Goal: Task Accomplishment & Management: Manage account settings

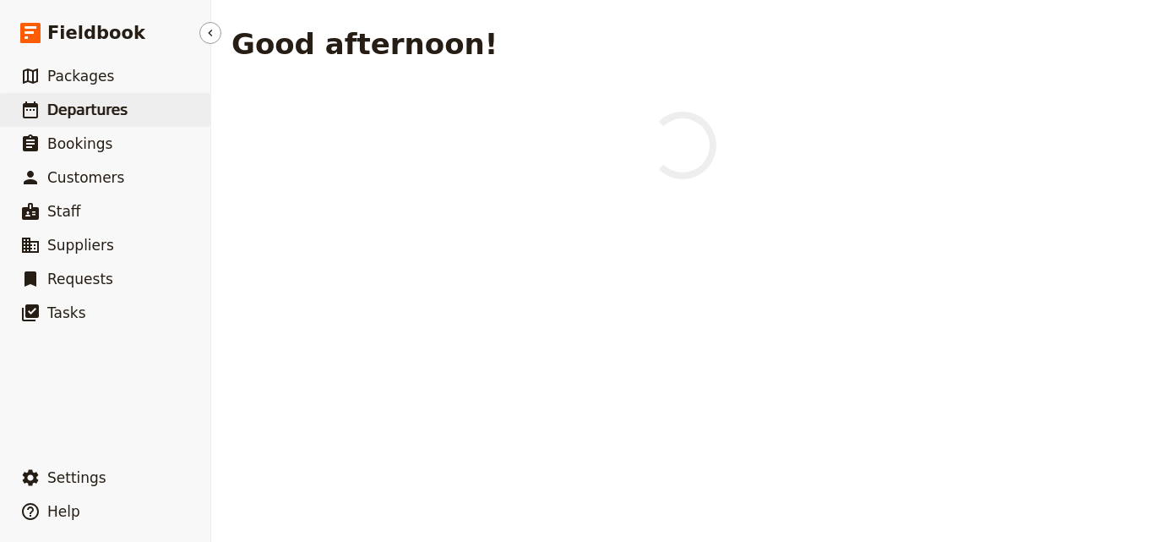
click at [128, 116] on link "​ Departures" at bounding box center [105, 110] width 210 height 34
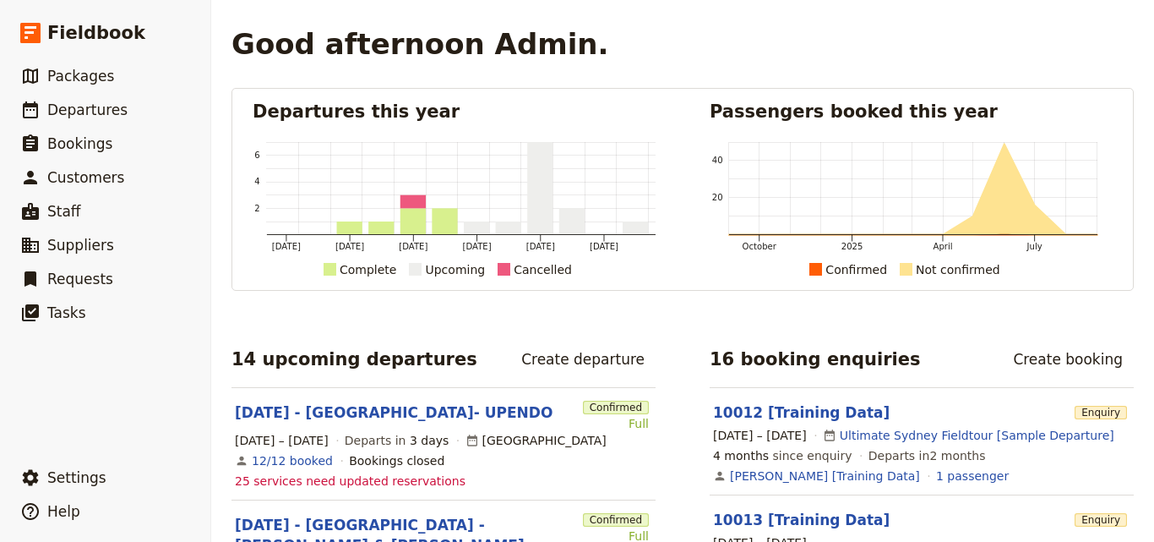
click at [113, 108] on span "Departures" at bounding box center [87, 109] width 80 height 17
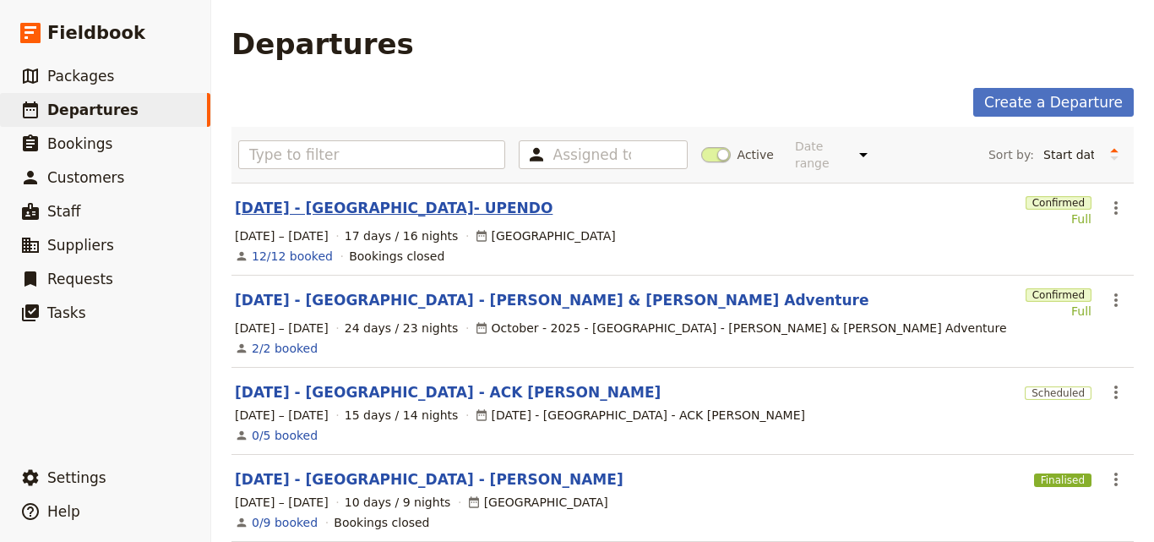
click at [340, 201] on link "[DATE] - [GEOGRAPHIC_DATA]- UPENDO" at bounding box center [394, 208] width 318 height 20
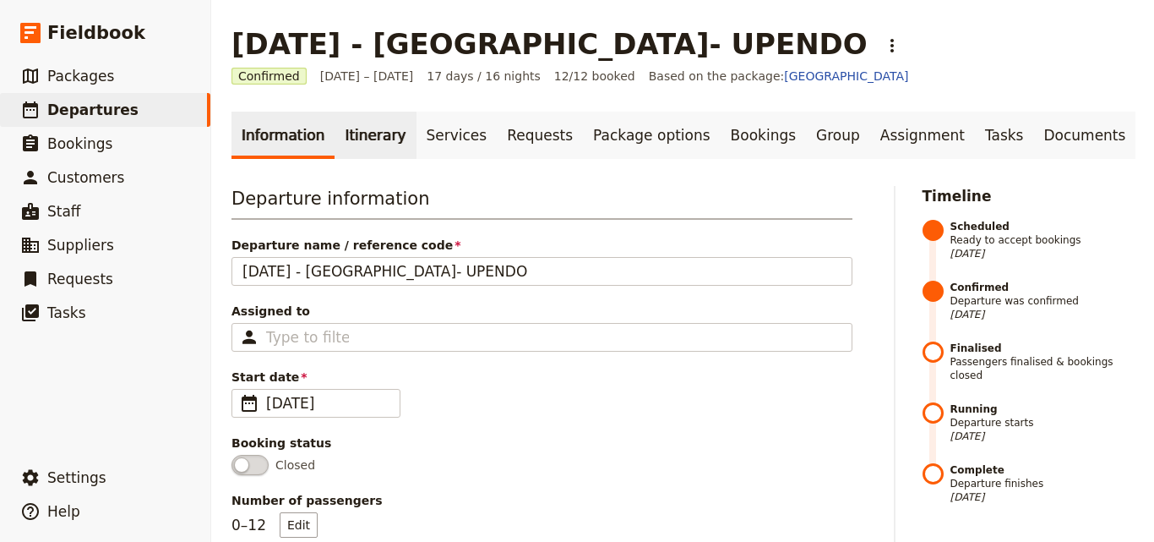
click at [380, 151] on link "Itinerary" at bounding box center [375, 135] width 81 height 47
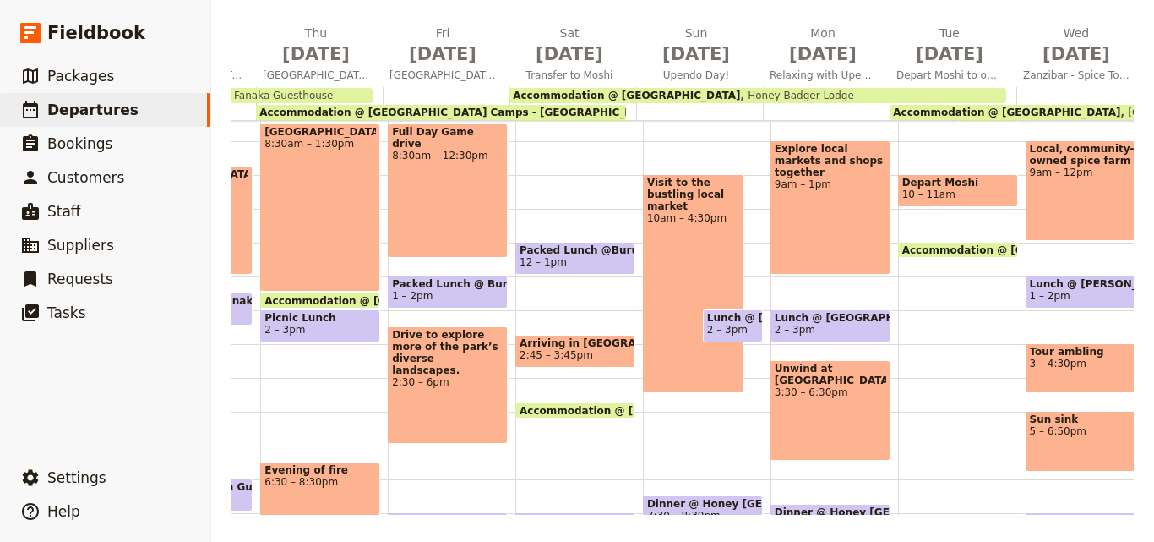
scroll to position [338, 0]
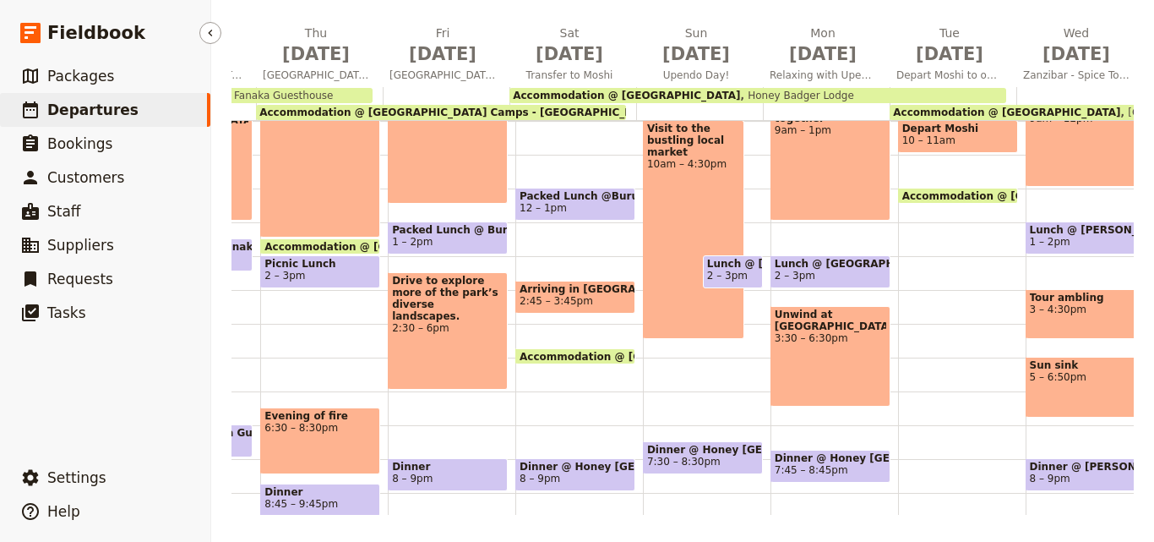
click at [138, 101] on link "​ Departures" at bounding box center [105, 110] width 210 height 34
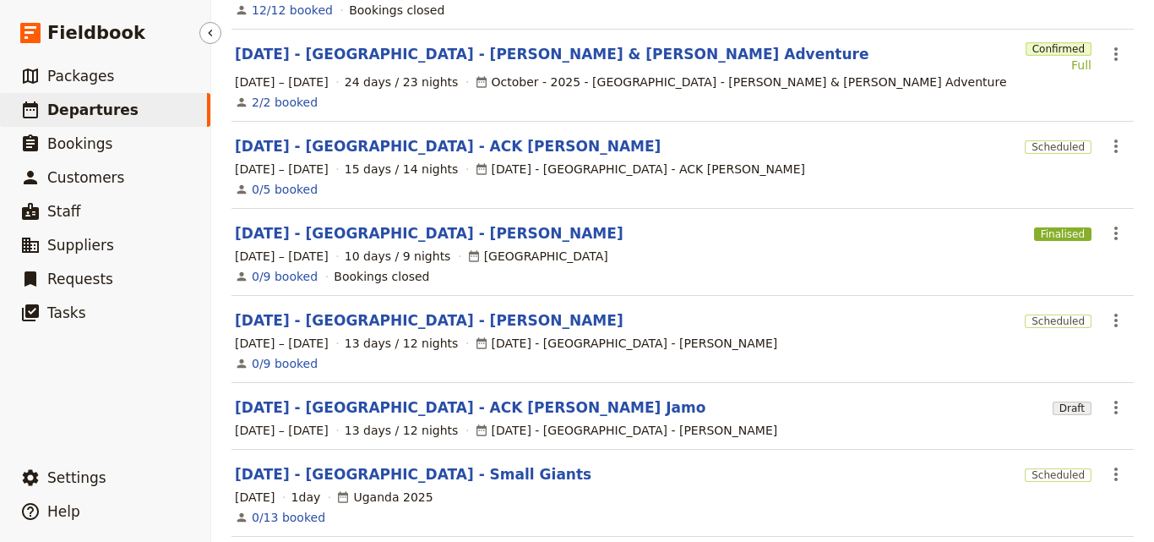
scroll to position [232, 0]
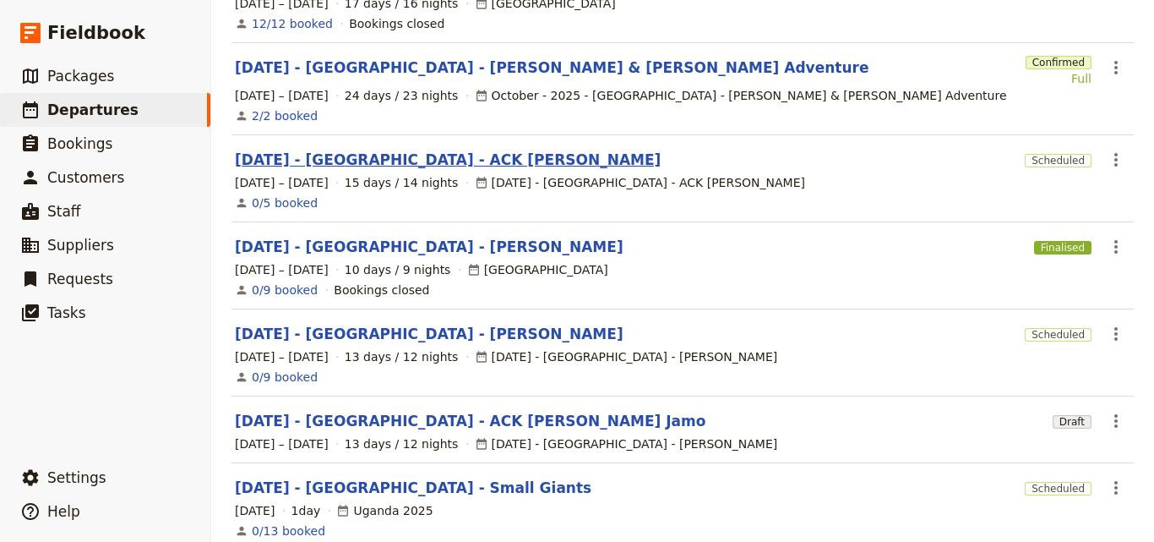
click at [398, 150] on link "[DATE] - [GEOGRAPHIC_DATA] - ACK [PERSON_NAME]" at bounding box center [448, 160] width 426 height 20
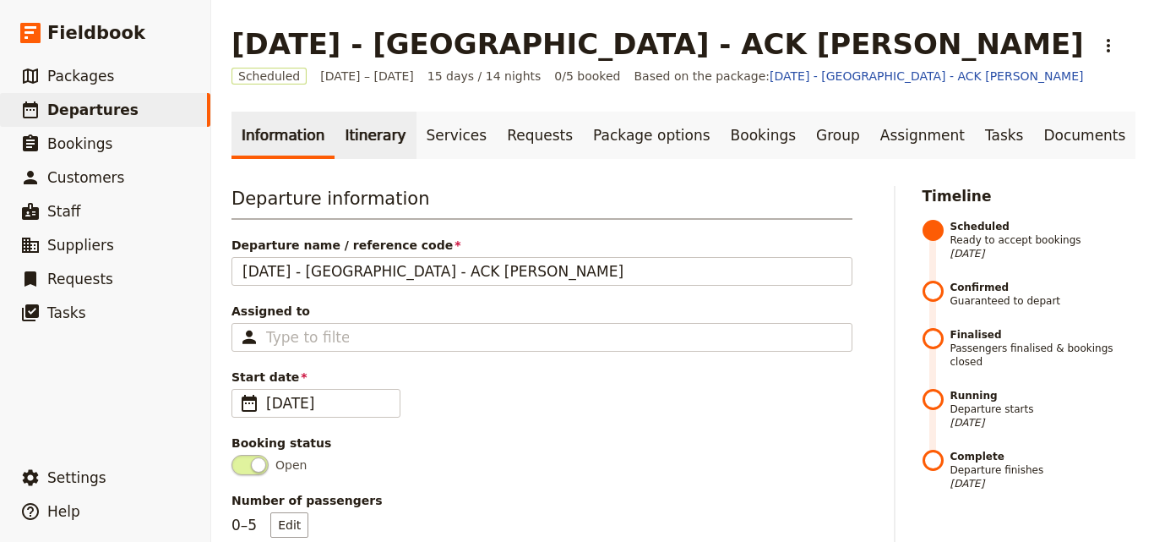
click at [335, 123] on link "Itinerary" at bounding box center [375, 135] width 81 height 47
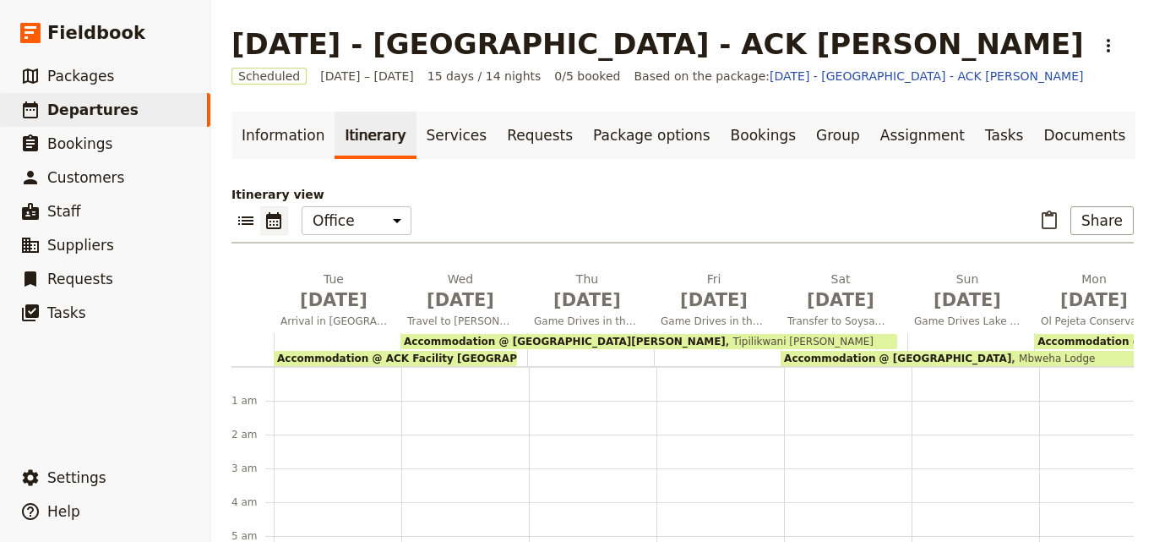
scroll to position [186, 0]
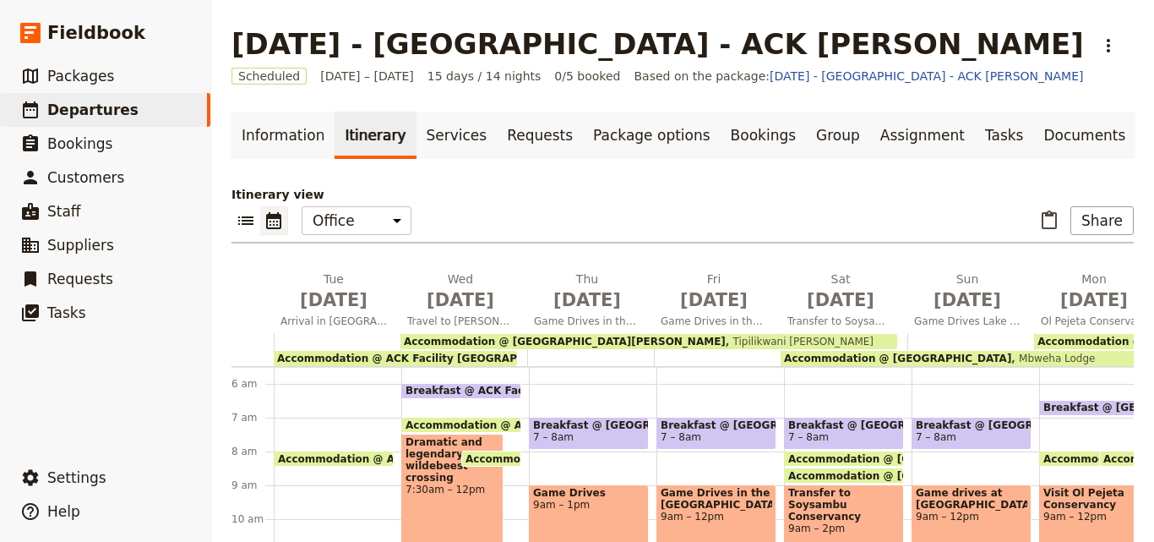
click at [416, 357] on span "Accommodation @ ACK Facility [GEOGRAPHIC_DATA]" at bounding box center [426, 358] width 299 height 12
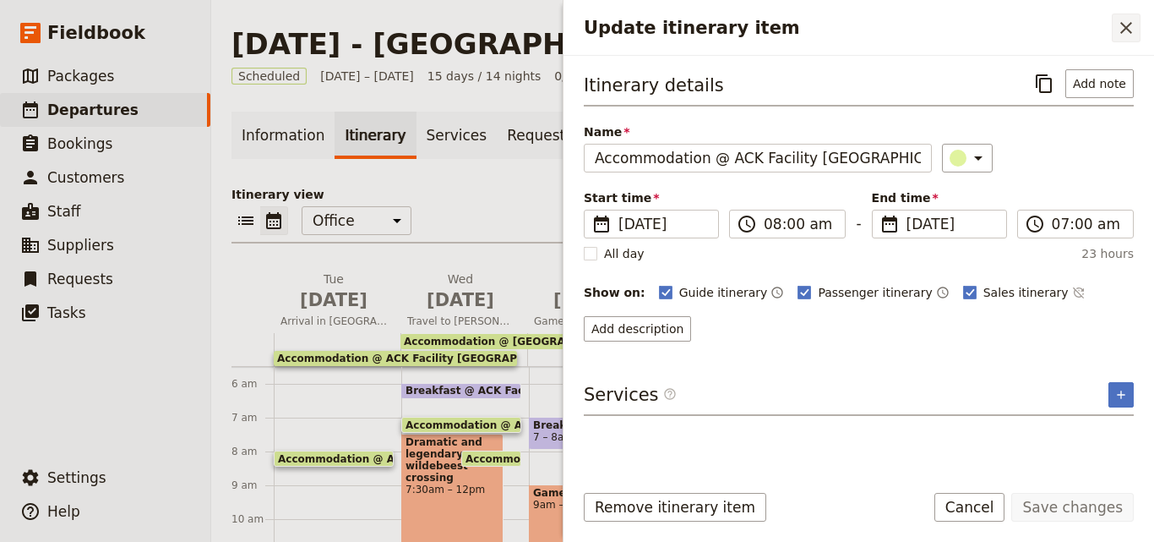
click at [1115, 35] on button "​" at bounding box center [1126, 28] width 29 height 29
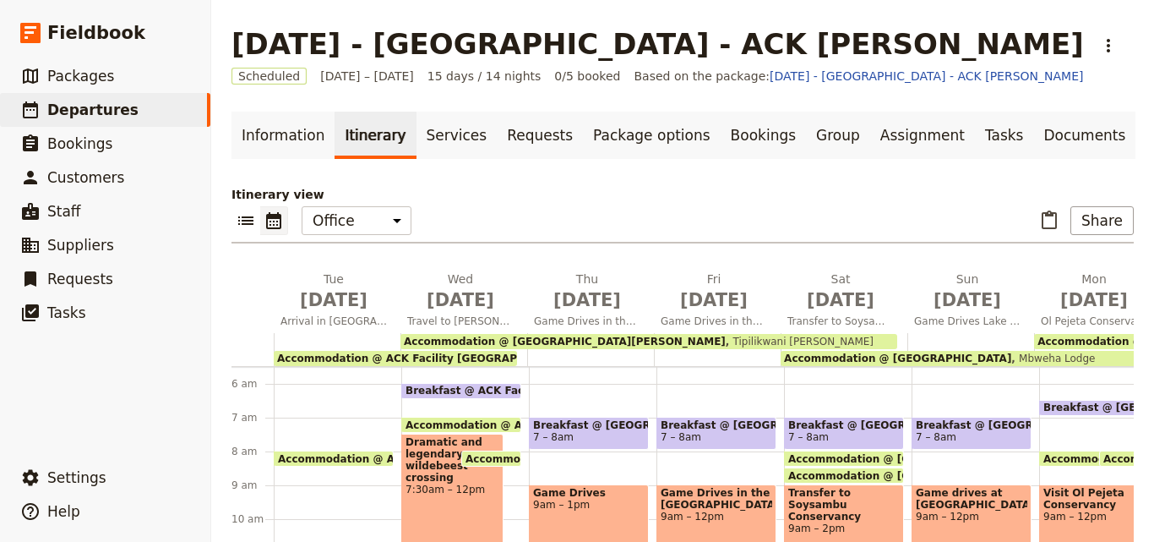
click at [460, 357] on div "Accommodation @ ACK Facility [GEOGRAPHIC_DATA]" at bounding box center [395, 358] width 243 height 15
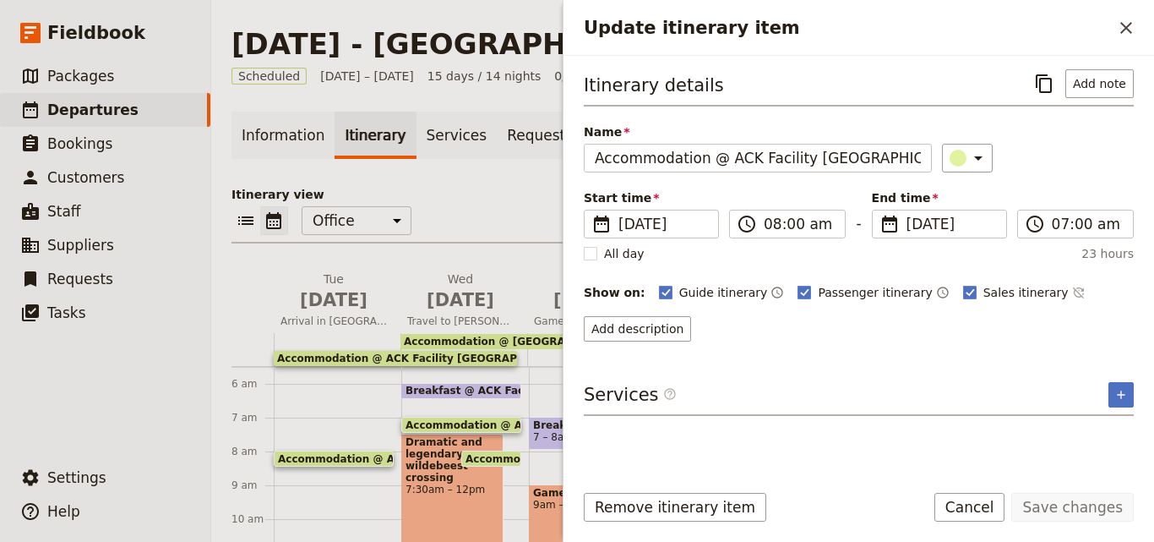
click at [1136, 393] on div "Itinerary details ​ Add note Name Accommodation @ ACK Facility [GEOGRAPHIC_DATA…" at bounding box center [859, 261] width 591 height 411
click at [1124, 393] on icon "Add service inclusion" at bounding box center [1121, 395] width 14 height 14
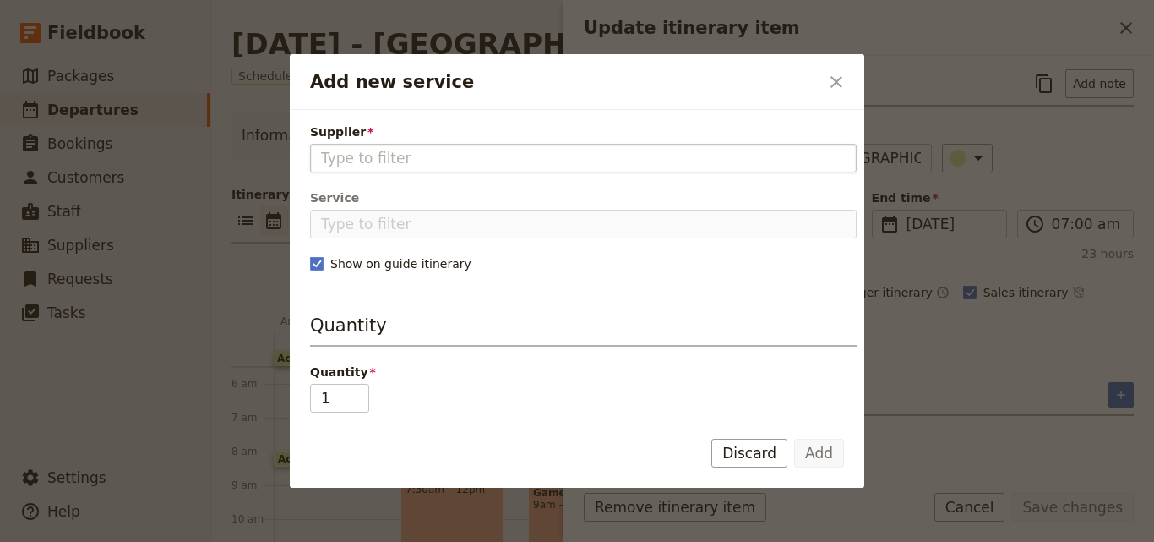
click at [547, 163] on input "Supplier" at bounding box center [583, 158] width 525 height 20
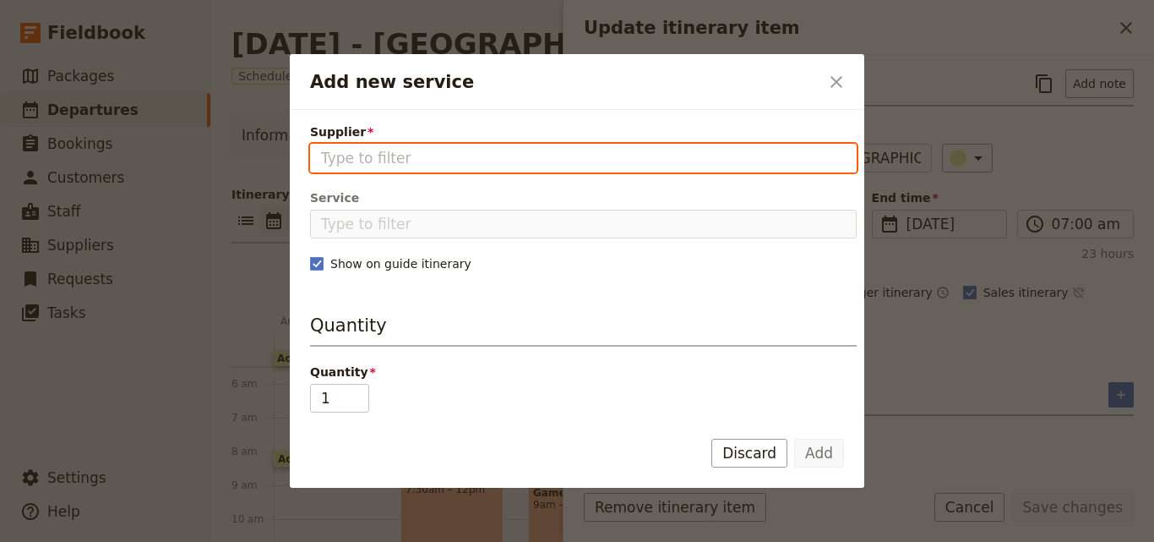
paste input "ACK Facility [GEOGRAPHIC_DATA]"
click at [352, 163] on input "ACK Facility [GEOGRAPHIC_DATA]" at bounding box center [583, 158] width 525 height 20
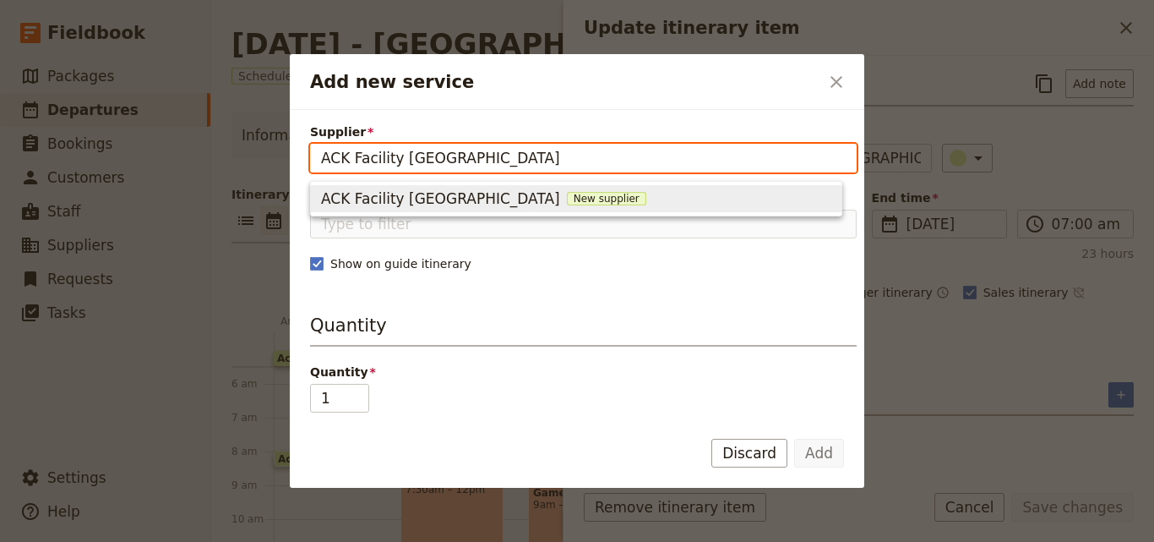
click at [567, 192] on span "New supplier" at bounding box center [606, 199] width 79 height 14
type input "ACK Facility [GEOGRAPHIC_DATA]"
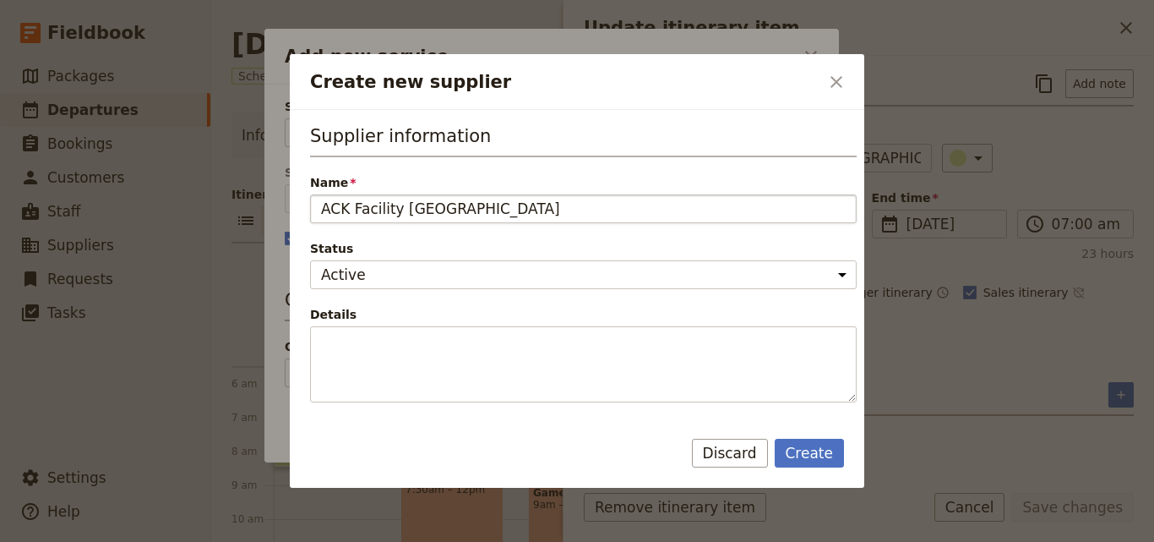
click at [491, 204] on input "ACK Facility [GEOGRAPHIC_DATA]" at bounding box center [583, 208] width 547 height 29
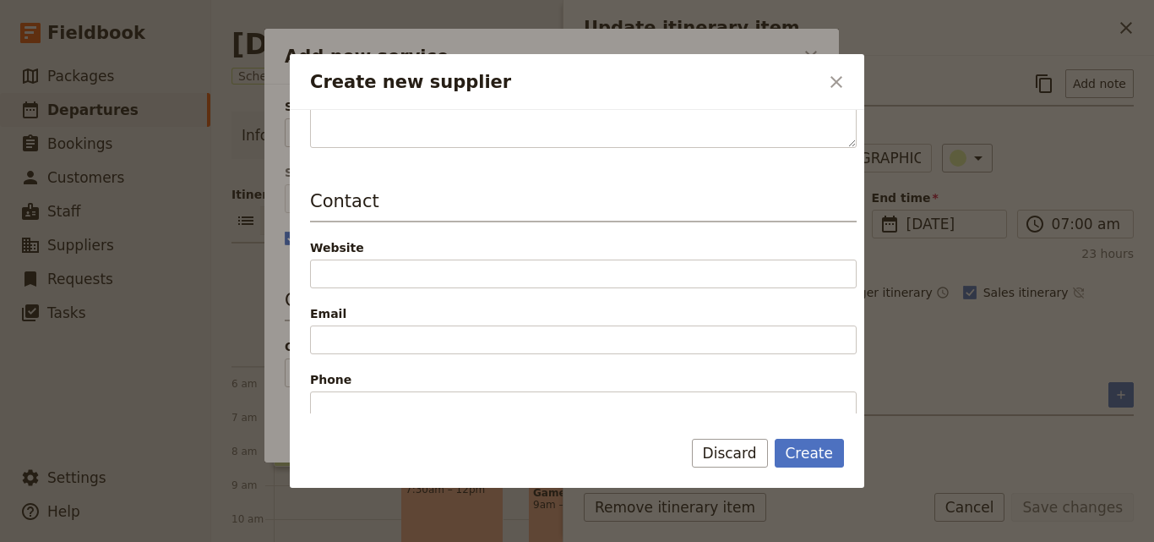
scroll to position [253, 0]
click at [729, 454] on button "Discard" at bounding box center [730, 452] width 76 height 29
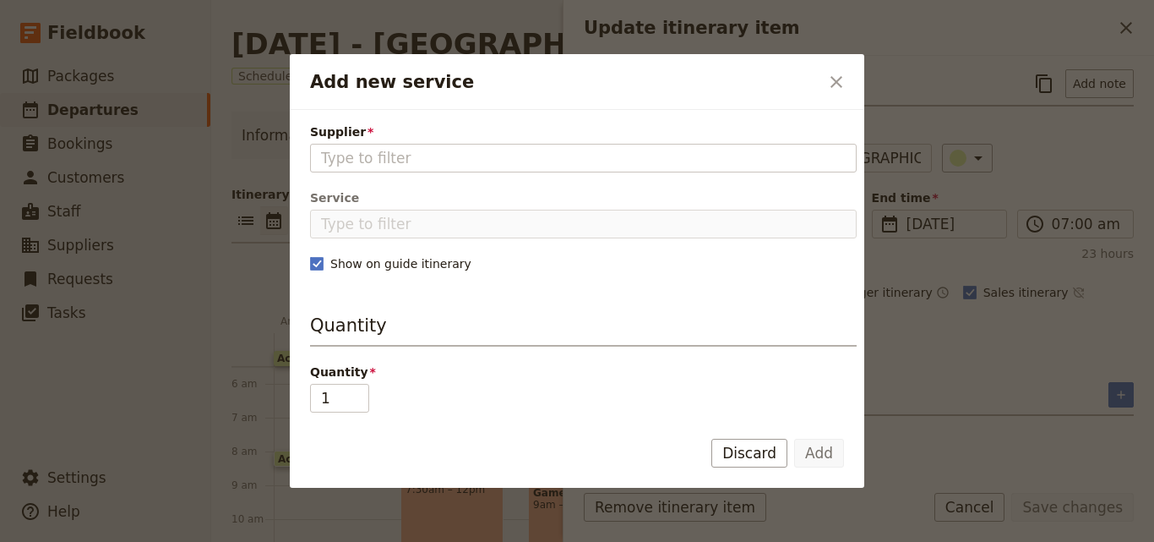
click at [729, 454] on button "Discard" at bounding box center [749, 452] width 76 height 29
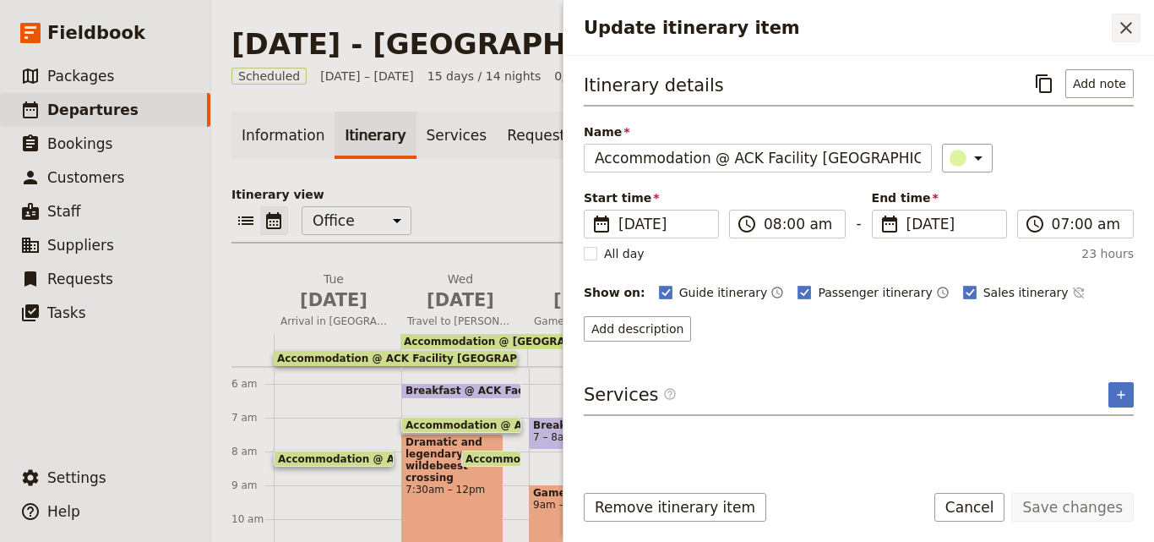
click at [1137, 25] on button "​" at bounding box center [1126, 28] width 29 height 29
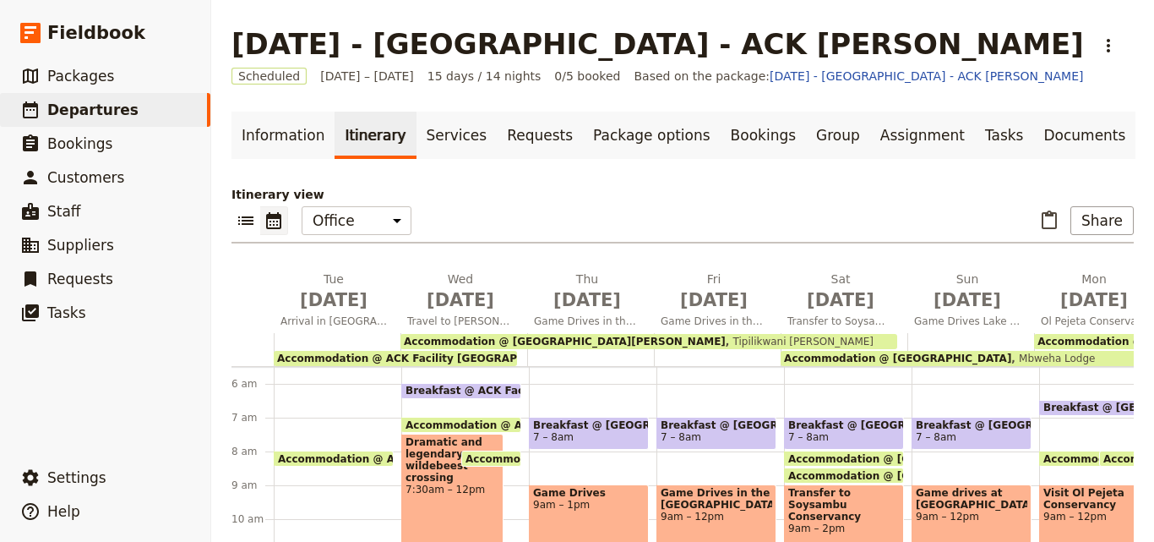
click at [726, 340] on span "Tipilikwani [PERSON_NAME]" at bounding box center [800, 341] width 148 height 12
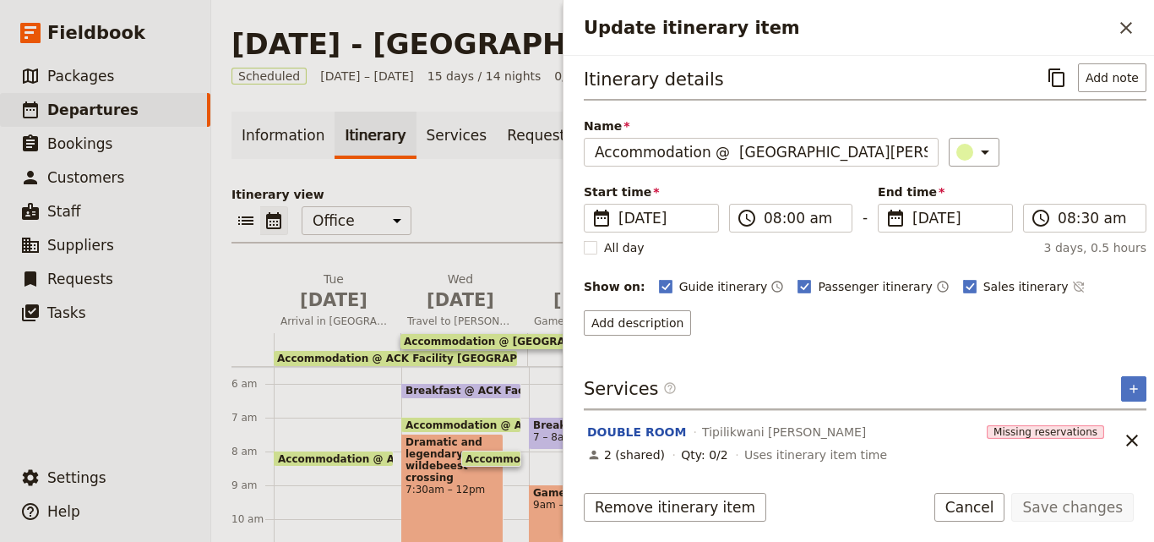
scroll to position [8, 0]
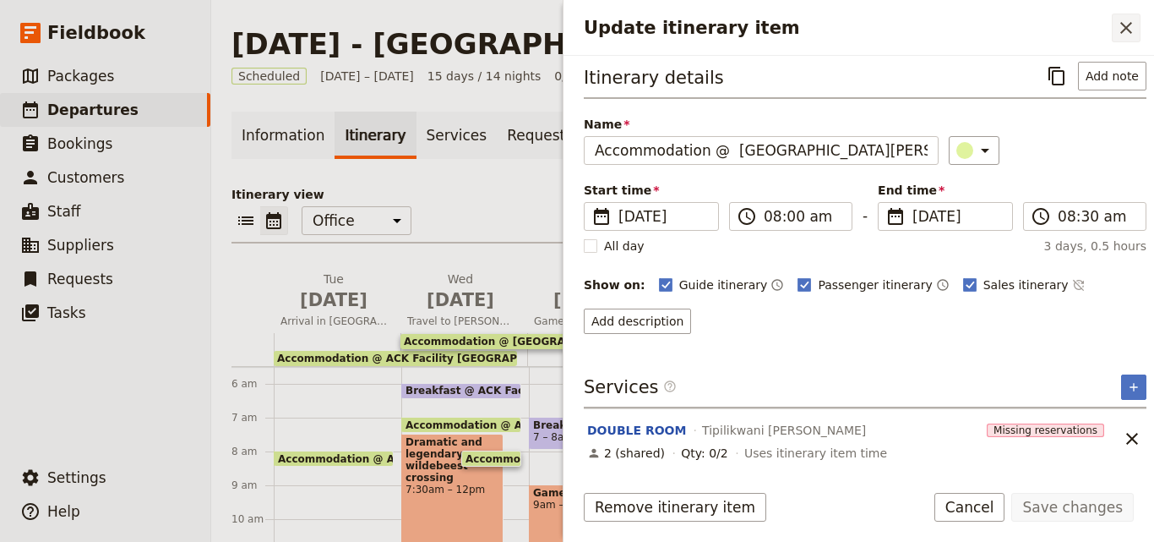
click at [1119, 34] on icon "Close drawer" at bounding box center [1126, 28] width 20 height 20
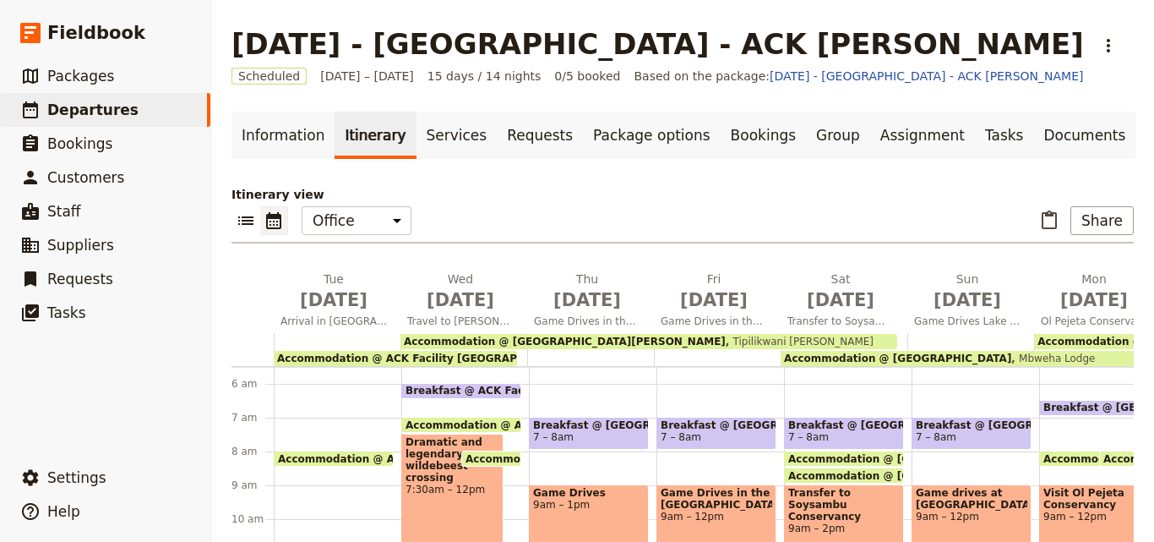
click at [1011, 356] on span "Mbweha Lodge" at bounding box center [1053, 358] width 84 height 12
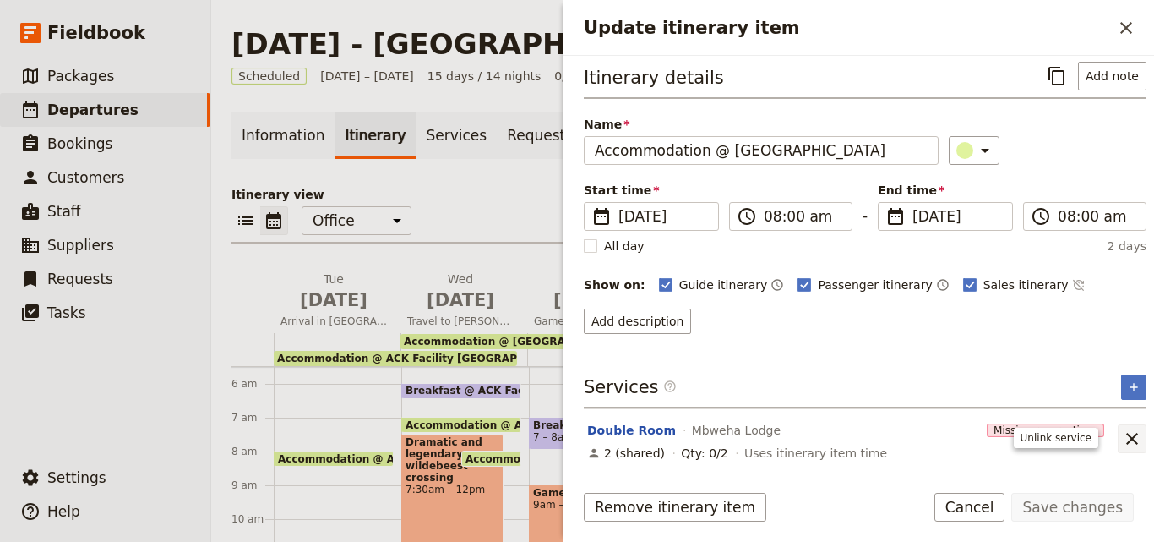
click at [1126, 438] on icon "Unlink service" at bounding box center [1132, 439] width 12 height 12
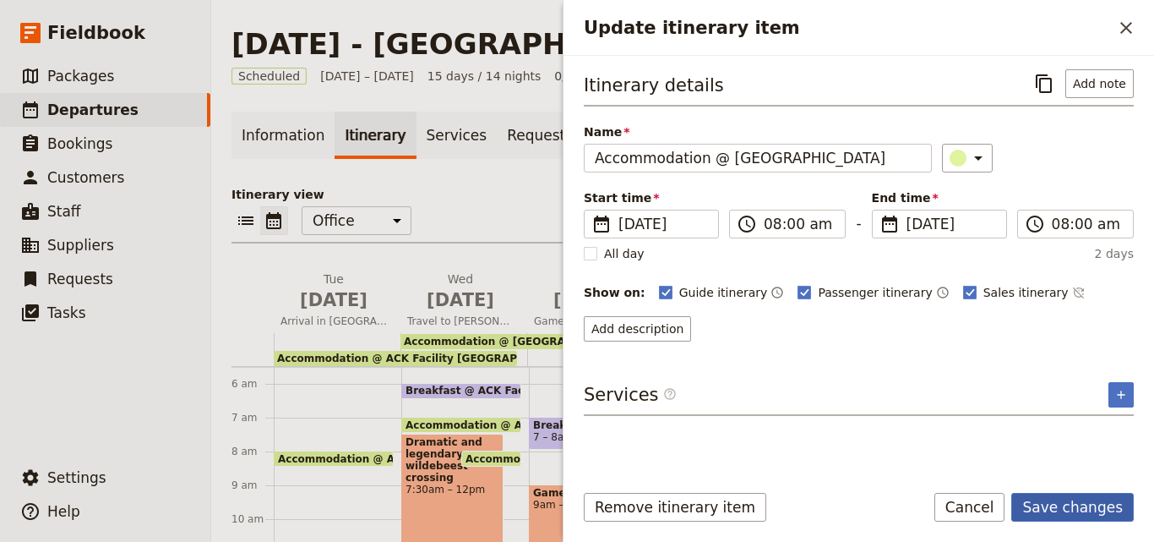
click at [1108, 499] on button "Save changes" at bounding box center [1072, 507] width 123 height 29
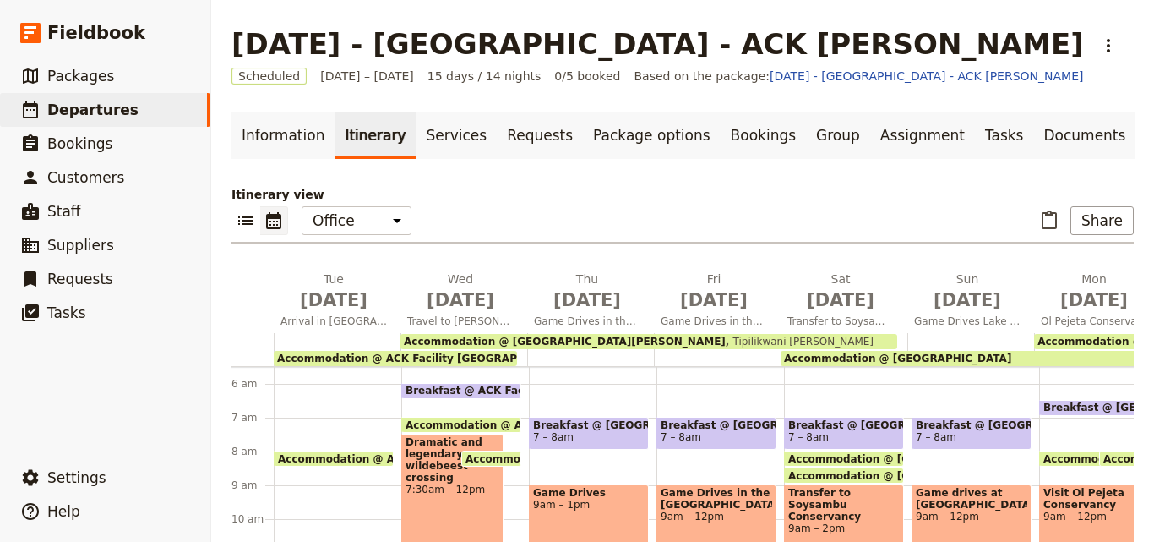
click at [727, 338] on div "Accommodation @ [GEOGRAPHIC_DATA][PERSON_NAME] [GEOGRAPHIC_DATA][PERSON_NAME]" at bounding box center [648, 341] width 497 height 15
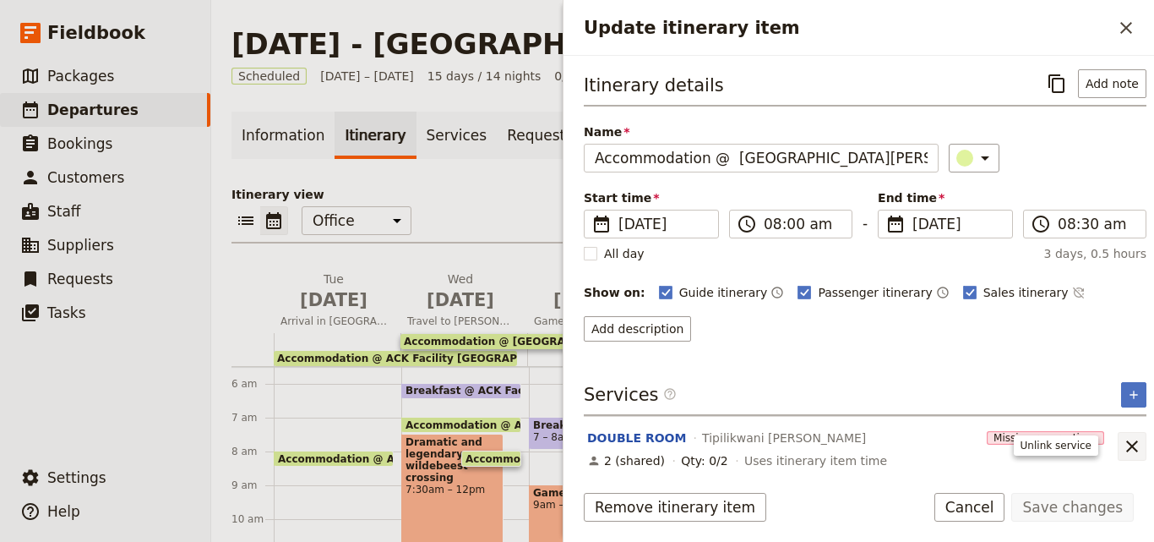
click at [1122, 446] on icon "Unlink service" at bounding box center [1132, 446] width 20 height 20
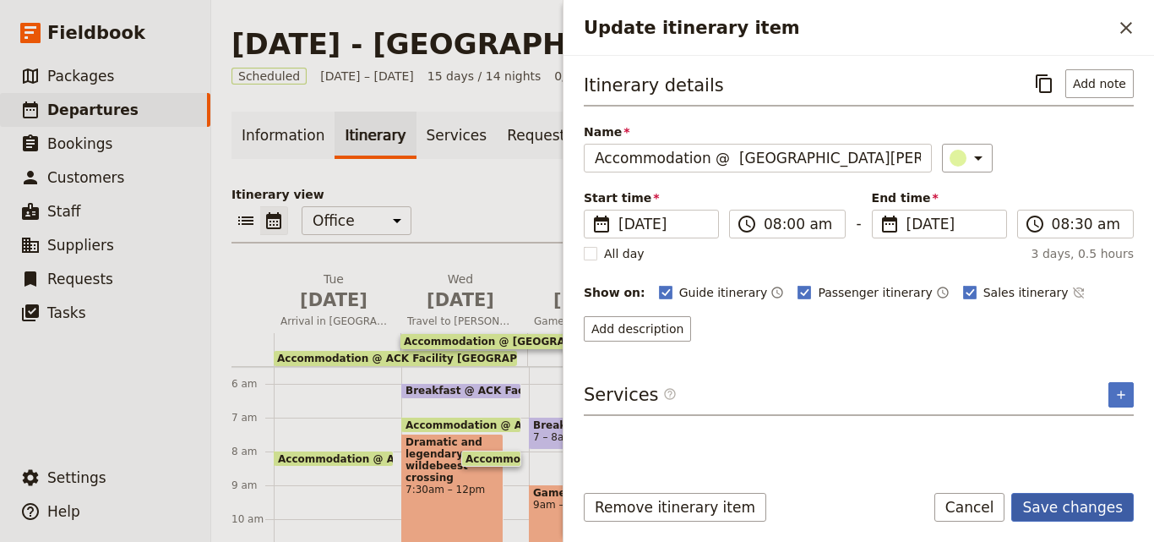
click at [1104, 496] on button "Save changes" at bounding box center [1072, 507] width 123 height 29
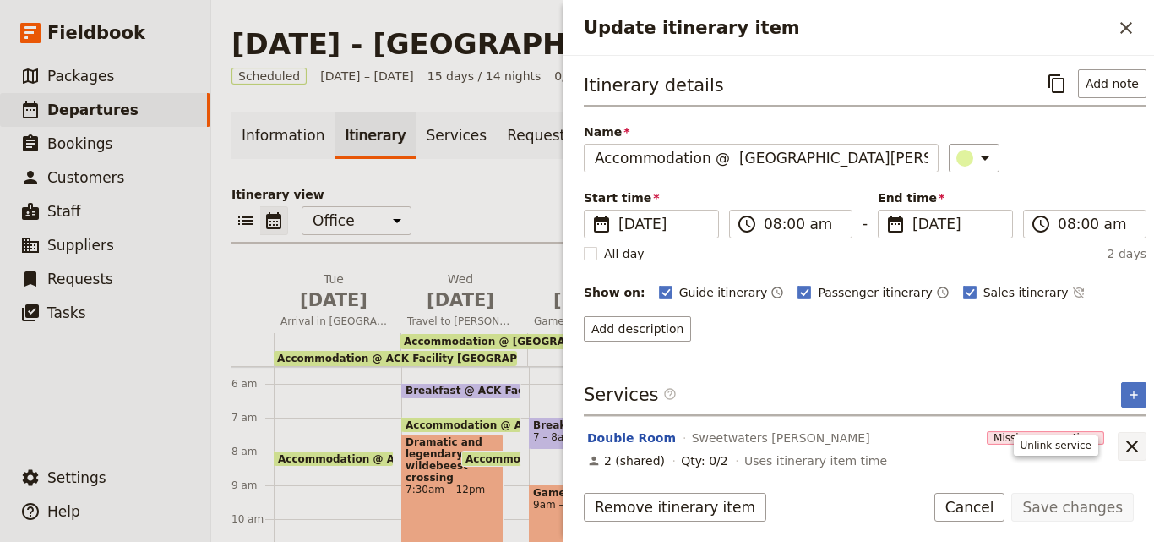
click at [1126, 447] on icon "Unlink service" at bounding box center [1132, 446] width 12 height 12
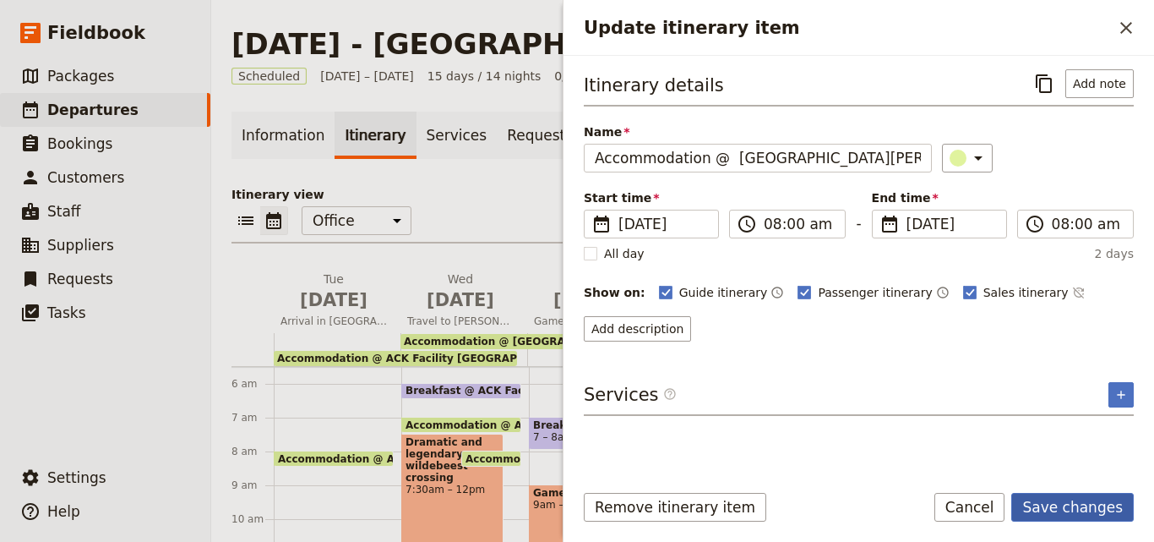
click at [1085, 517] on button "Save changes" at bounding box center [1072, 507] width 123 height 29
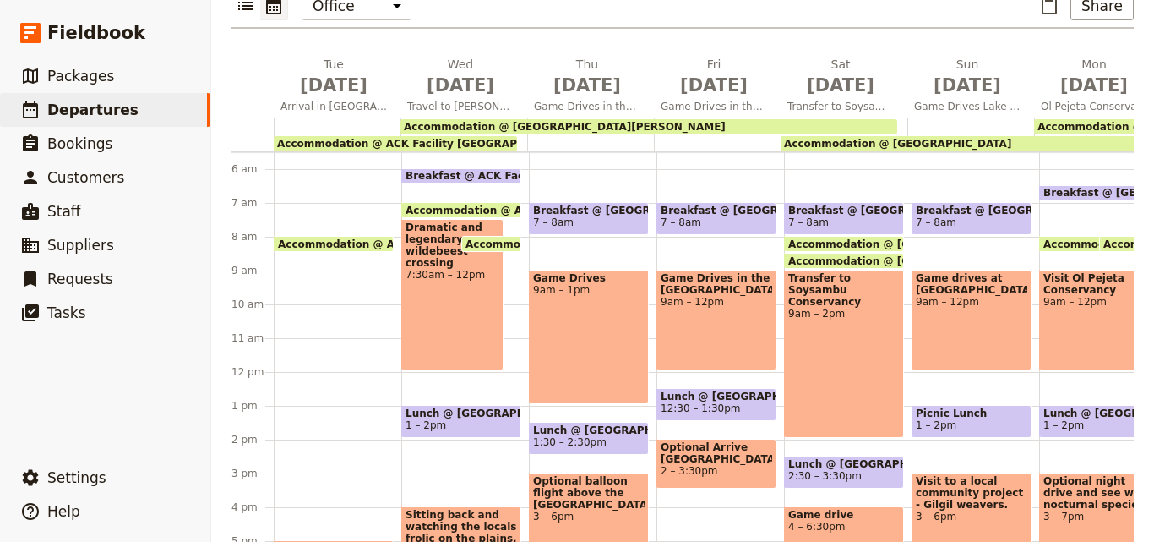
scroll to position [246, 0]
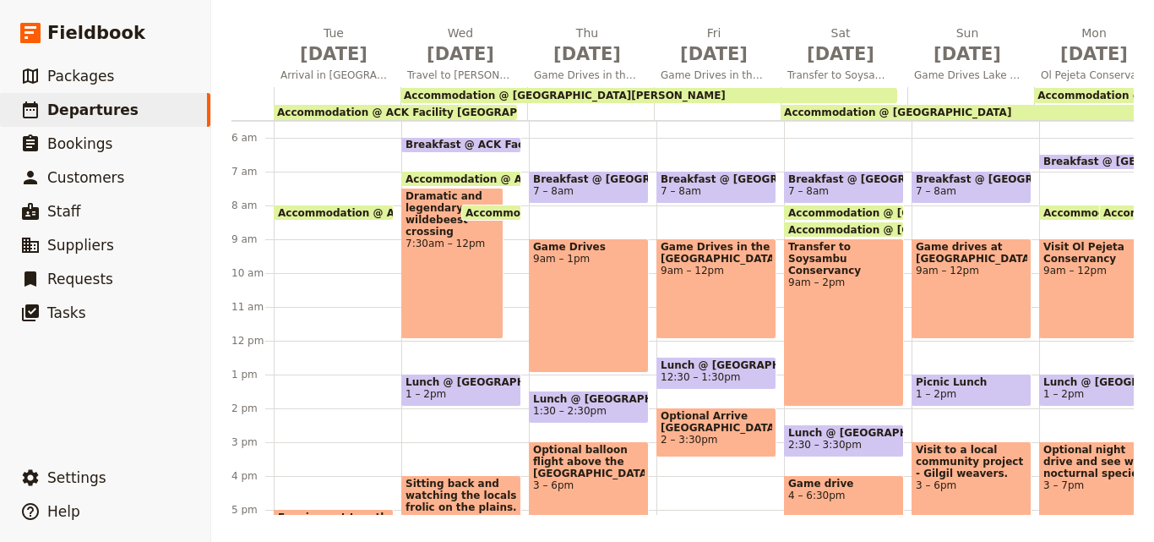
click at [834, 525] on main "[DATE] - [GEOGRAPHIC_DATA] - ACK [PERSON_NAME] ​ Scheduled [DATE] – [DATE] 15 d…" at bounding box center [682, 147] width 943 height 787
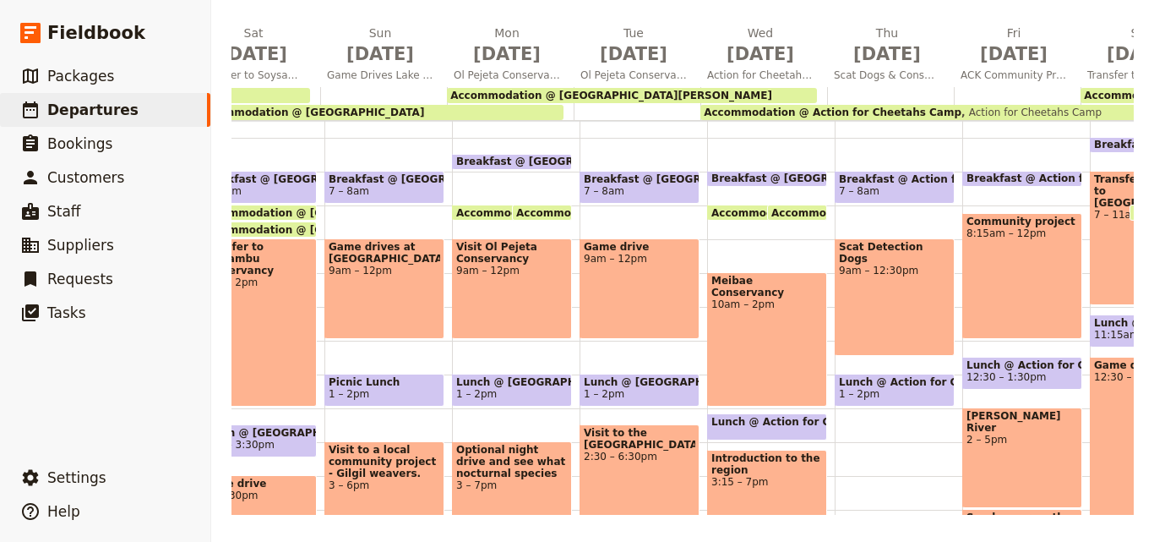
scroll to position [0, 632]
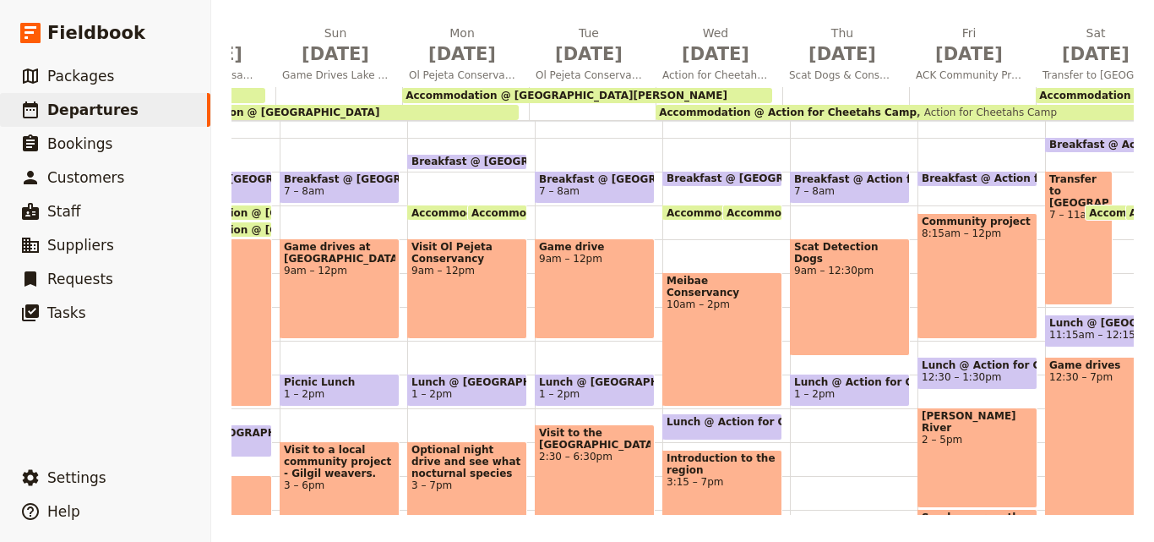
click at [596, 95] on span "Accommodation @ [GEOGRAPHIC_DATA][PERSON_NAME]" at bounding box center [567, 96] width 322 height 12
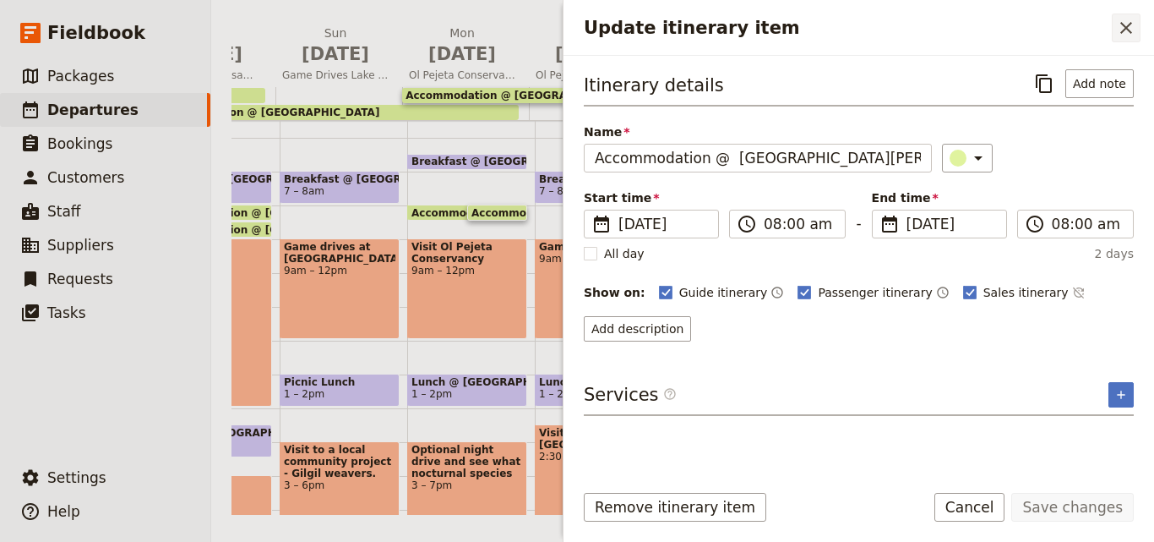
click at [1119, 14] on button "​" at bounding box center [1126, 28] width 29 height 29
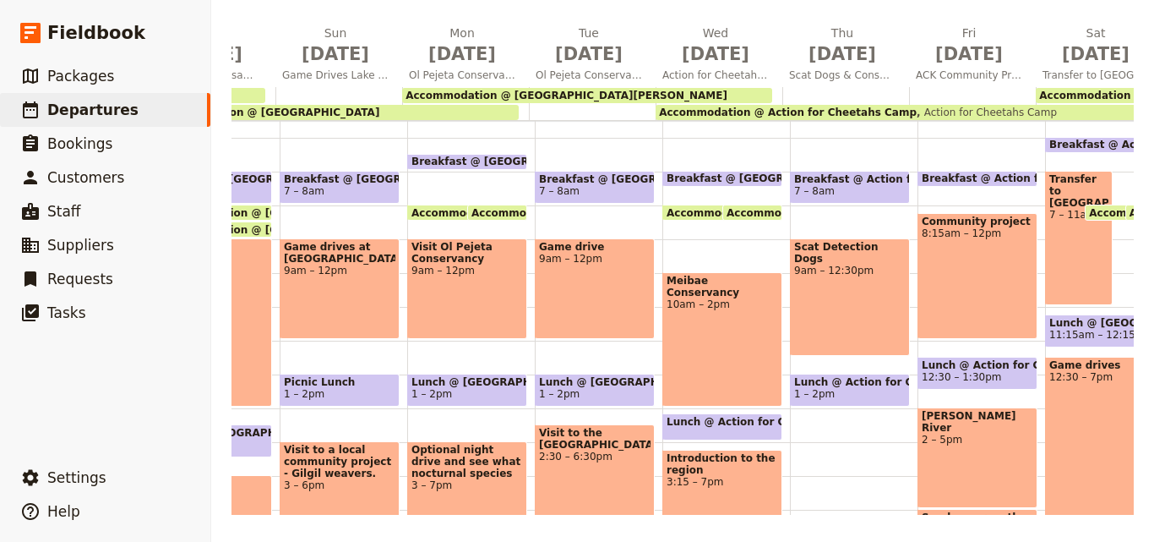
click at [917, 107] on span "Action for Cheetahs Camp" at bounding box center [987, 112] width 140 height 12
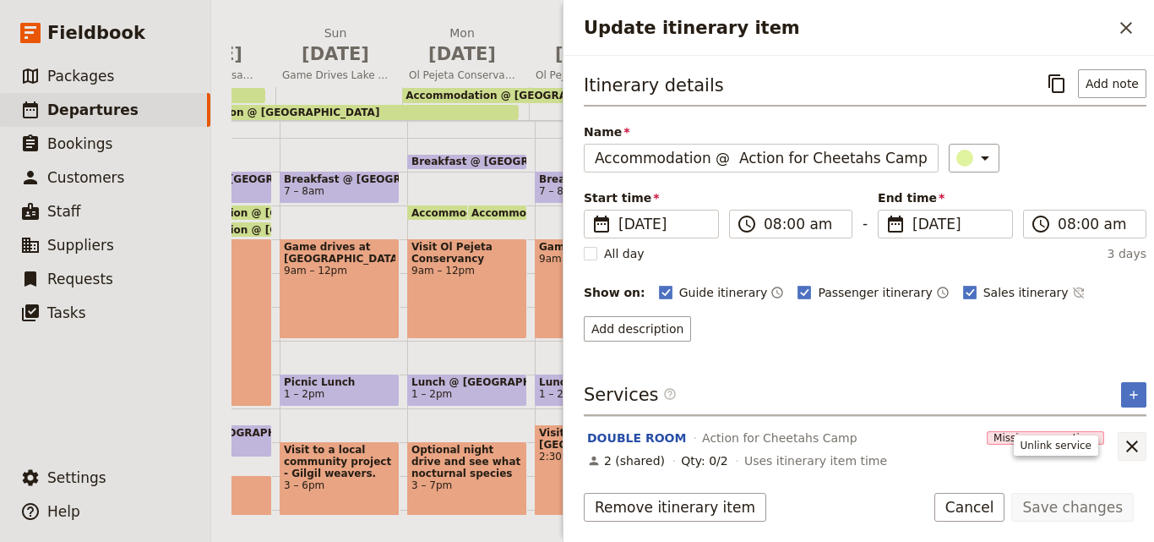
click at [1122, 454] on icon "Unlink service" at bounding box center [1132, 446] width 20 height 20
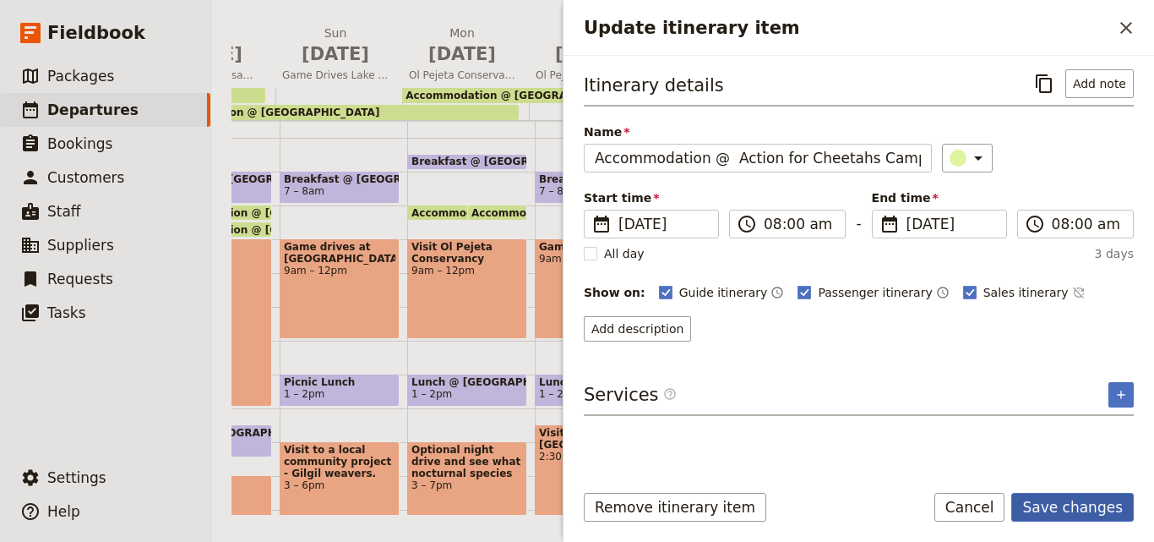
click at [1085, 504] on button "Save changes" at bounding box center [1072, 507] width 123 height 29
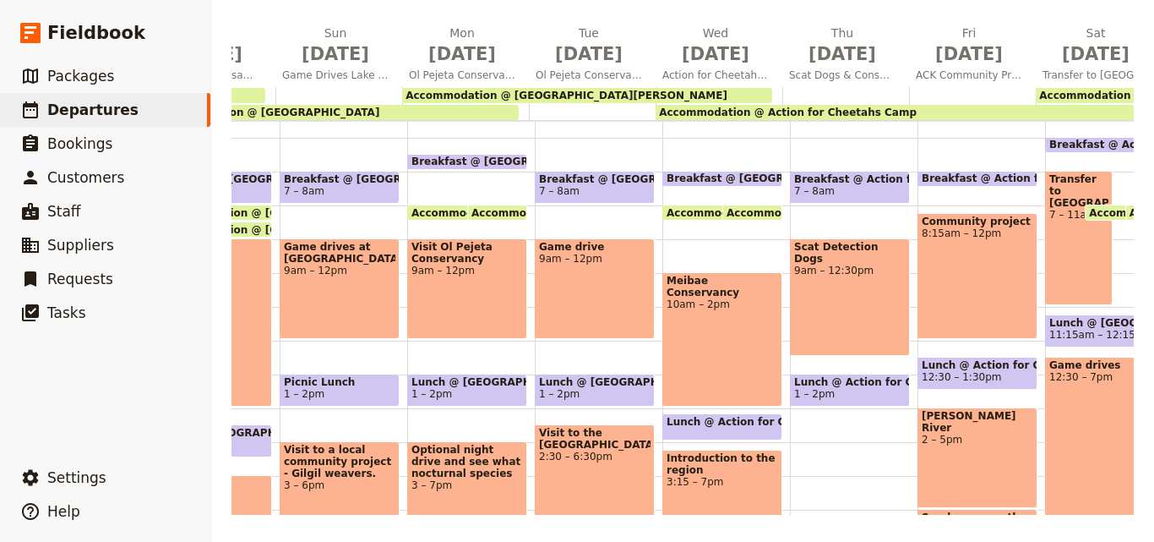
click at [1068, 93] on span "Accommodation @ Elephant Bedroom Camp" at bounding box center [1164, 96] width 250 height 12
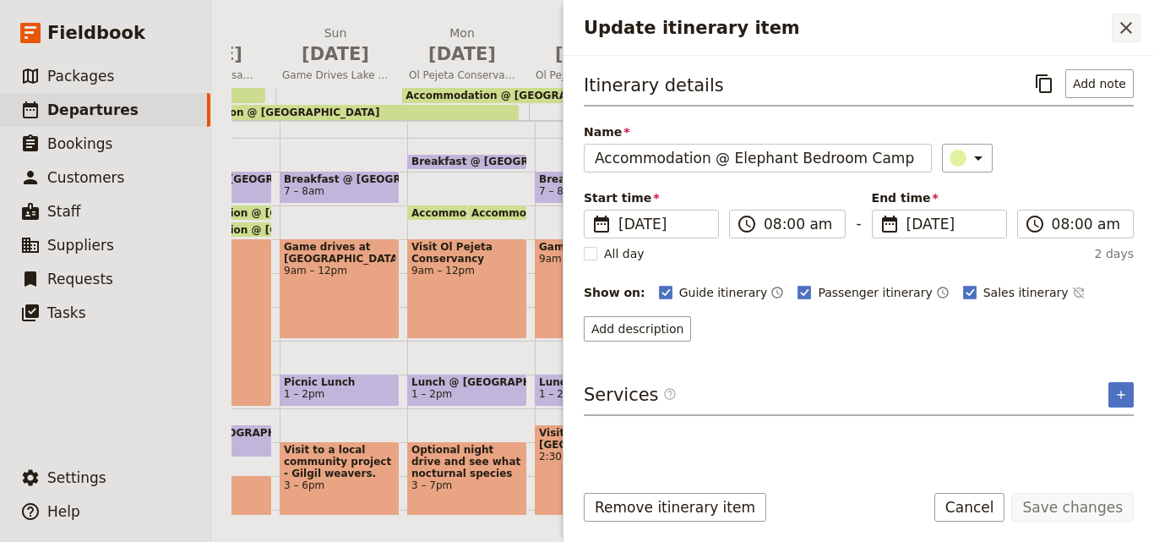
click at [1132, 21] on icon "Close drawer" at bounding box center [1126, 28] width 20 height 20
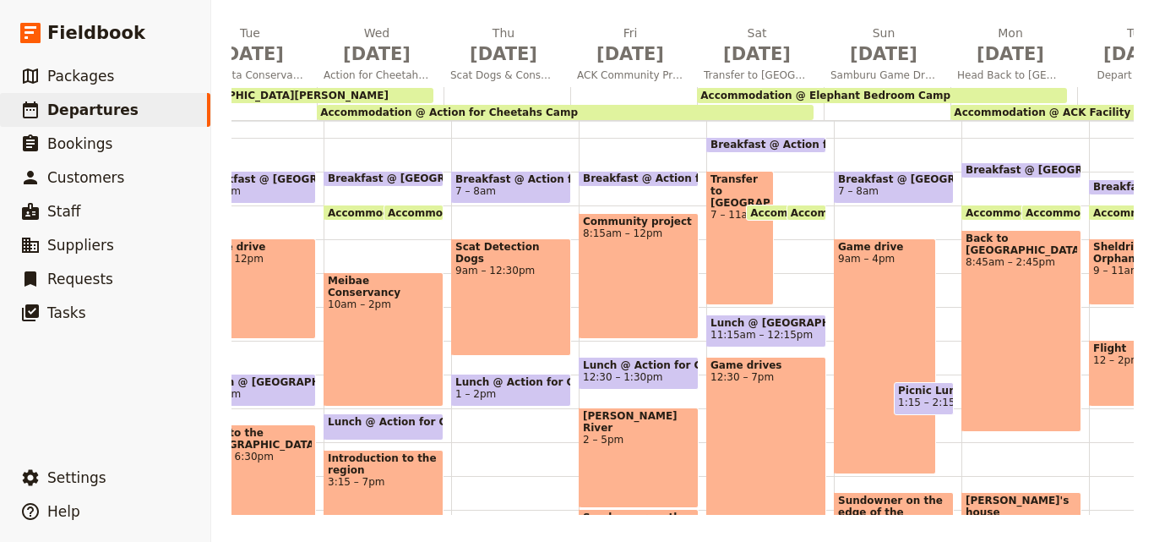
scroll to position [0, 1075]
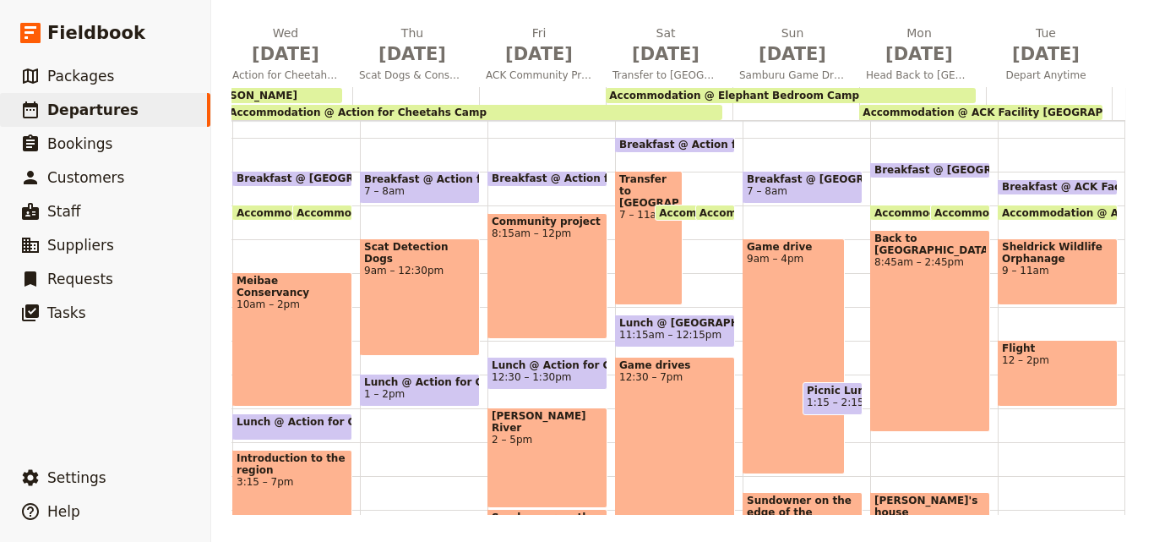
click at [1027, 110] on span "Accommodation @ ACK Facility [GEOGRAPHIC_DATA]" at bounding box center [1012, 112] width 299 height 12
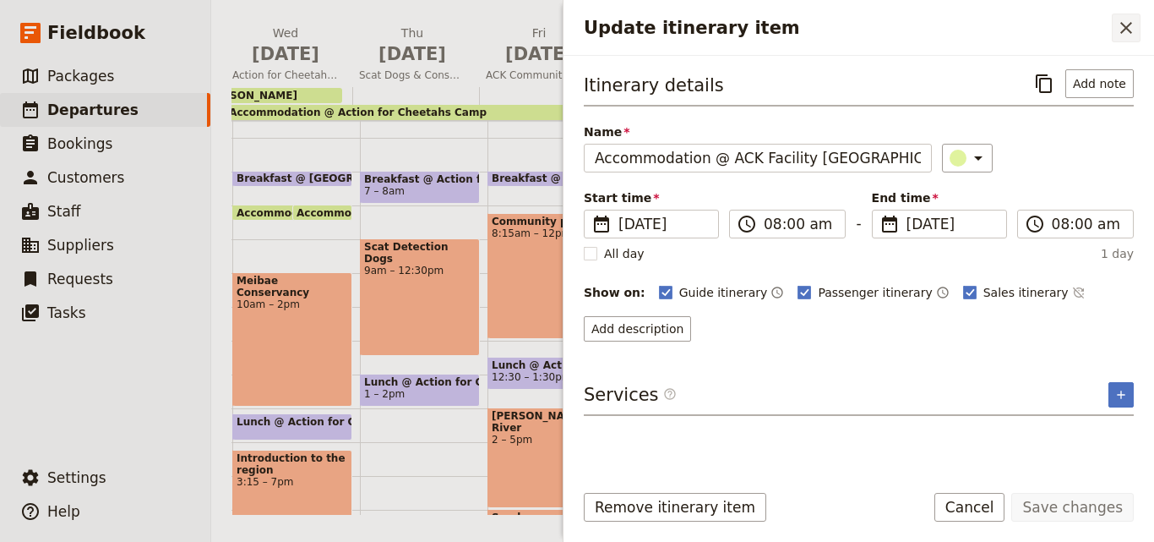
click at [1136, 27] on button "​" at bounding box center [1126, 28] width 29 height 29
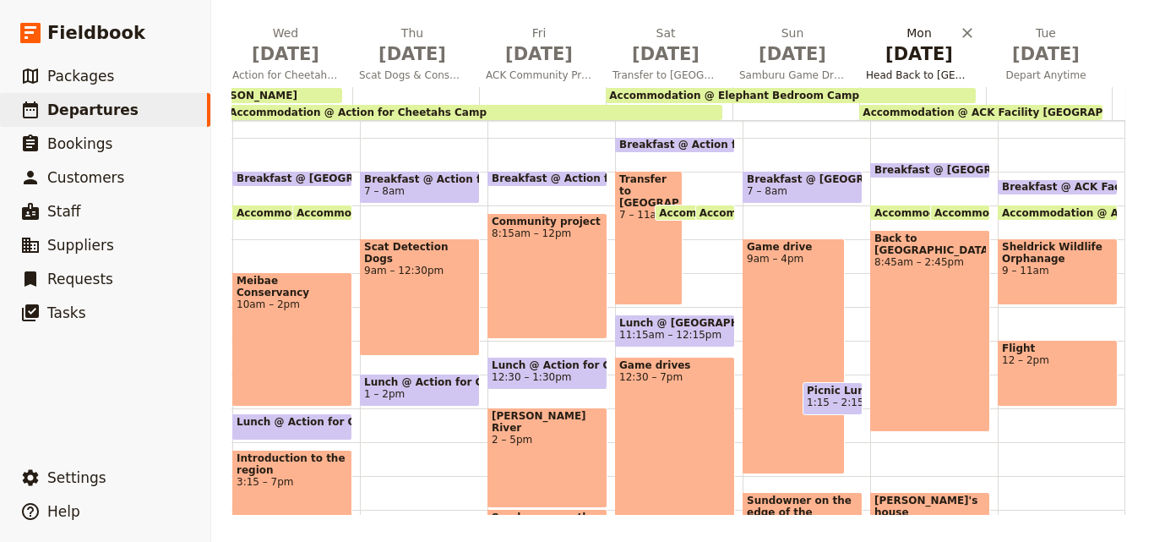
click at [890, 84] on button "[DATE] Head Back to [GEOGRAPHIC_DATA]" at bounding box center [922, 56] width 127 height 63
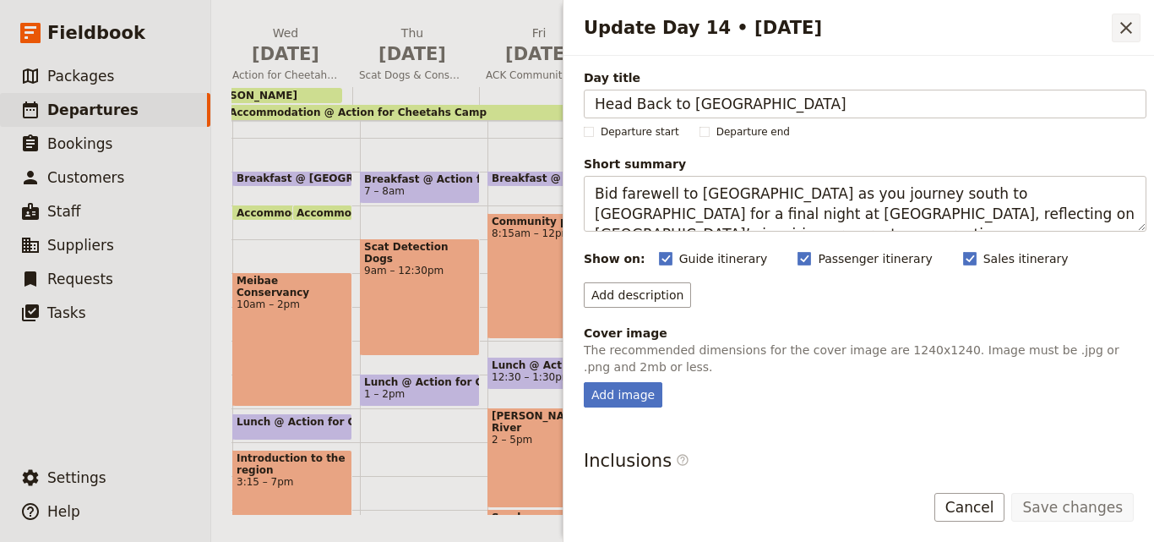
click at [1115, 35] on button "​" at bounding box center [1126, 28] width 29 height 29
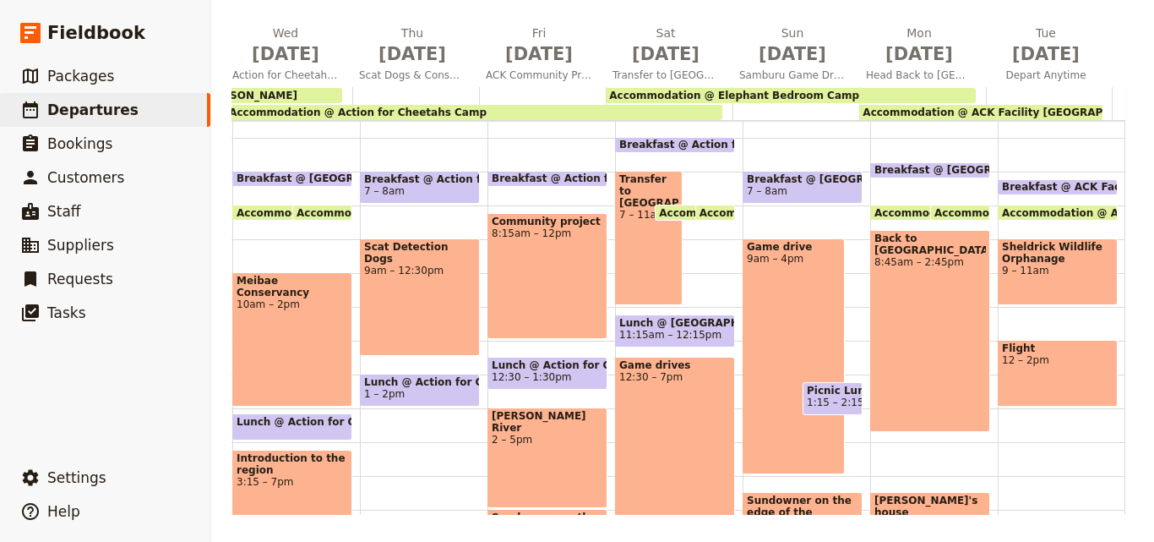
click at [901, 93] on div "Accommodation @ Elephant Bedroom Camp" at bounding box center [791, 95] width 370 height 15
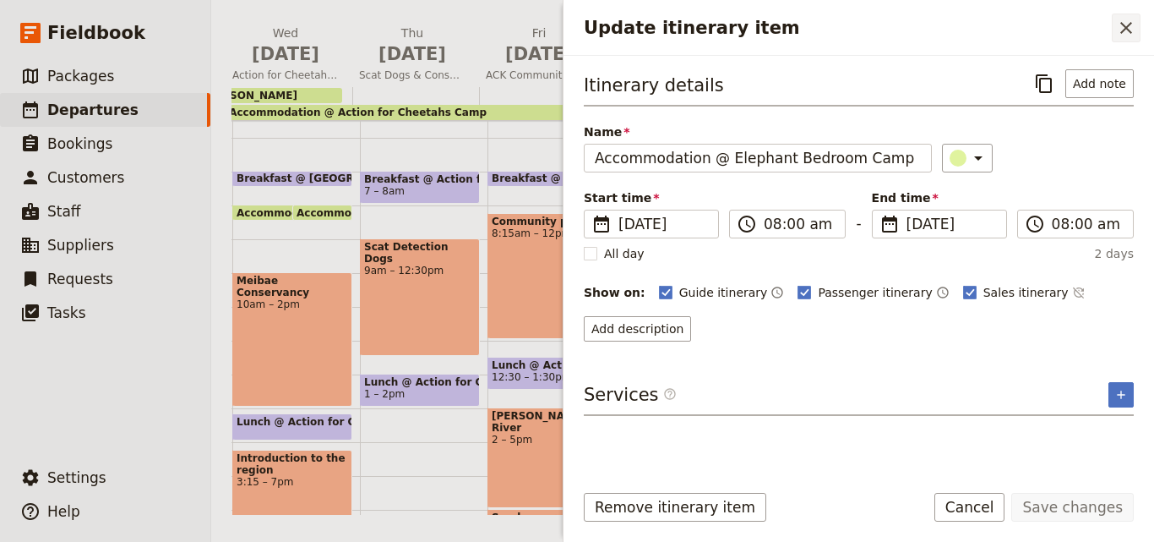
click at [1125, 32] on icon "Close drawer" at bounding box center [1126, 28] width 20 height 20
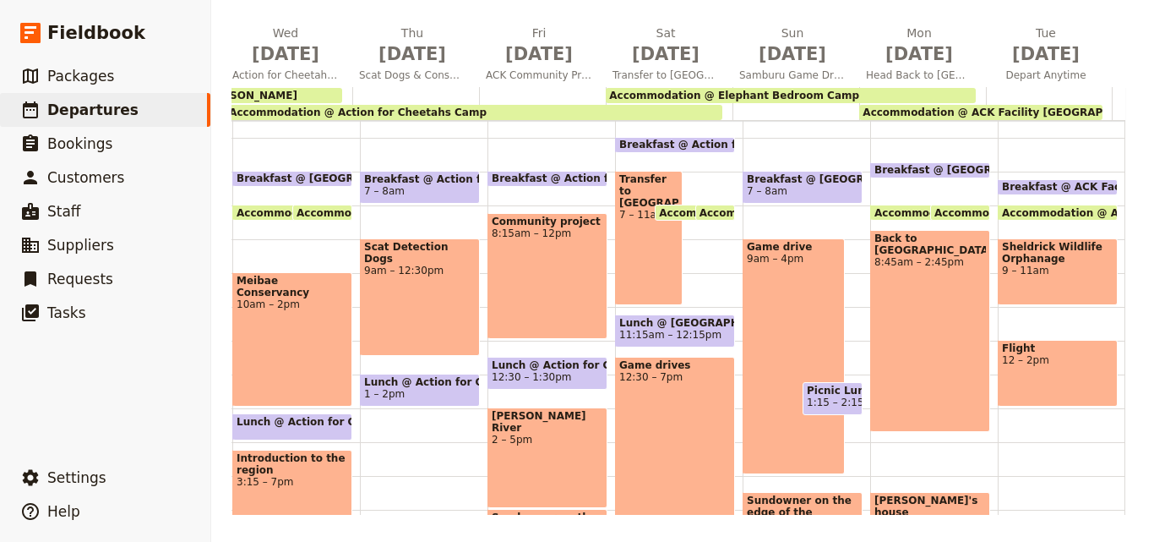
scroll to position [0, 297]
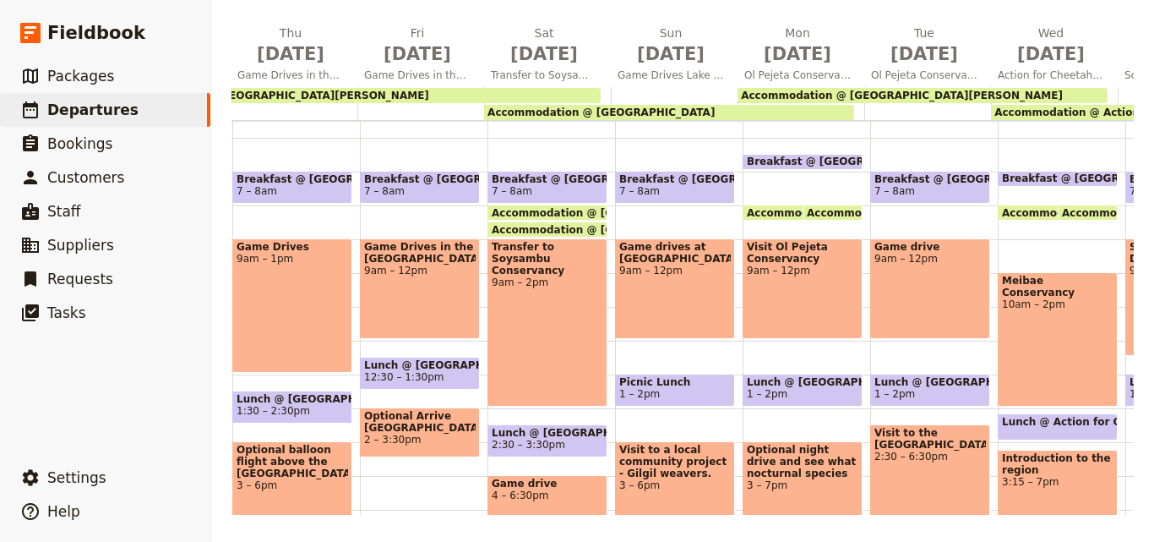
click at [356, 516] on main "[DATE] - [GEOGRAPHIC_DATA] - ACK [PERSON_NAME] ​ Scheduled [DATE] – [DATE] 15 d…" at bounding box center [682, 147] width 943 height 787
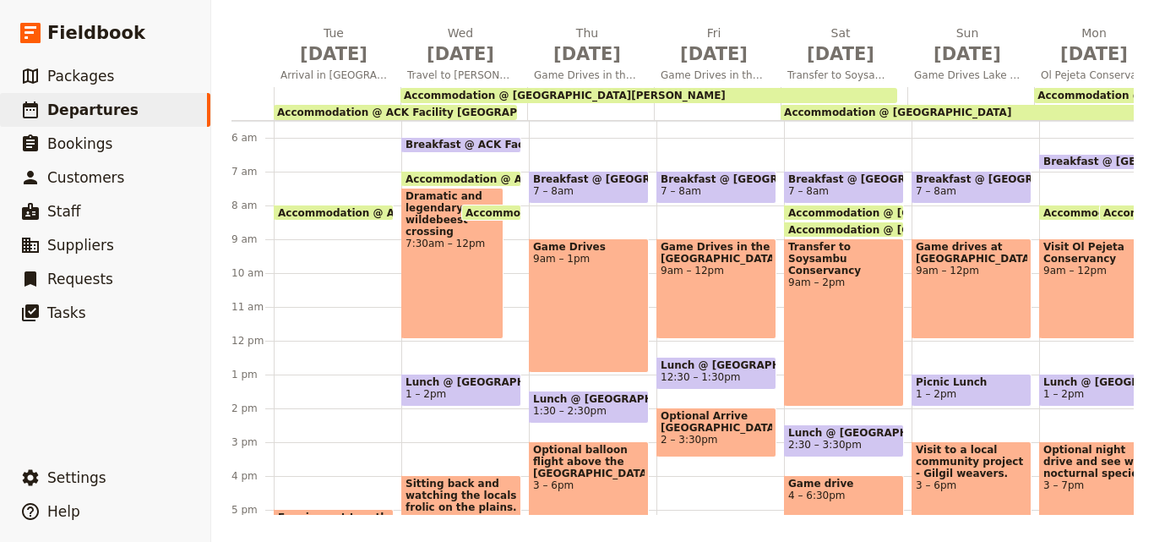
click at [539, 91] on span "Accommodation @ [GEOGRAPHIC_DATA][PERSON_NAME]" at bounding box center [565, 96] width 322 height 12
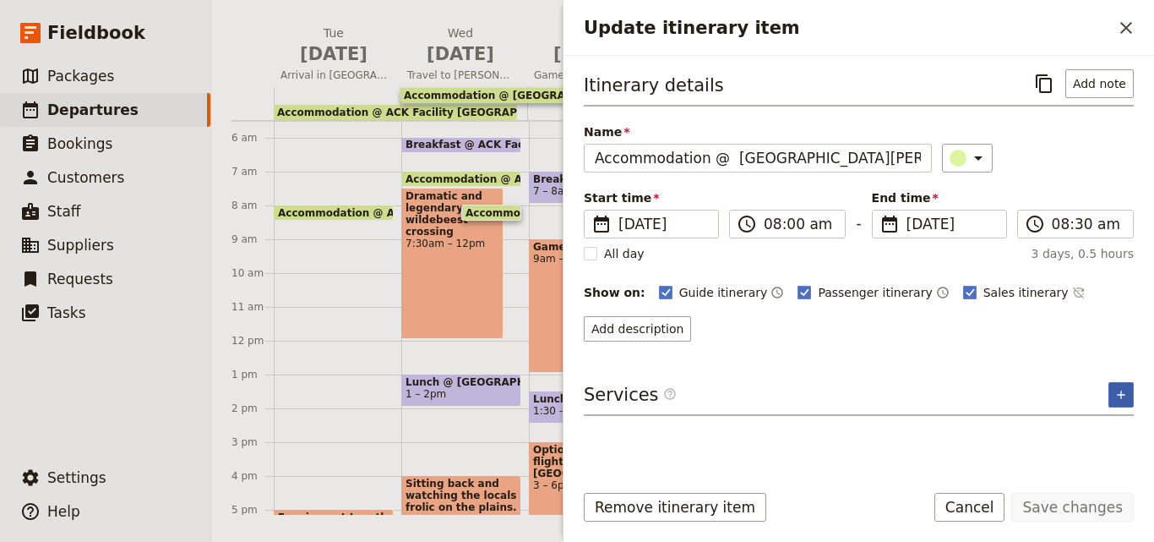
click at [1114, 383] on button "​" at bounding box center [1120, 394] width 25 height 25
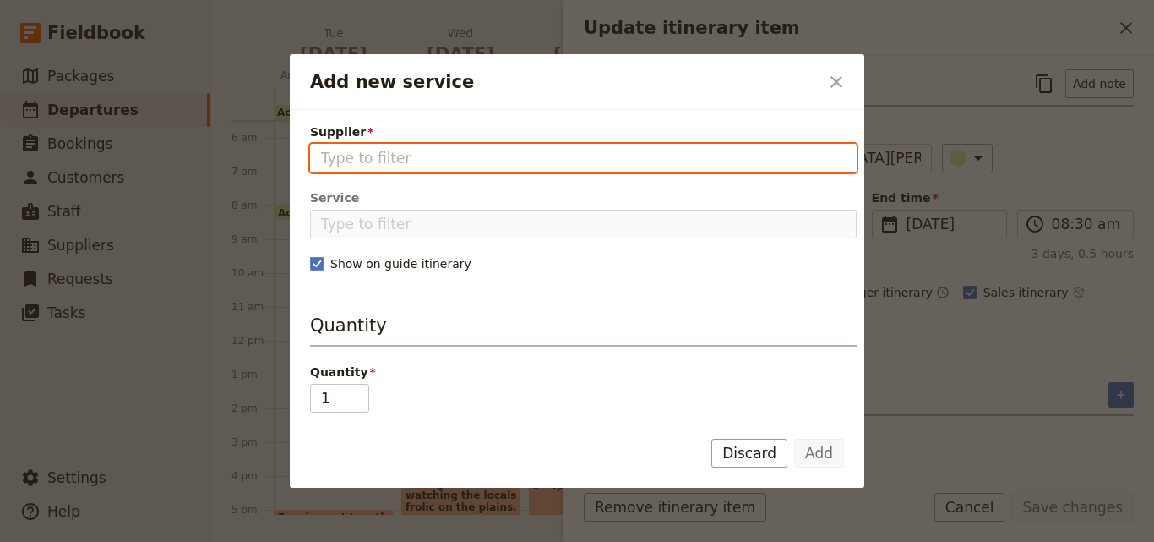
paste input "Tipilikwani [PERSON_NAME]"
click at [355, 161] on input "Tipilikwani [PERSON_NAME]" at bounding box center [583, 158] width 525 height 20
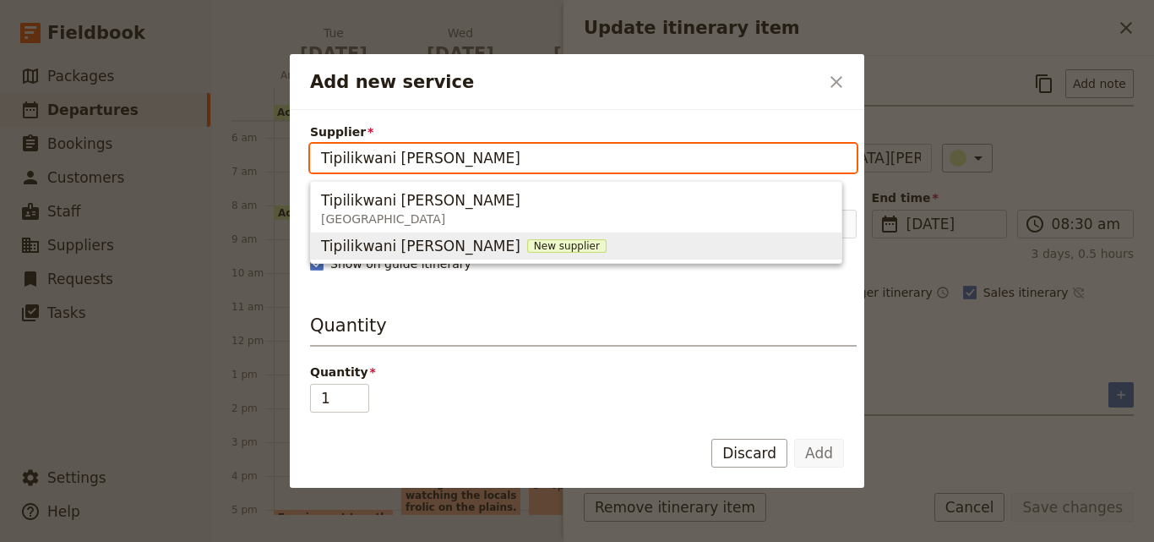
click at [527, 248] on span "New supplier" at bounding box center [566, 246] width 79 height 14
type input "Tipilikwani [PERSON_NAME]"
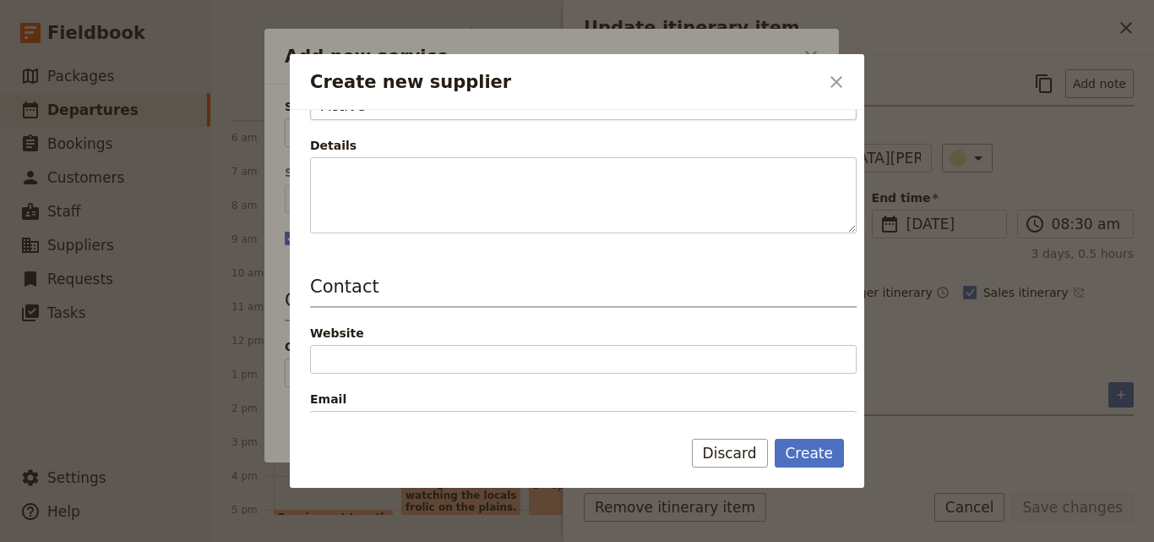
scroll to position [422, 0]
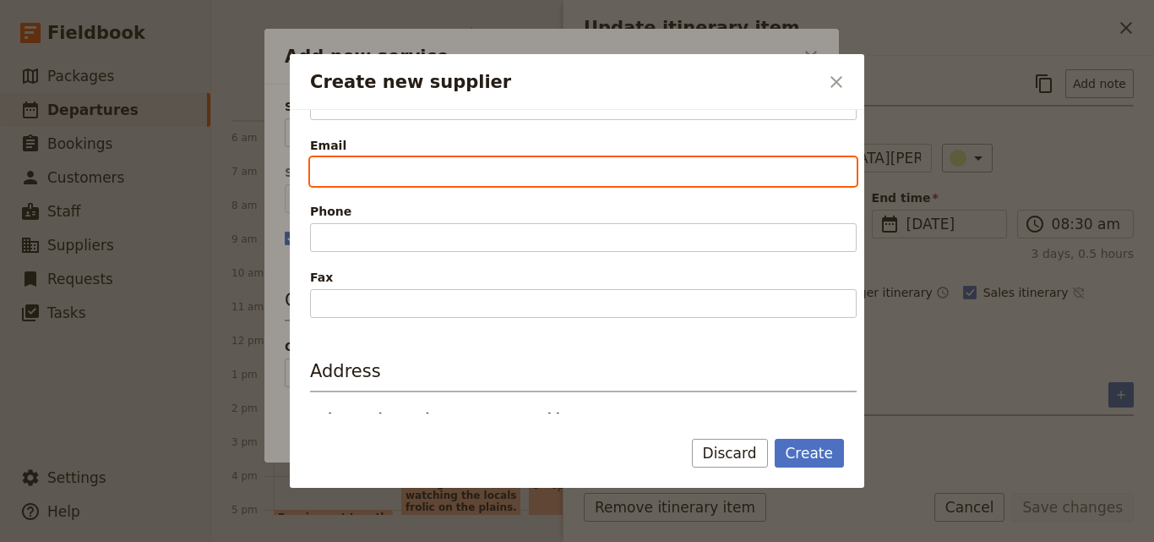
paste input "[EMAIL_ADDRESS][DOMAIN_NAME]"
type input "[EMAIL_ADDRESS][DOMAIN_NAME]"
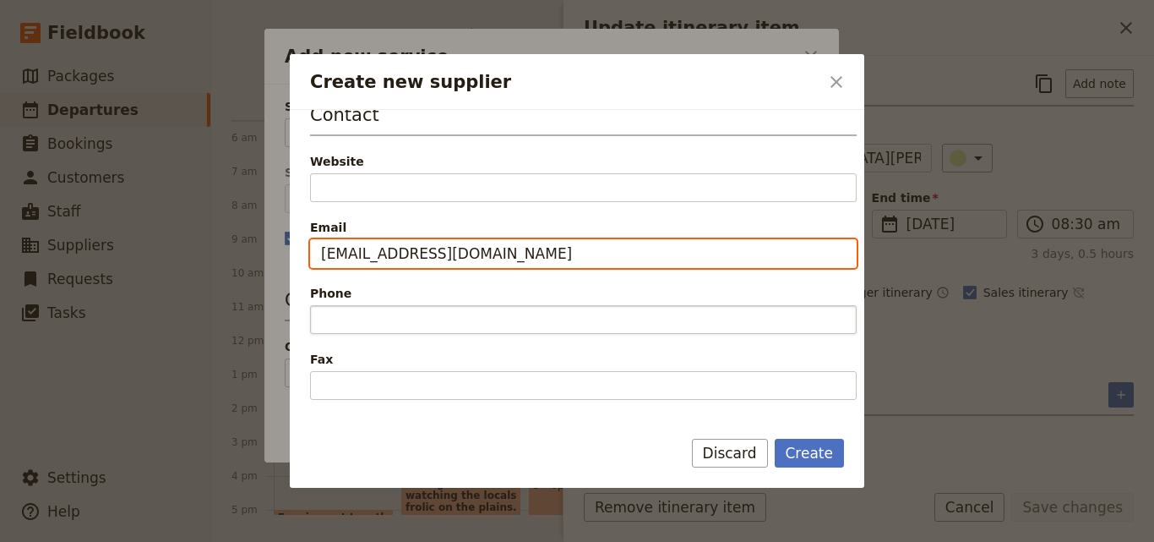
scroll to position [338, 0]
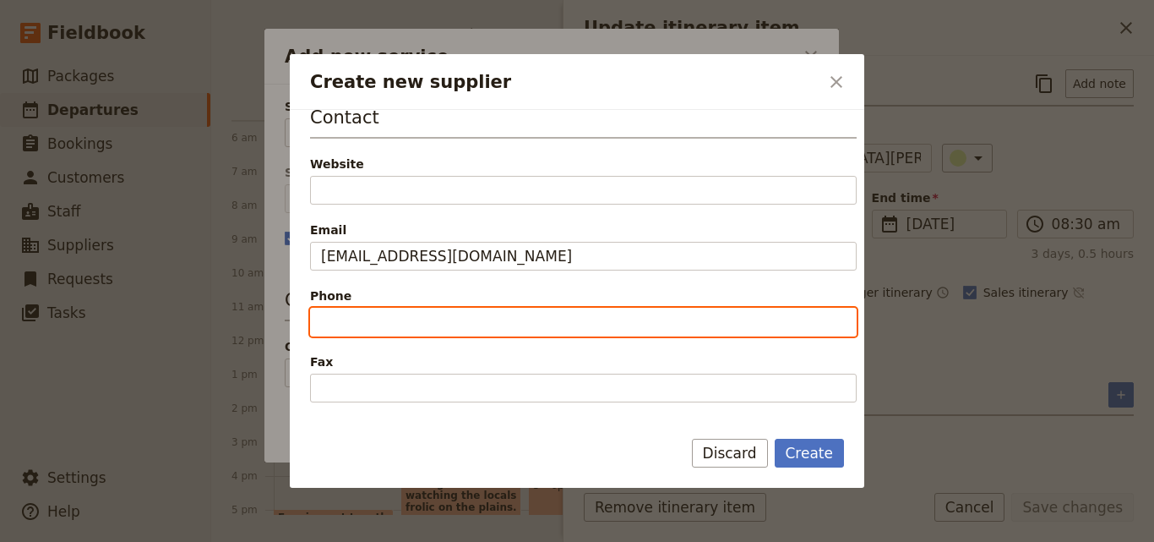
paste input "[PHONE_NUMBER]"
type input "[PHONE_NUMBER]"
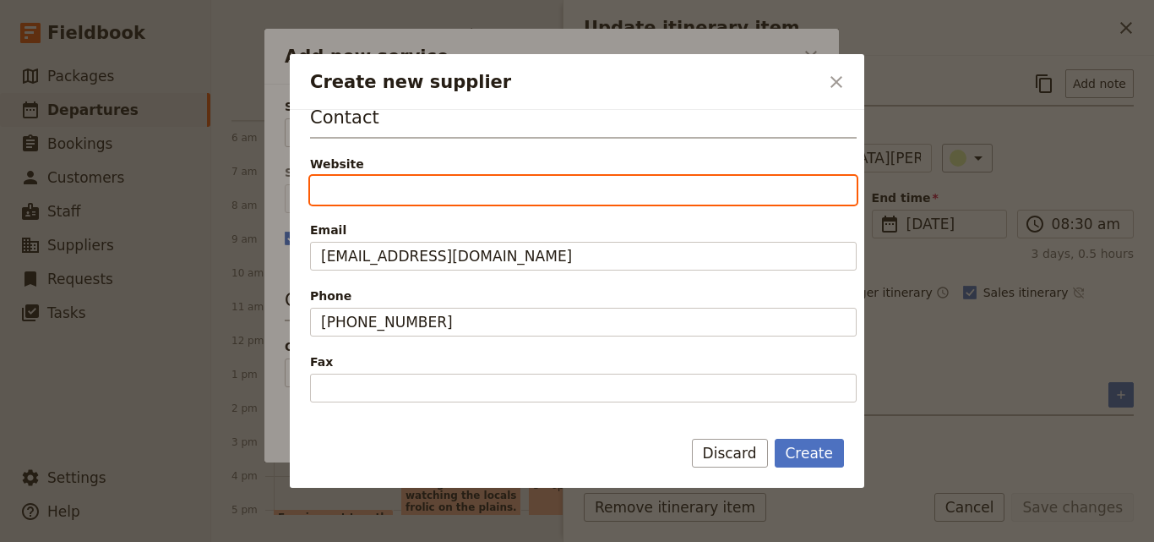
paste input "[URL][DOMAIN_NAME]"
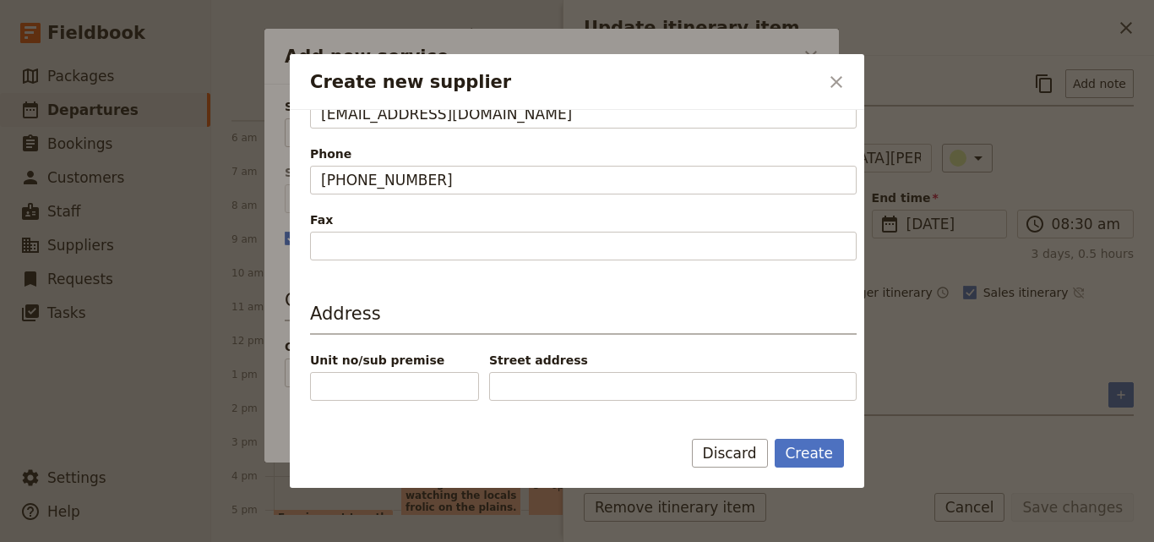
scroll to position [555, 0]
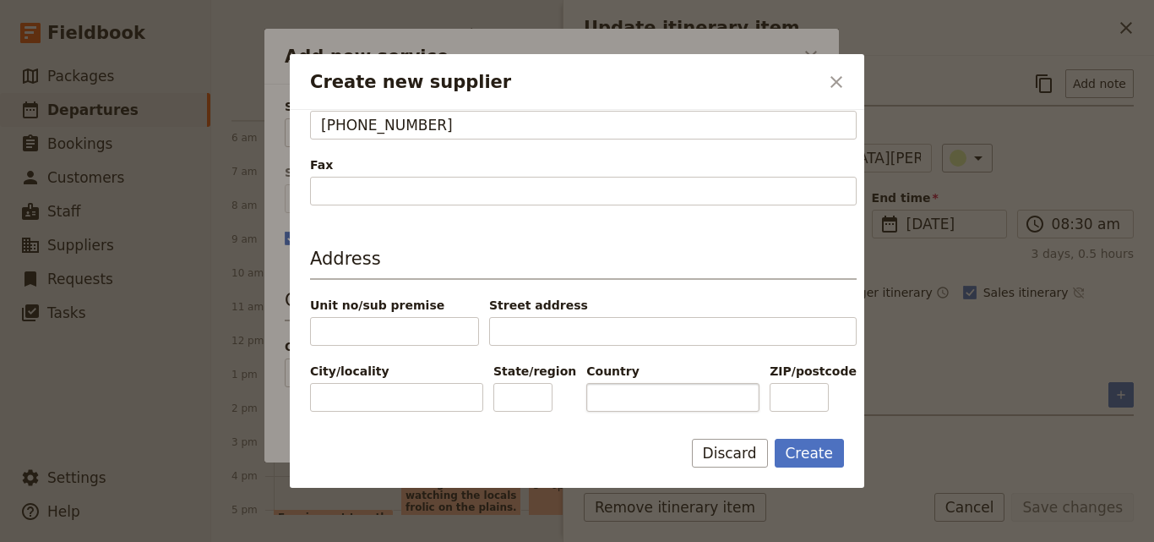
type input "[URL][DOMAIN_NAME]"
click at [601, 397] on input "Country" at bounding box center [672, 397] width 173 height 29
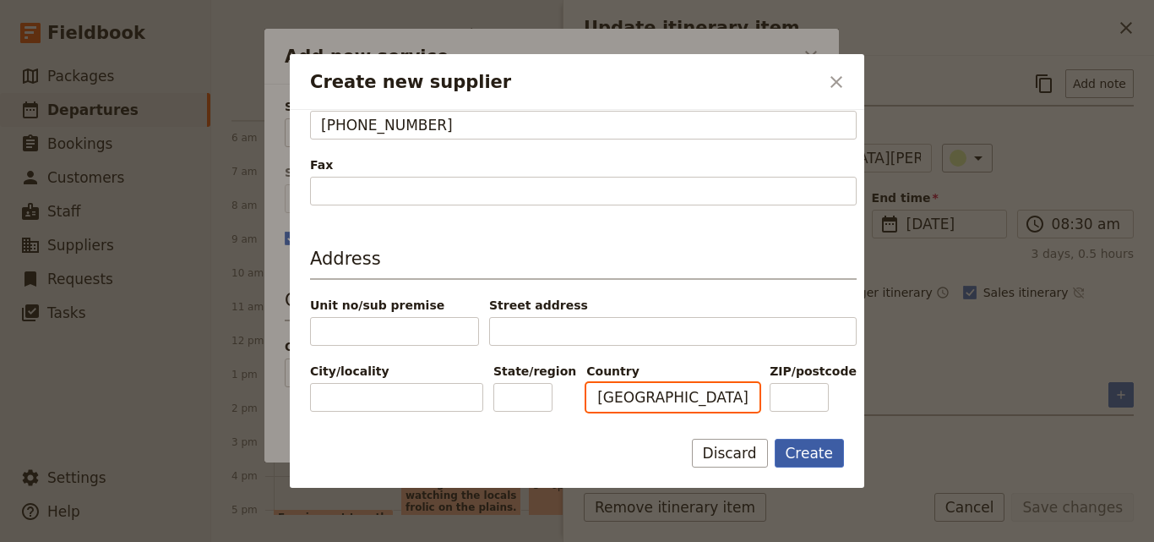
type input "[GEOGRAPHIC_DATA]"
click at [792, 455] on button "Create" at bounding box center [810, 452] width 70 height 29
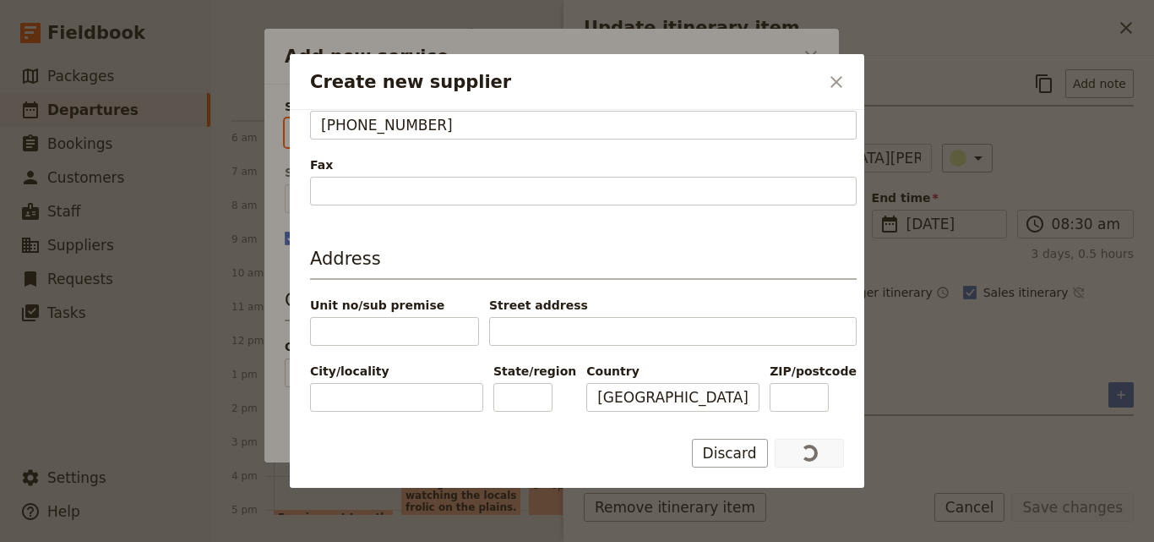
type input "Tipilikwani [PERSON_NAME]"
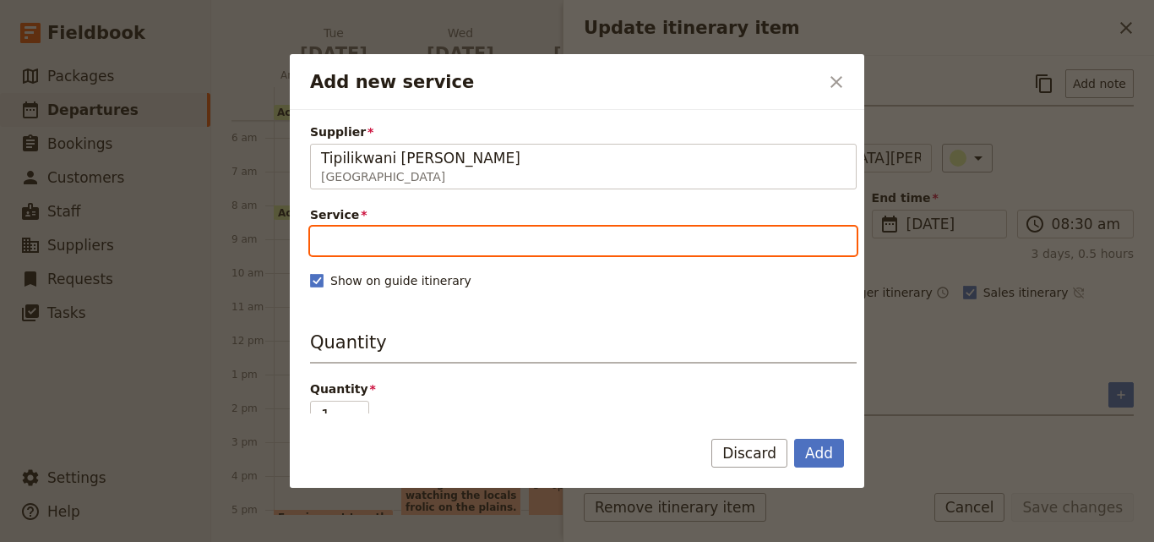
click at [411, 239] on input "Service" at bounding box center [583, 240] width 547 height 29
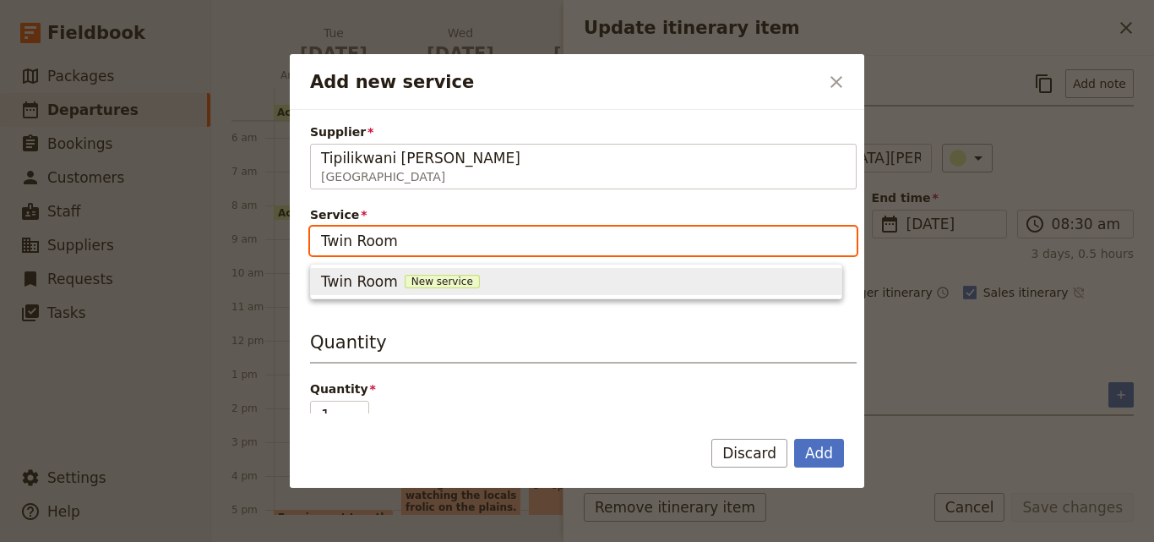
click at [422, 278] on span "New service" at bounding box center [442, 282] width 75 height 14
type input "Twin Room"
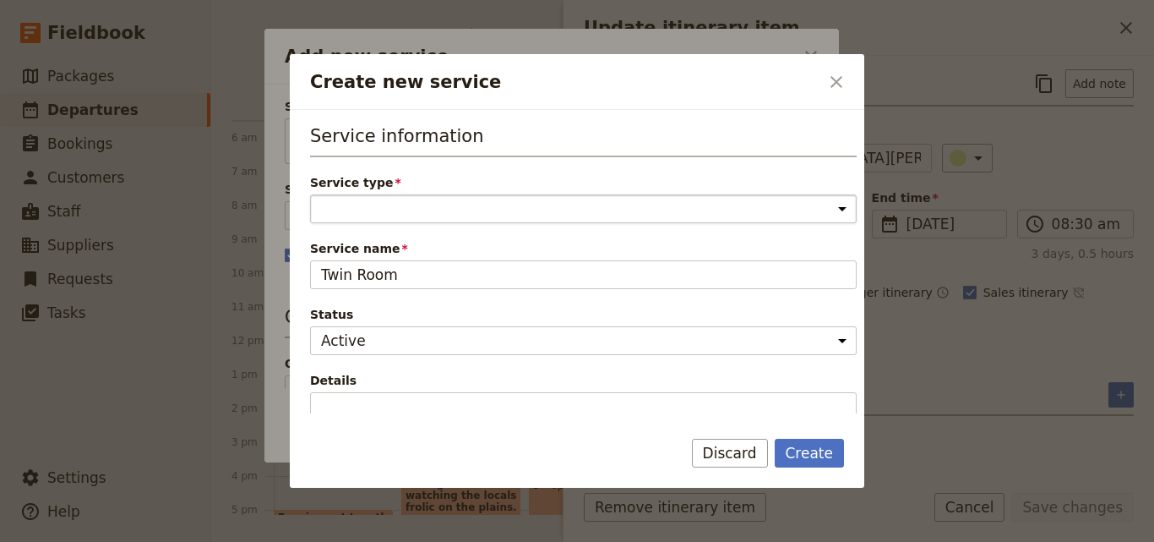
click at [416, 211] on select "Accommodation Activity Transport Flight Food and beverage Other" at bounding box center [583, 208] width 547 height 29
select select "AccommodationService"
click at [310, 194] on select "Accommodation Activity Transport Flight Food and beverage Other" at bounding box center [583, 208] width 547 height 29
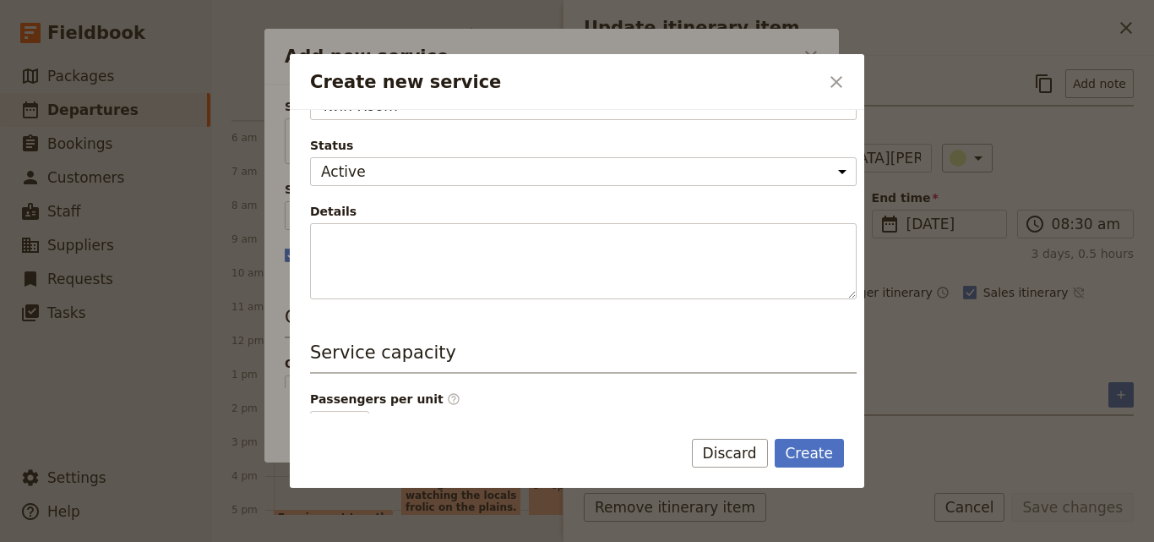
scroll to position [338, 0]
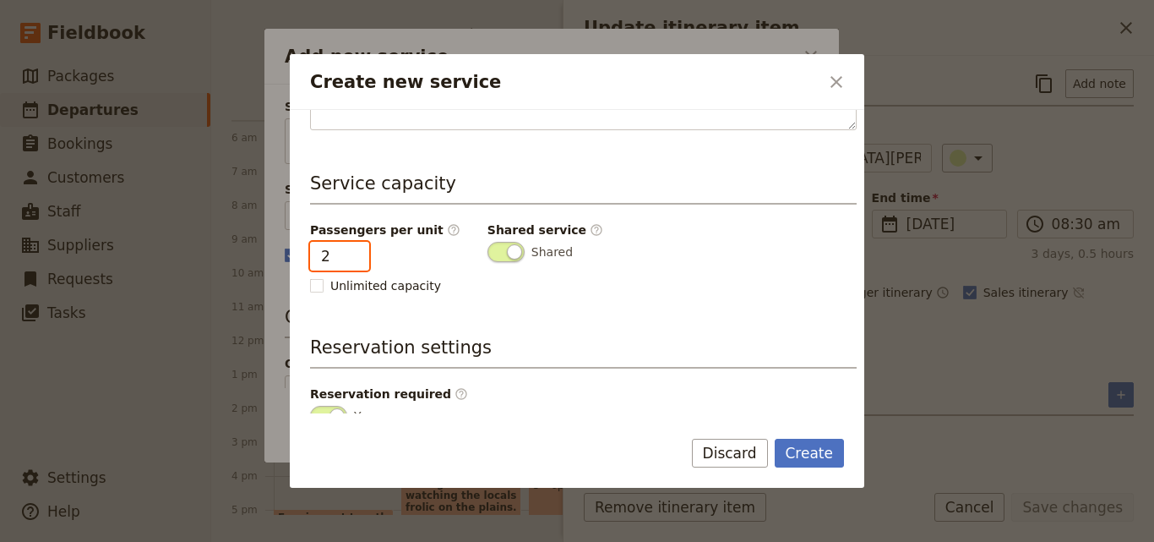
type input "2"
click at [354, 254] on input "2" at bounding box center [339, 256] width 59 height 29
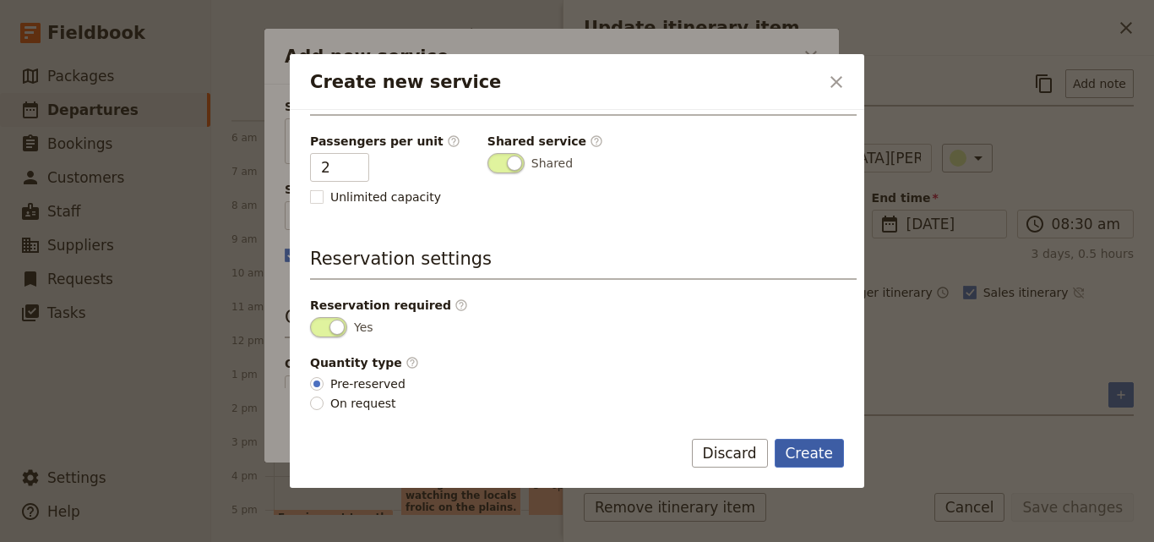
click at [811, 457] on button "Create" at bounding box center [810, 452] width 70 height 29
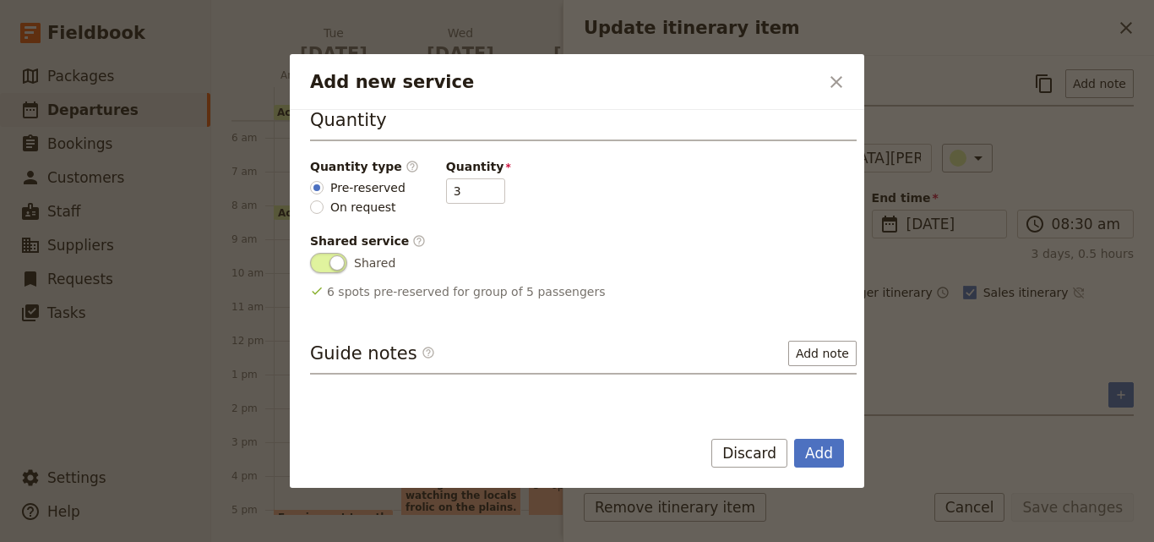
scroll to position [334, 0]
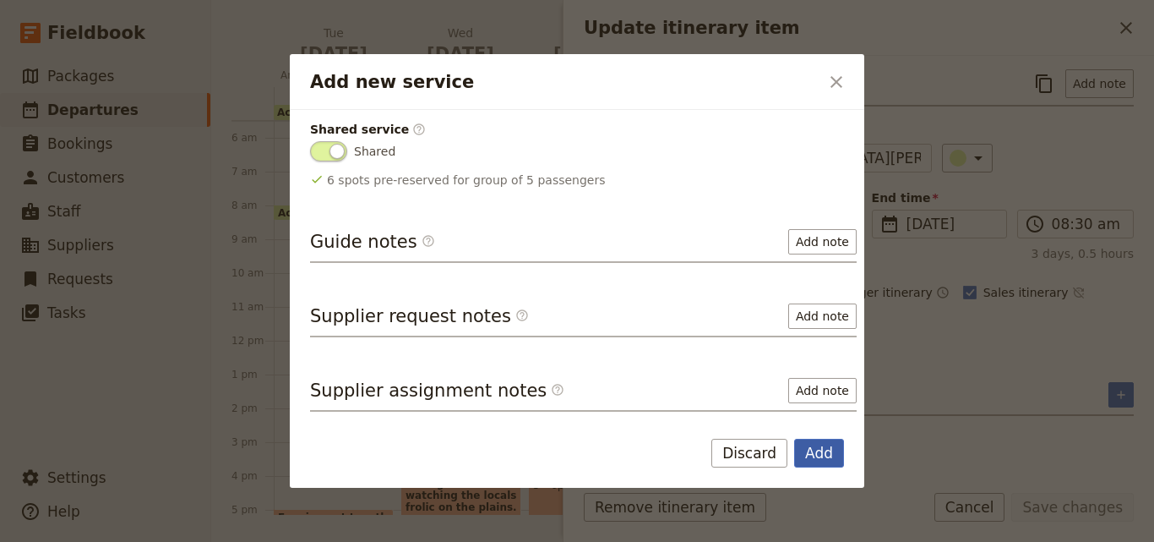
click at [815, 451] on button "Add" at bounding box center [819, 452] width 50 height 29
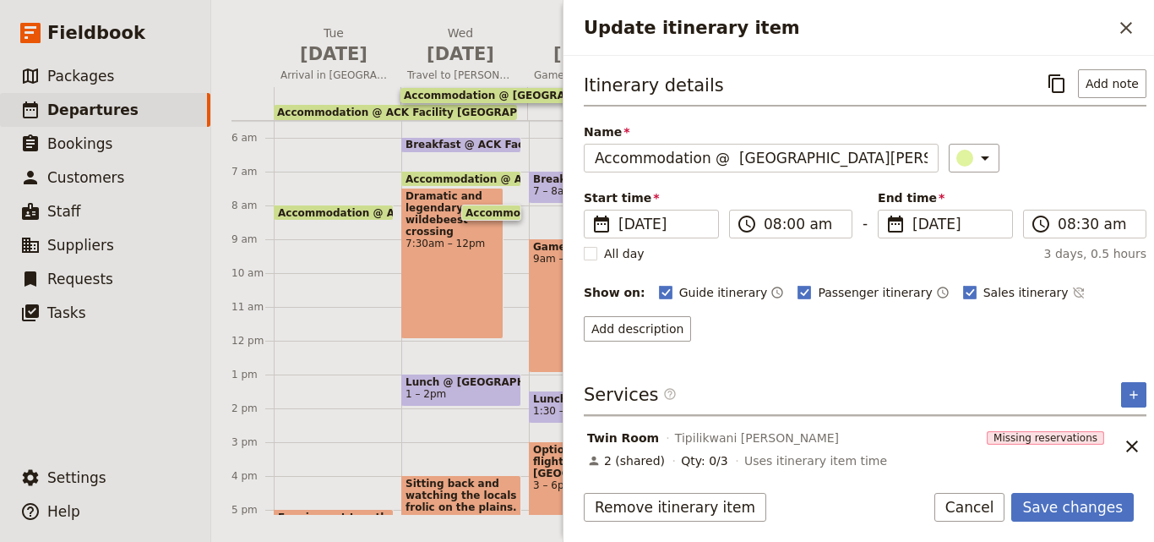
scroll to position [8, 0]
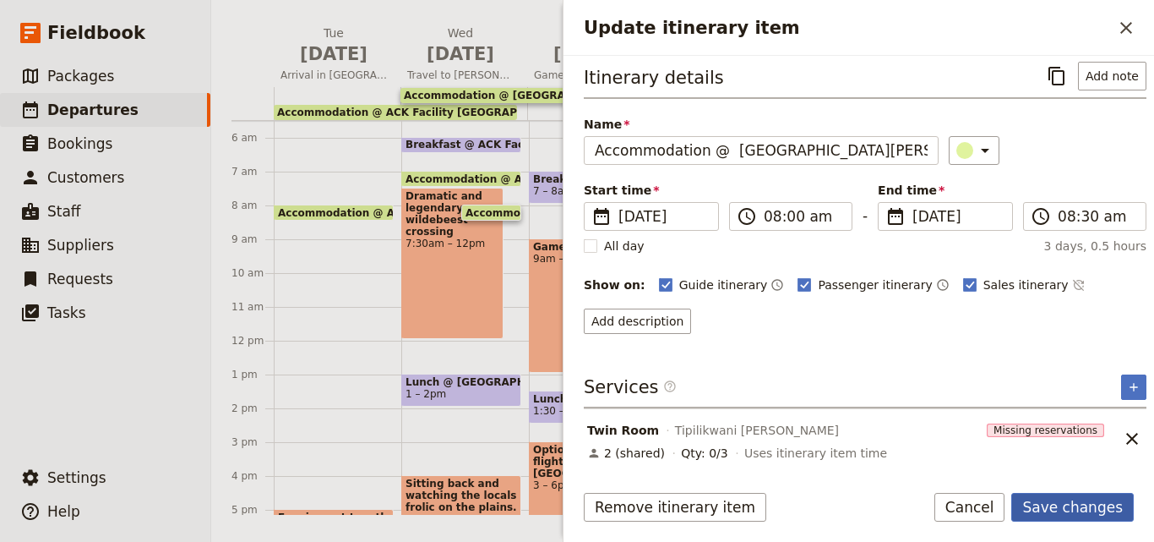
click at [1065, 507] on button "Save changes" at bounding box center [1072, 507] width 123 height 29
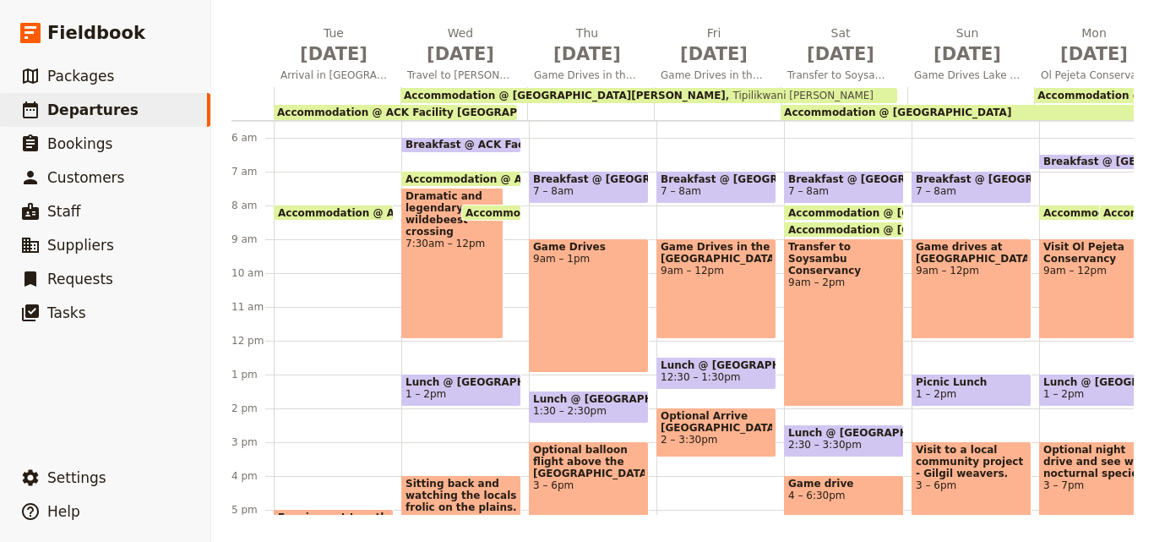
click at [883, 111] on span "Accommodation @ [GEOGRAPHIC_DATA]" at bounding box center [897, 112] width 227 height 12
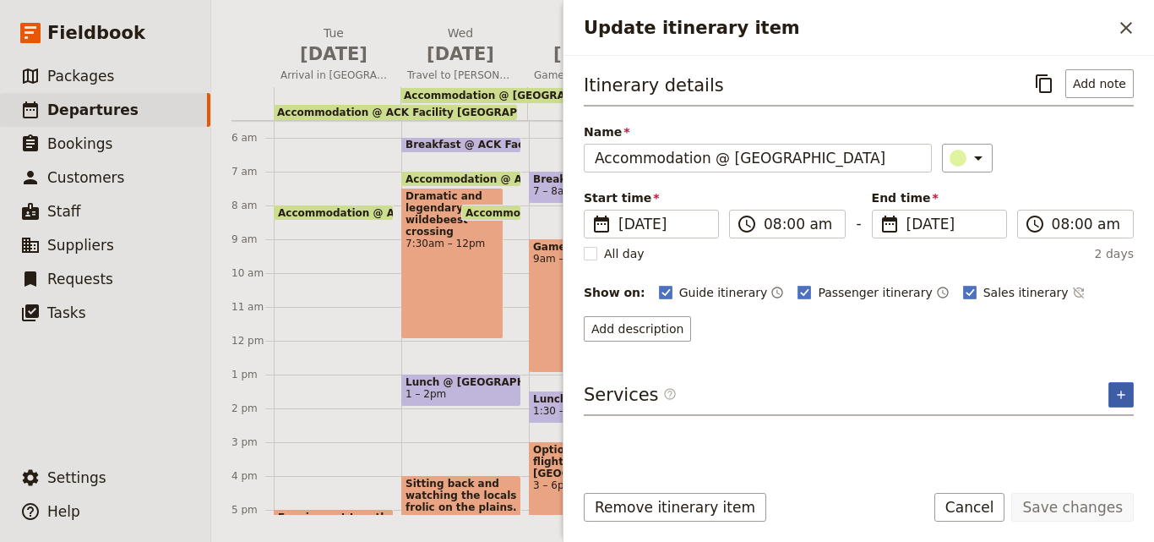
click at [1130, 393] on button "​" at bounding box center [1120, 394] width 25 height 25
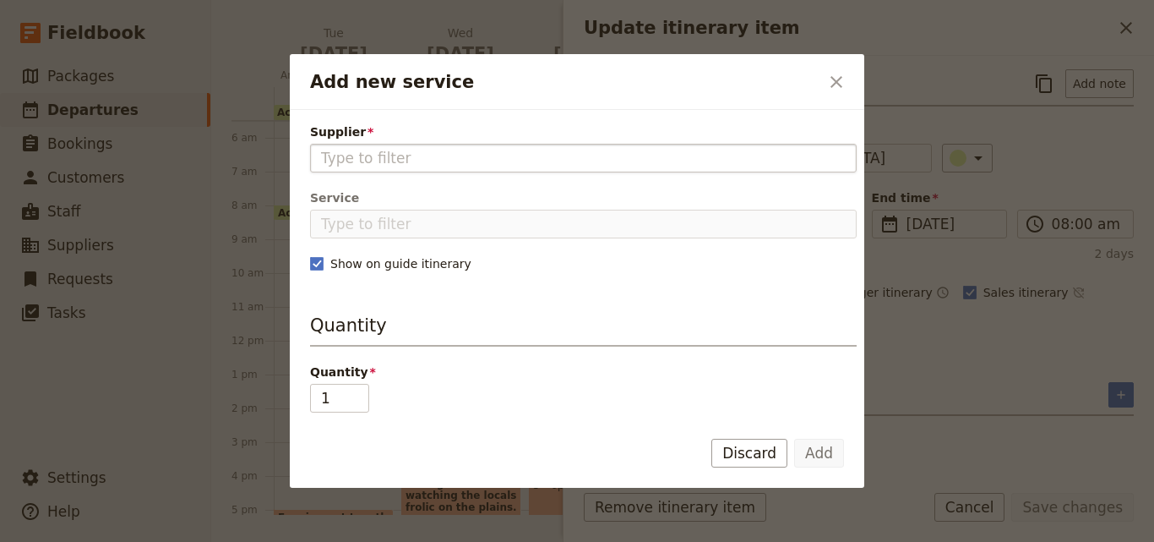
click at [584, 157] on input "Supplier" at bounding box center [583, 158] width 525 height 20
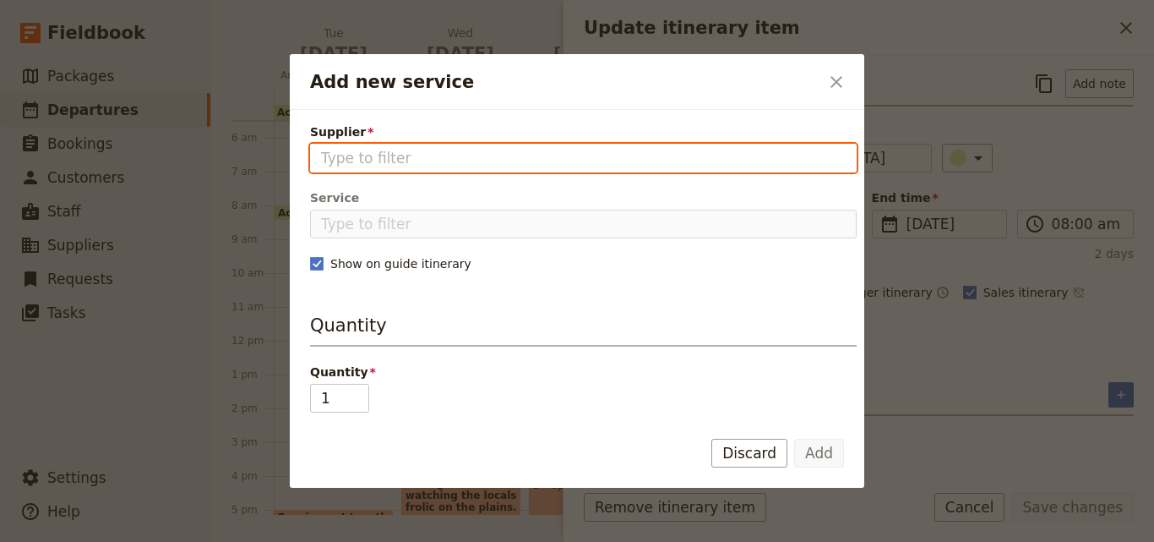
paste input "Mbweha Lodge"
type input "Mbweha Lodge"
paste input "Mbweha Lodge"
click at [354, 161] on input "Mbweha Lodge" at bounding box center [583, 158] width 525 height 20
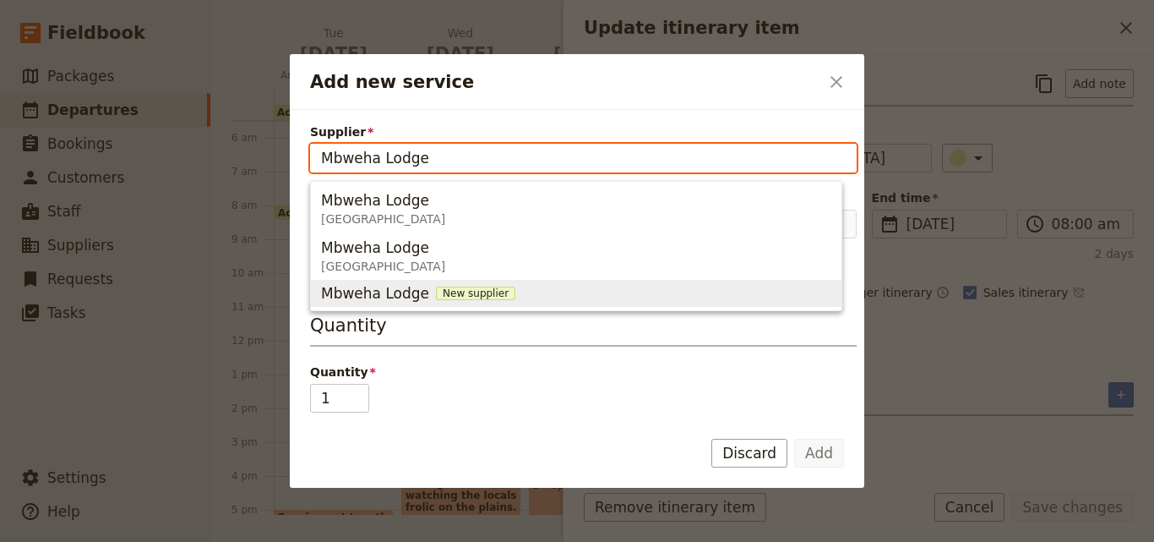
click at [443, 293] on span "New supplier" at bounding box center [475, 293] width 79 height 14
type input "Mbweha Lodge"
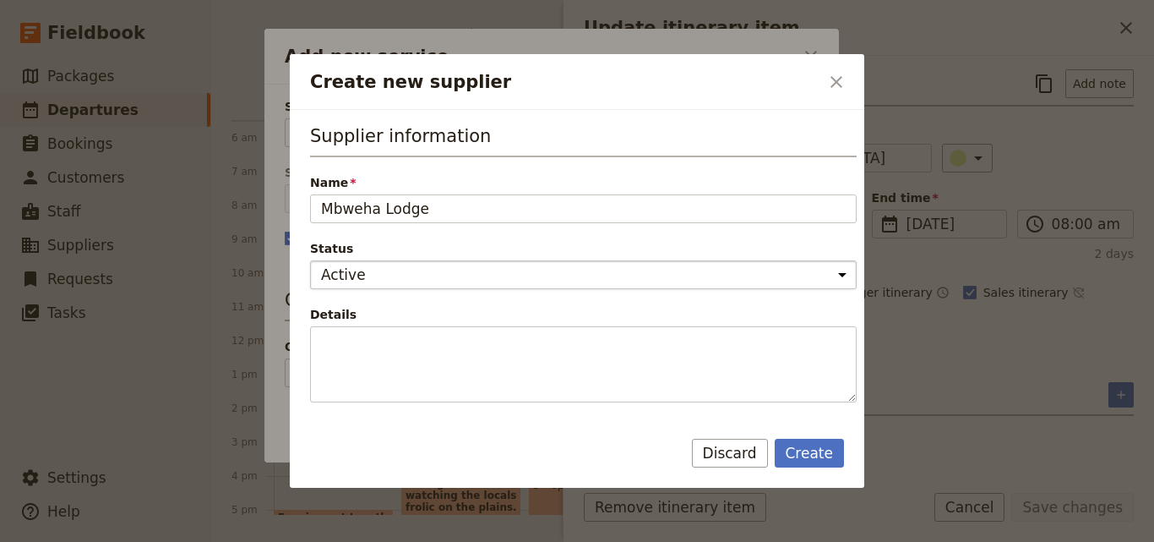
scroll to position [169, 0]
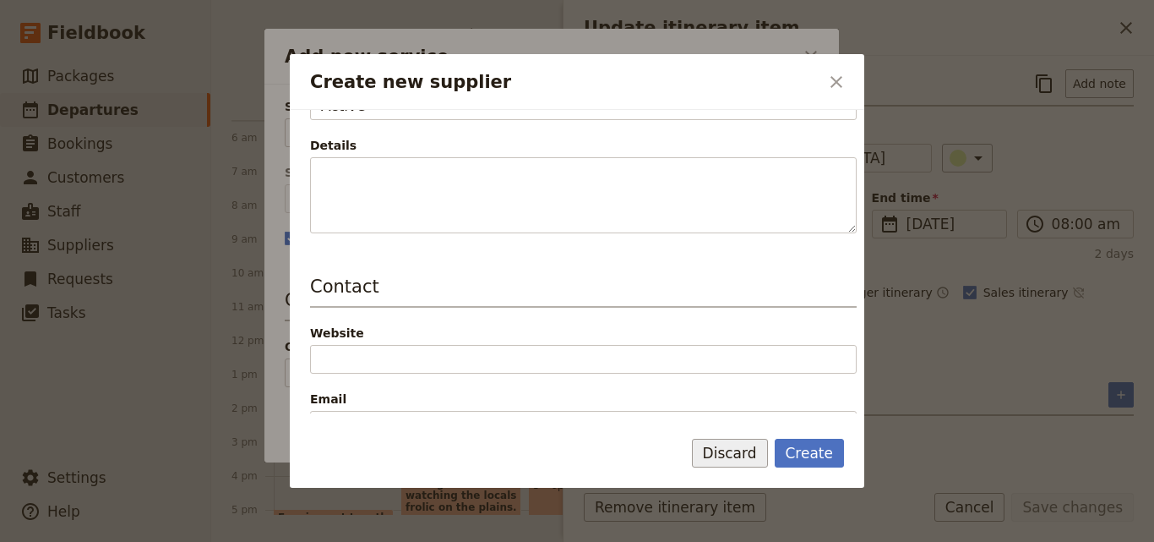
click at [705, 451] on button "Discard" at bounding box center [730, 452] width 76 height 29
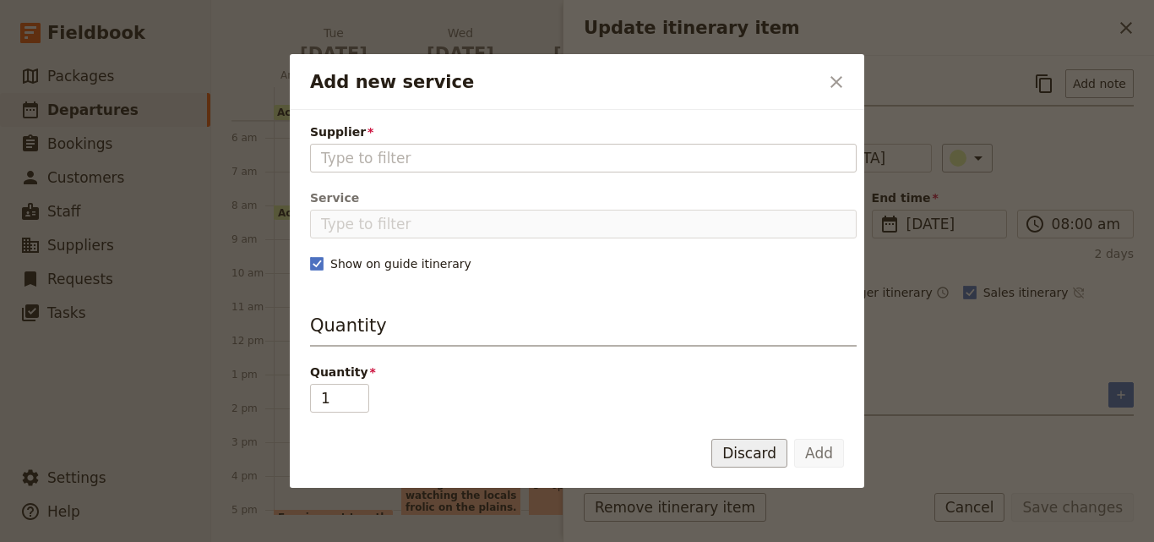
click at [753, 456] on button "Discard" at bounding box center [749, 452] width 76 height 29
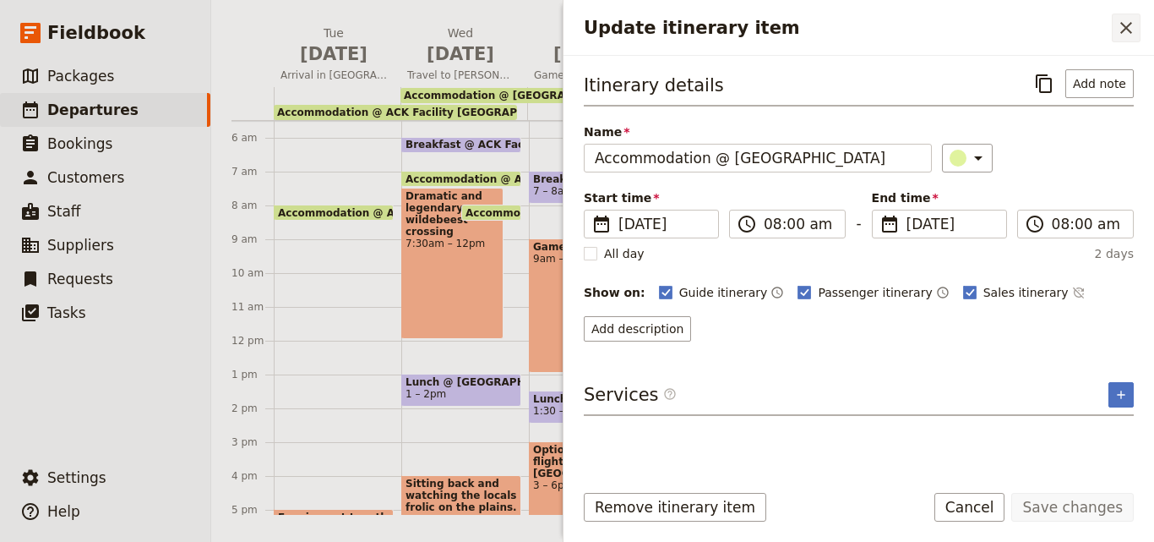
click at [1123, 37] on icon "Close drawer" at bounding box center [1126, 28] width 20 height 20
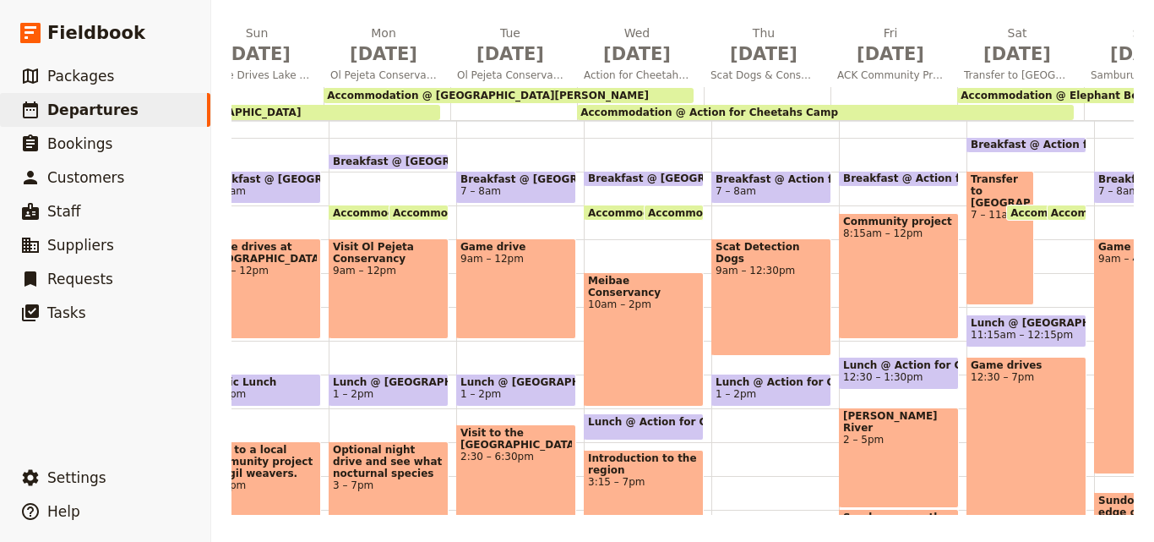
scroll to position [0, 733]
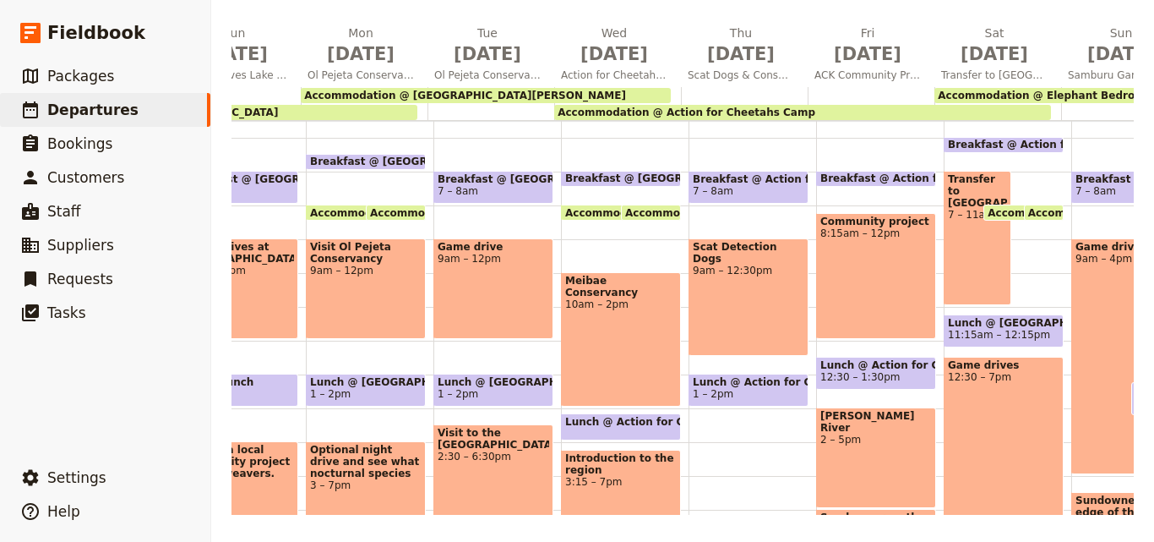
click at [553, 95] on div "Accommodation @ [GEOGRAPHIC_DATA][PERSON_NAME]" at bounding box center [486, 95] width 370 height 15
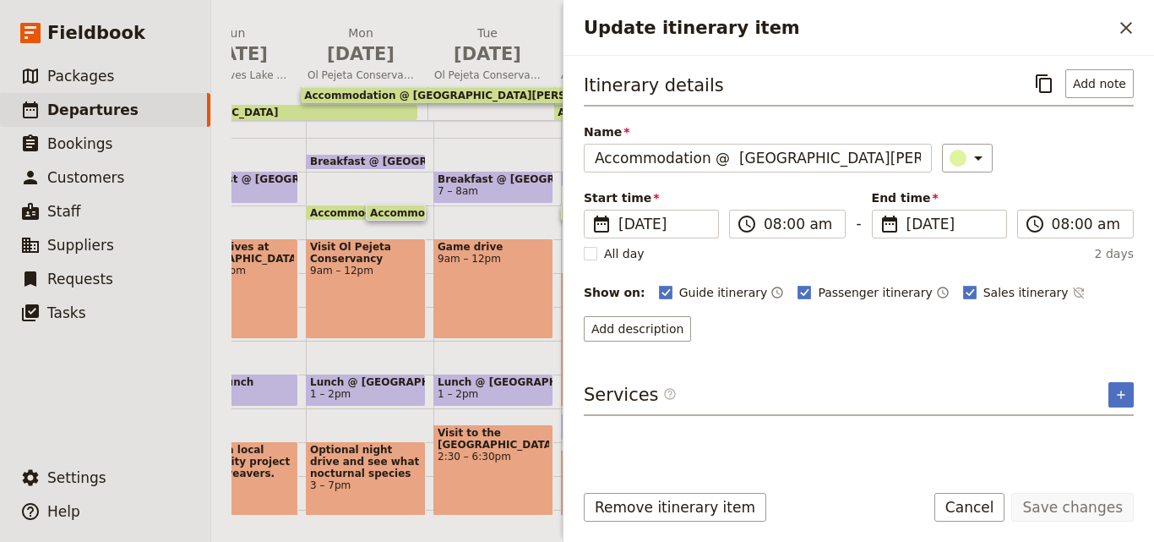
click at [1126, 406] on div "Services ​ ​" at bounding box center [859, 399] width 550 height 34
click at [1125, 401] on button "​" at bounding box center [1120, 394] width 25 height 25
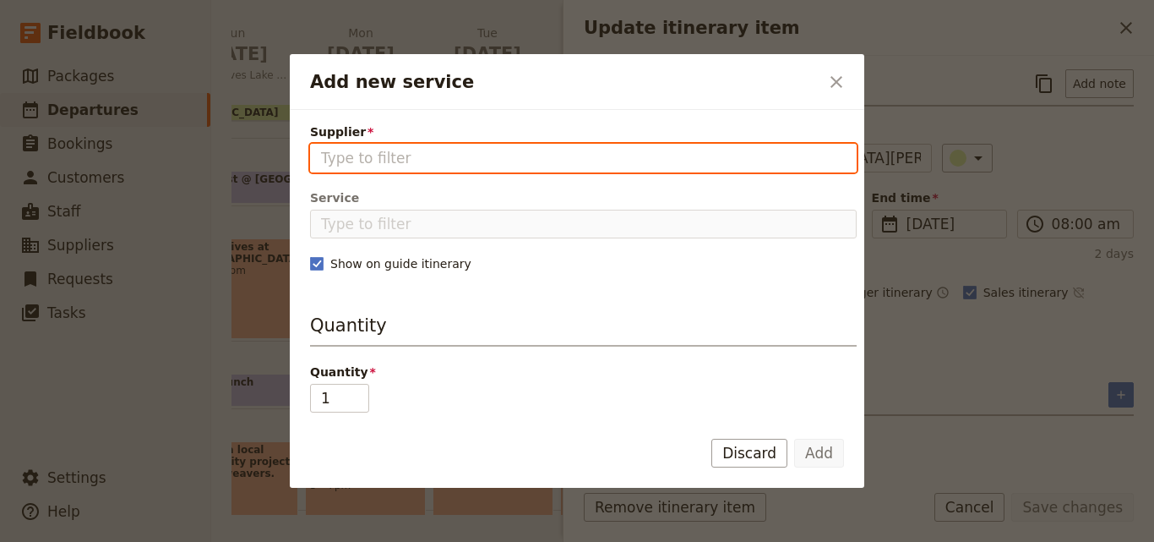
paste input "Sweetwaters [PERSON_NAME]"
click at [498, 164] on input "Sweetwaters [PERSON_NAME]" at bounding box center [583, 158] width 525 height 20
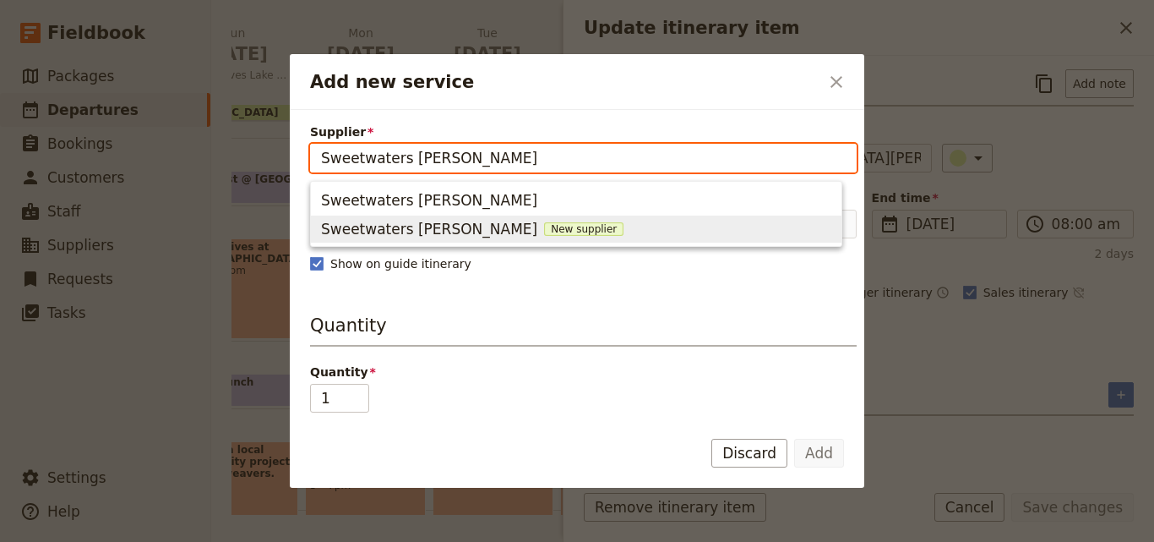
click at [544, 227] on span "New supplier" at bounding box center [583, 229] width 79 height 14
type input "Sweetwaters [PERSON_NAME]"
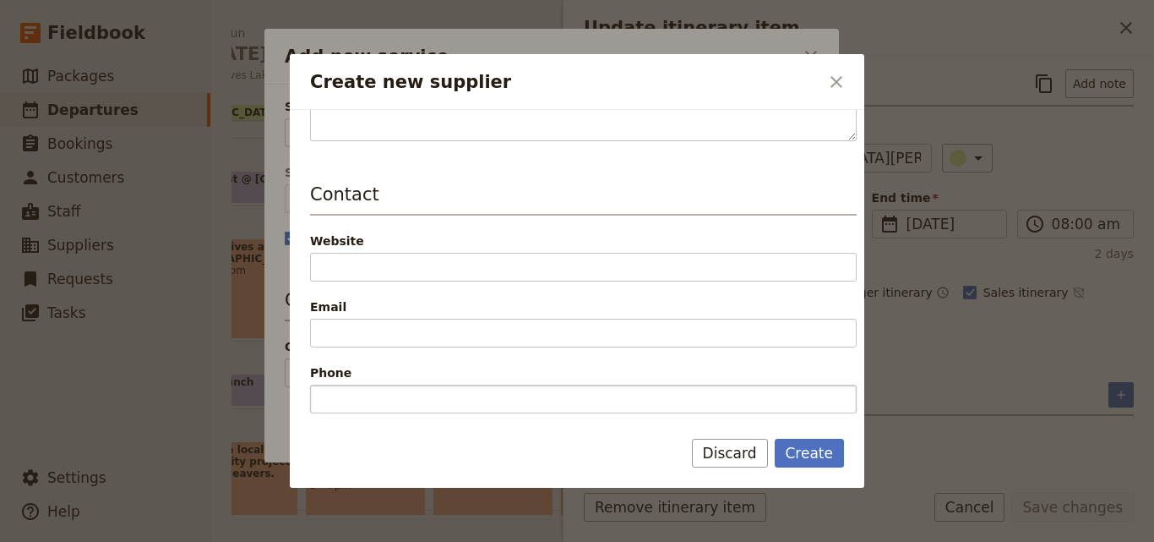
scroll to position [338, 0]
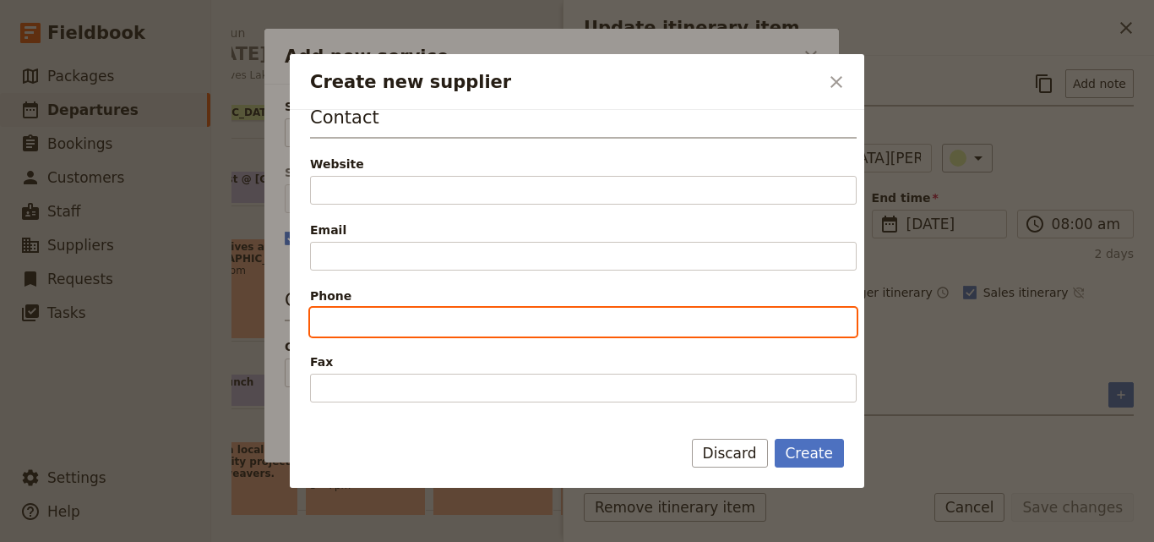
paste input "[PHONE_NUMBER]"
click at [327, 322] on input "[PHONE_NUMBER]" at bounding box center [583, 322] width 547 height 29
type input "[PHONE_NUMBER]"
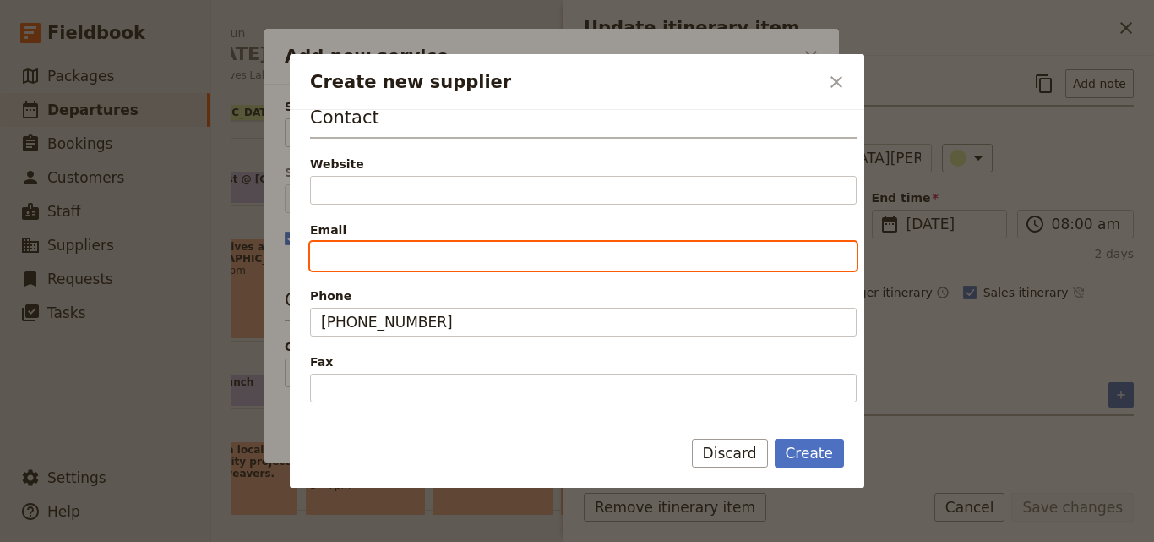
click at [341, 255] on input "Email" at bounding box center [583, 256] width 547 height 29
paste input "[EMAIL_ADDRESS][DOMAIN_NAME]"
click at [324, 259] on input "[EMAIL_ADDRESS][DOMAIN_NAME]" at bounding box center [583, 256] width 547 height 29
type input "[EMAIL_ADDRESS][DOMAIN_NAME]"
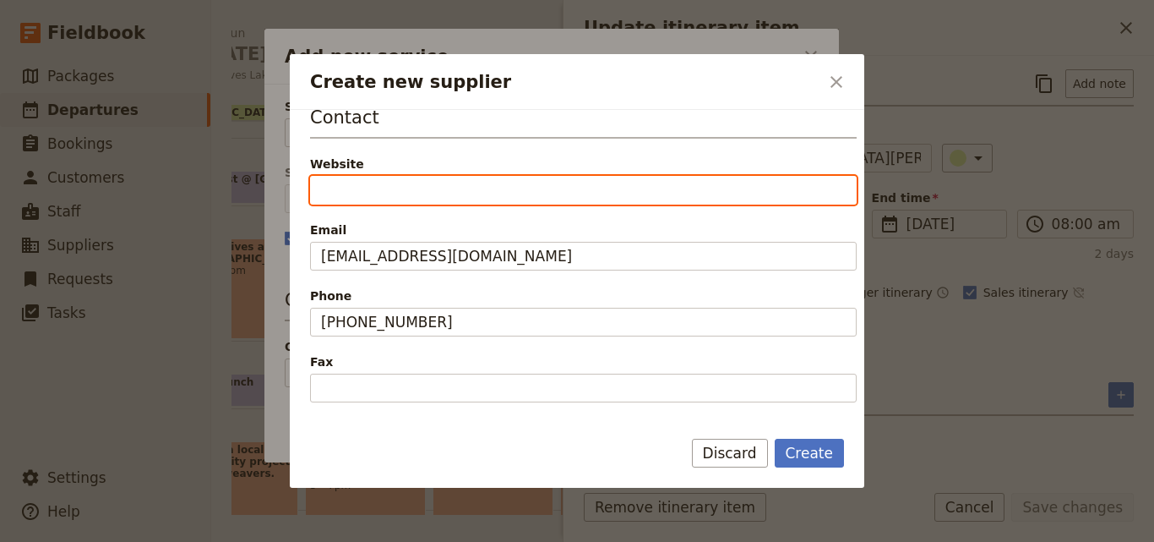
click at [322, 189] on input "Website" at bounding box center [583, 190] width 547 height 29
paste input "[URL][DOMAIN_NAME]"
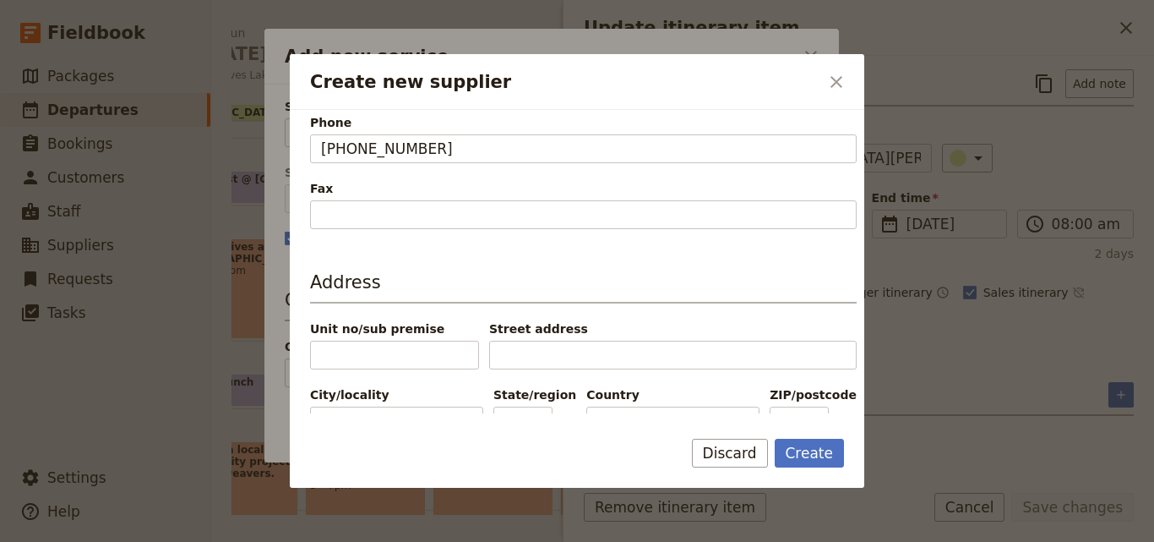
scroll to position [555, 0]
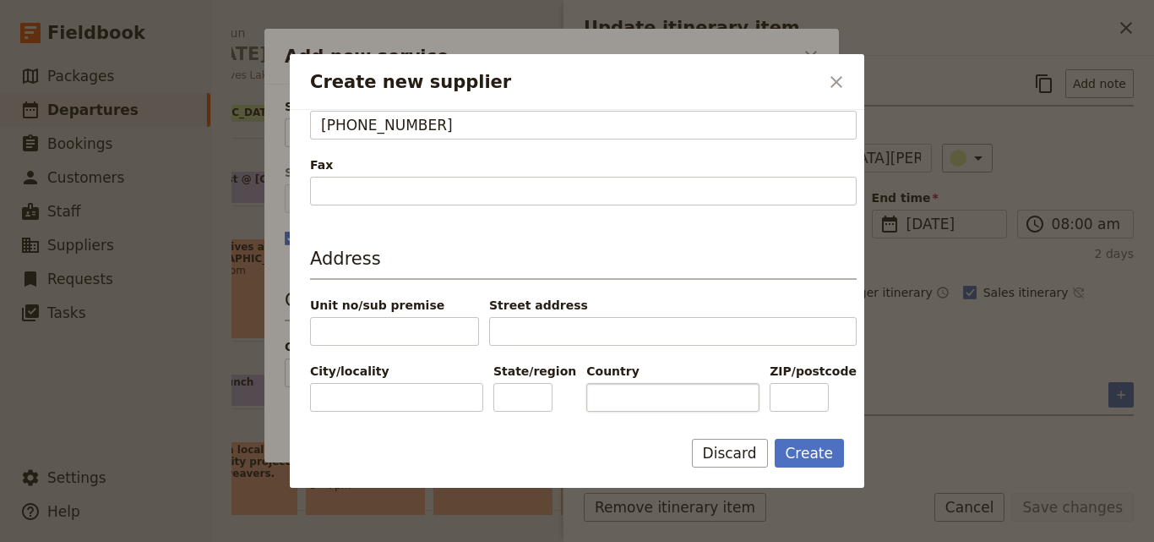
type input "[URL][DOMAIN_NAME]"
click at [590, 393] on input "Country" at bounding box center [672, 397] width 173 height 29
click at [591, 396] on input "[GEOGRAPHIC_DATA]" at bounding box center [672, 397] width 173 height 29
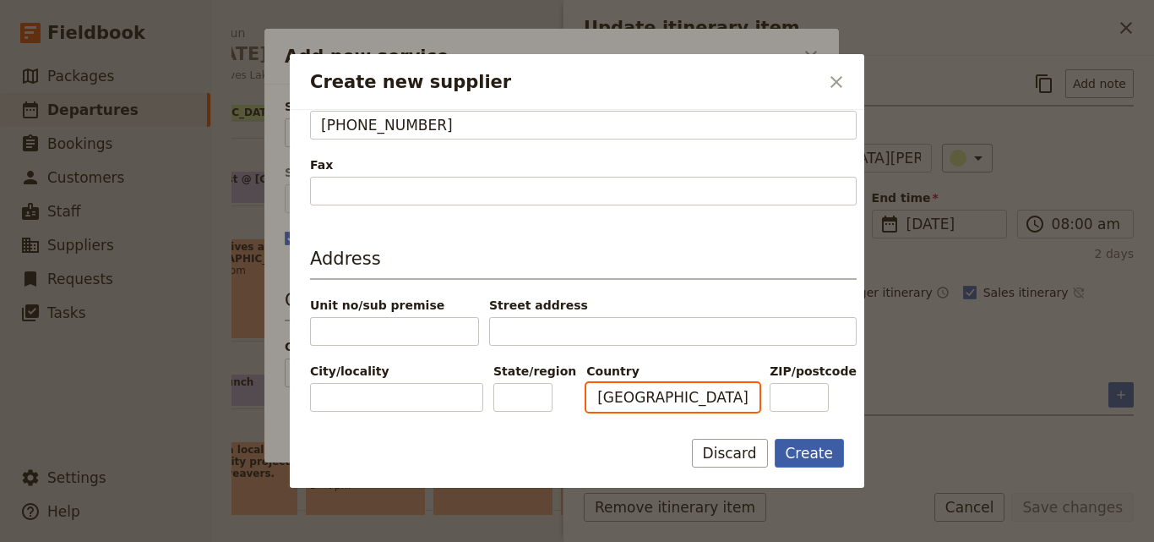
type input "[GEOGRAPHIC_DATA]"
click at [807, 446] on button "Create" at bounding box center [810, 452] width 70 height 29
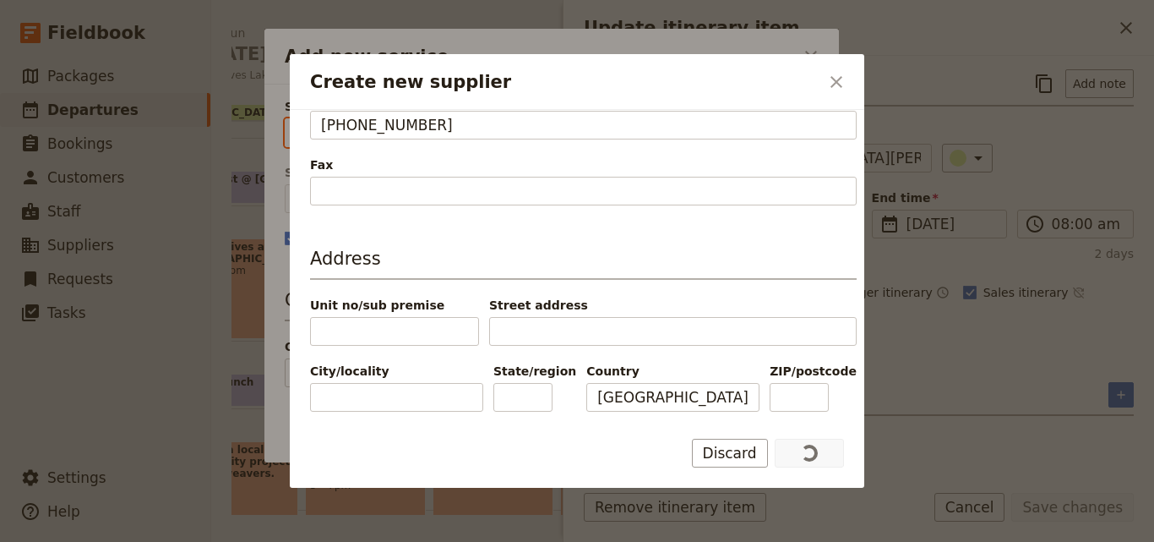
type input "Sweetwaters [PERSON_NAME]"
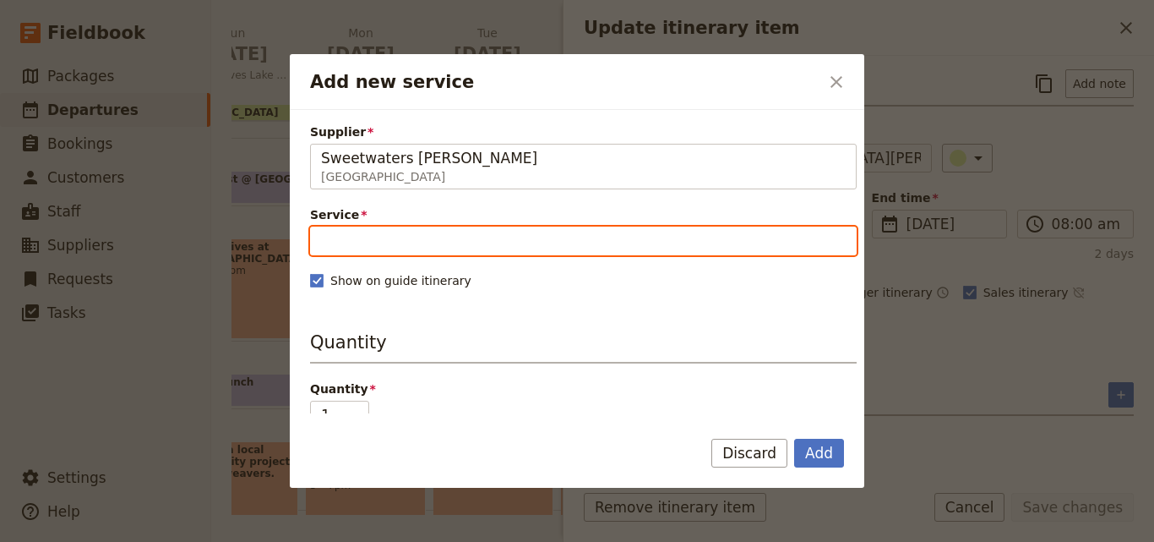
click at [447, 242] on input "Service" at bounding box center [583, 240] width 547 height 29
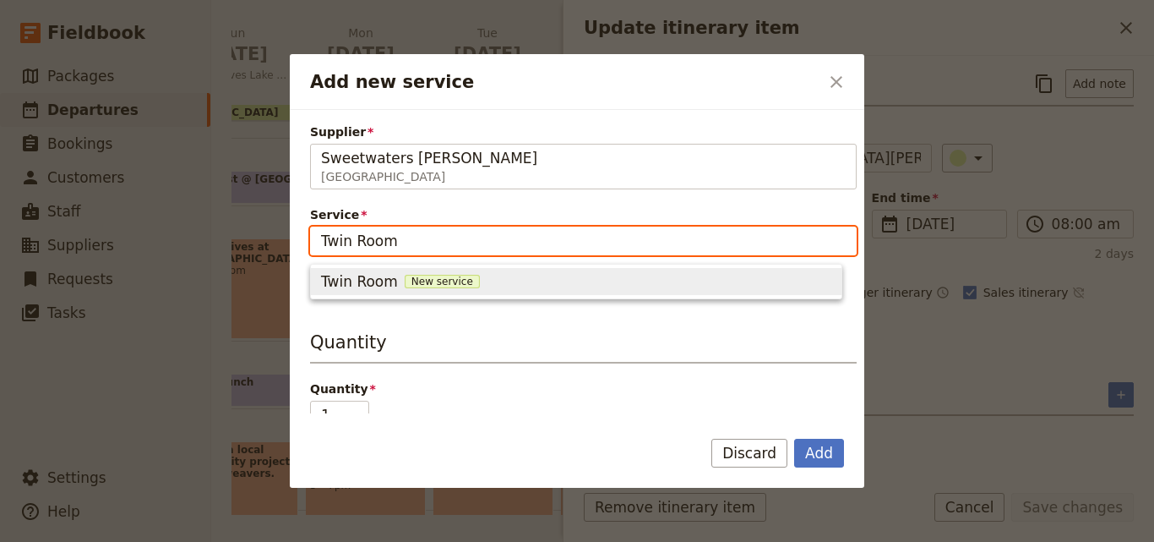
click at [438, 280] on span "New service" at bounding box center [442, 282] width 75 height 14
type input "Twin Room"
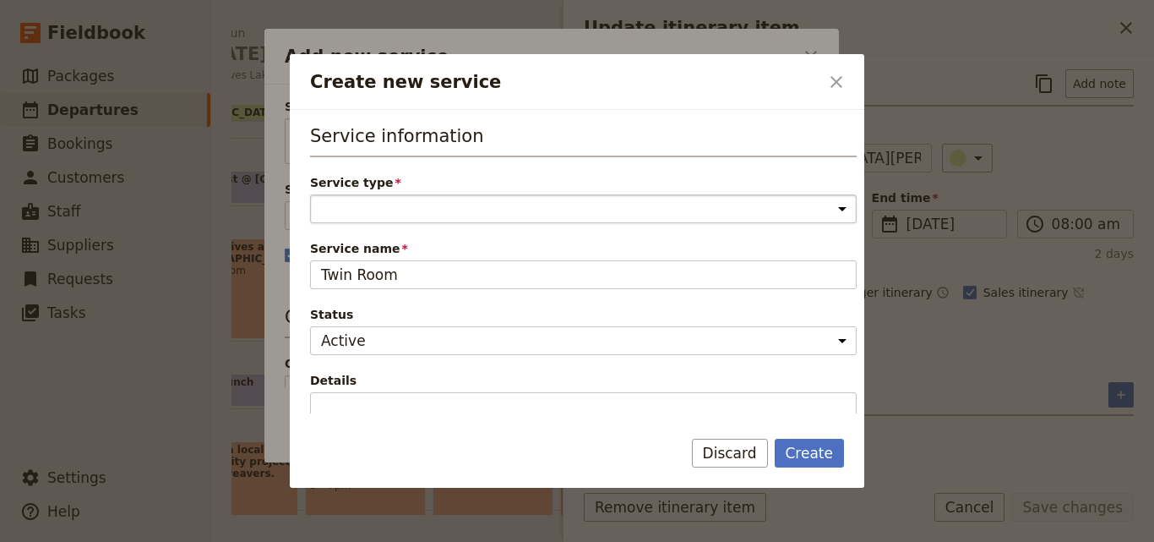
click at [410, 217] on select "Accommodation Activity Transport Flight Food and beverage Other" at bounding box center [583, 208] width 547 height 29
select select "AccommodationService"
click at [310, 194] on select "Accommodation Activity Transport Flight Food and beverage Other" at bounding box center [583, 208] width 547 height 29
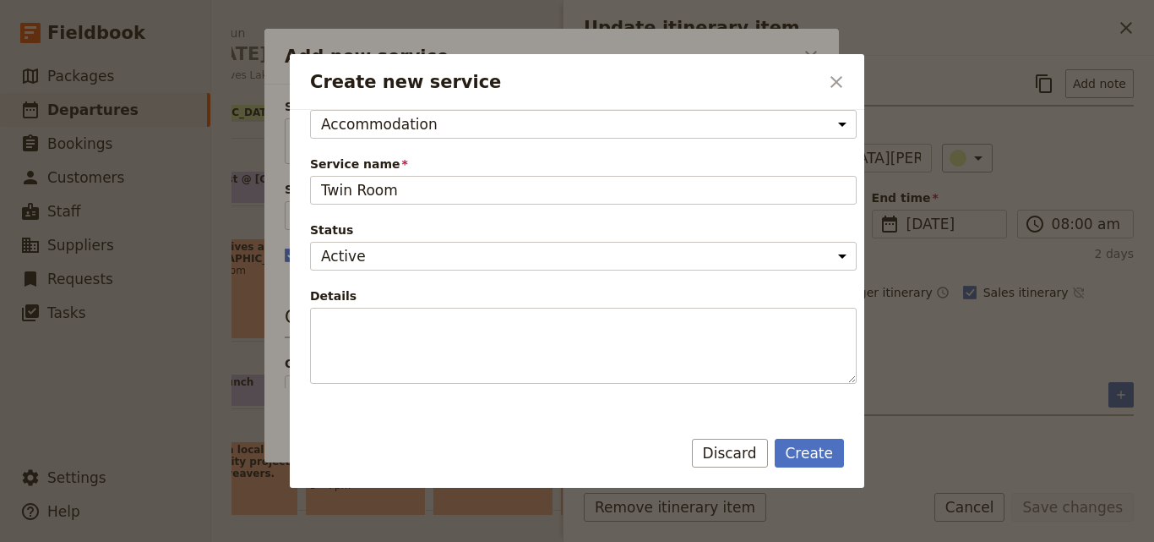
scroll to position [253, 0]
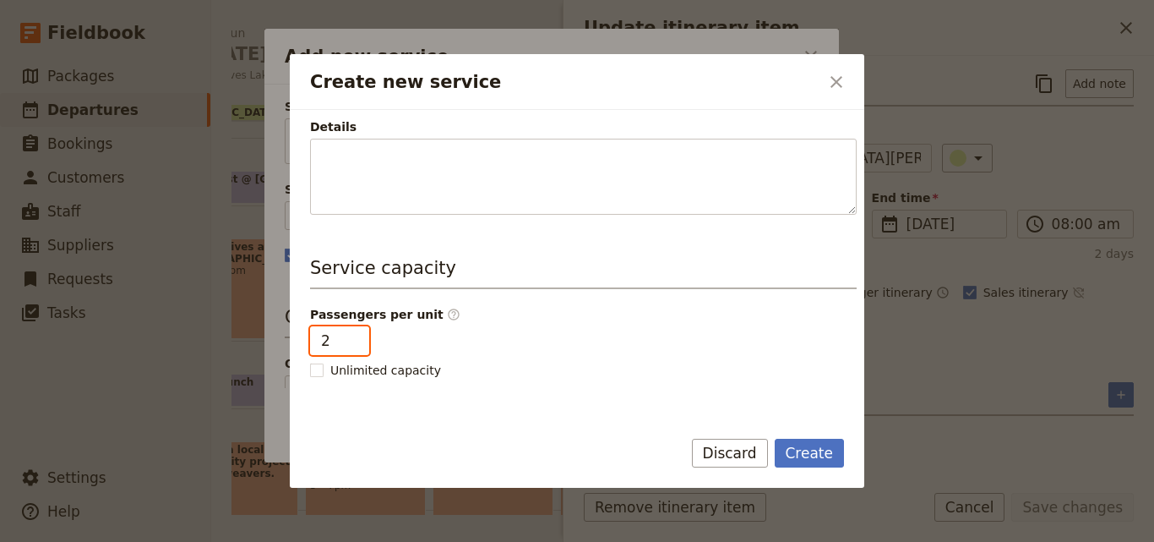
type input "2"
click at [351, 336] on input "2" at bounding box center [339, 340] width 59 height 29
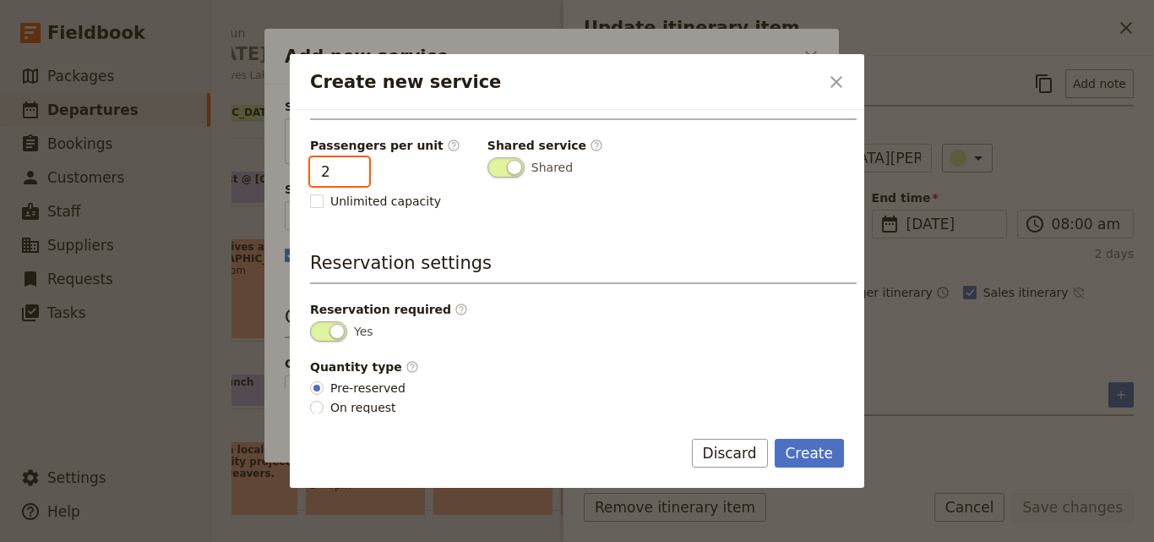
scroll to position [427, 0]
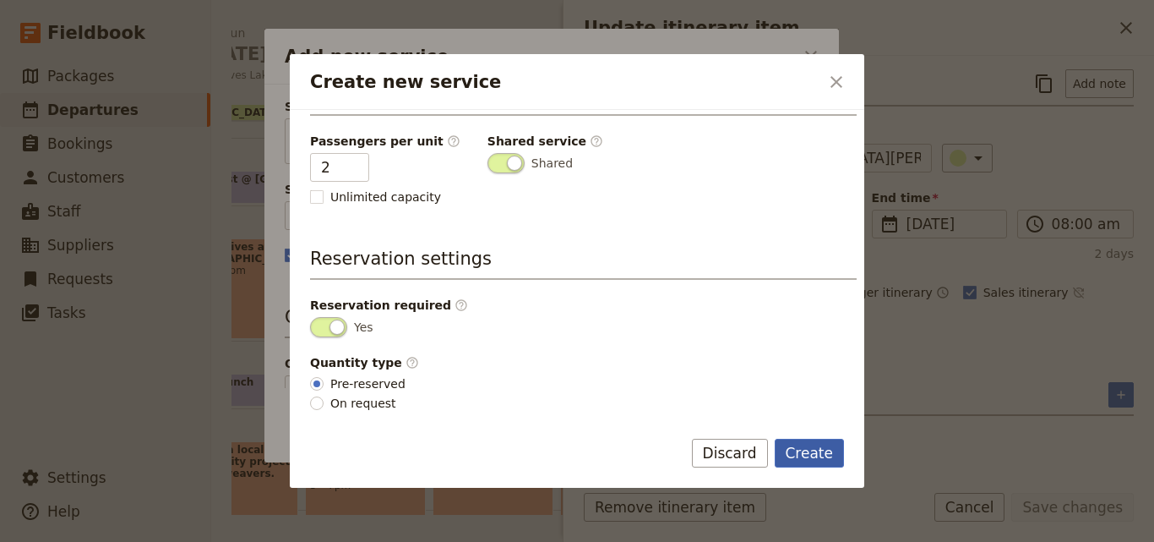
click at [806, 462] on button "Create" at bounding box center [810, 452] width 70 height 29
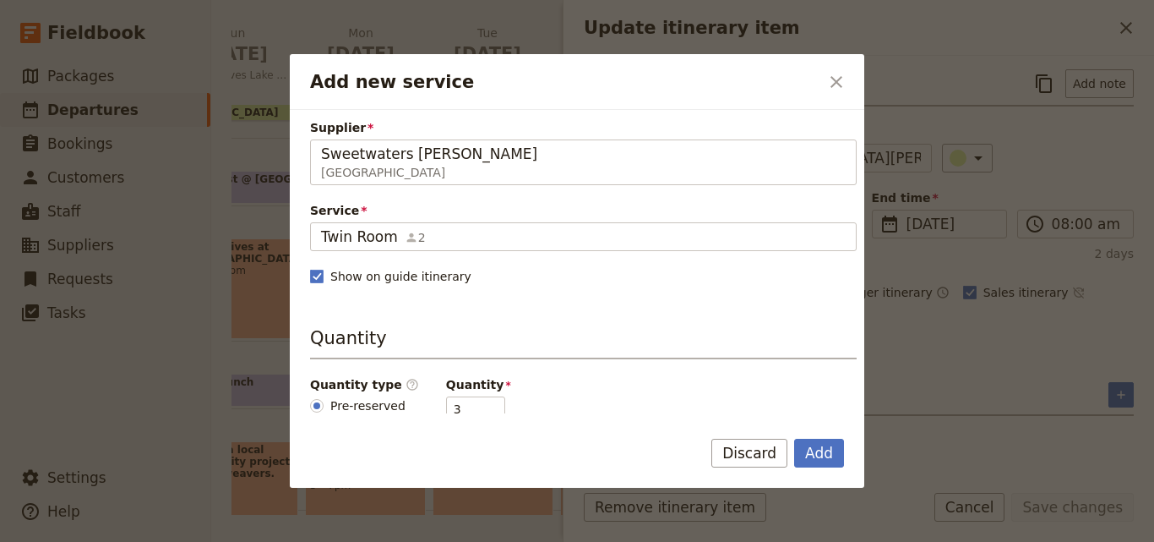
scroll to position [0, 0]
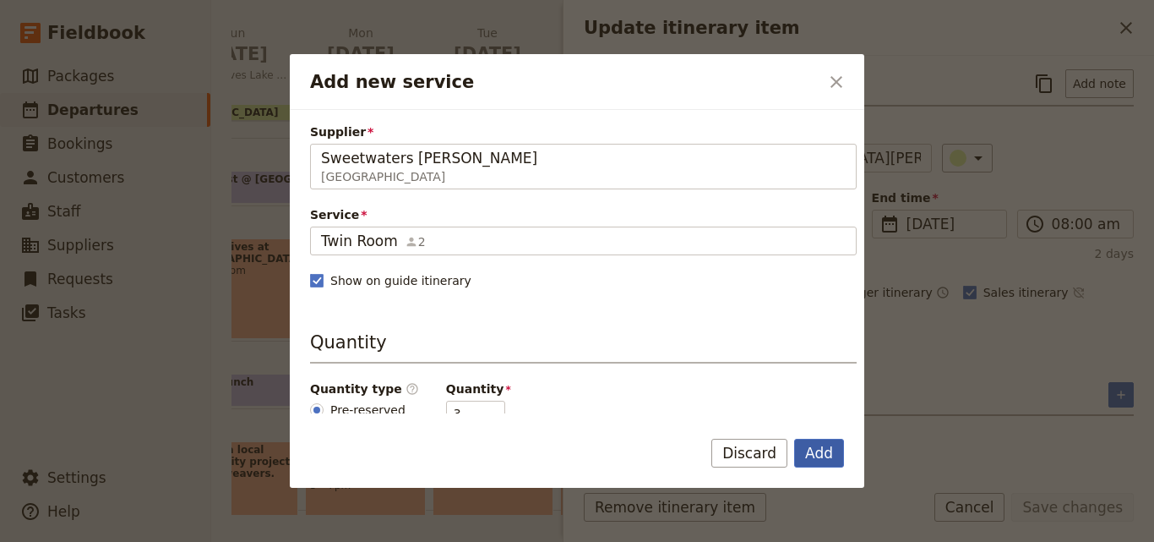
click at [831, 438] on button "Add" at bounding box center [819, 452] width 50 height 29
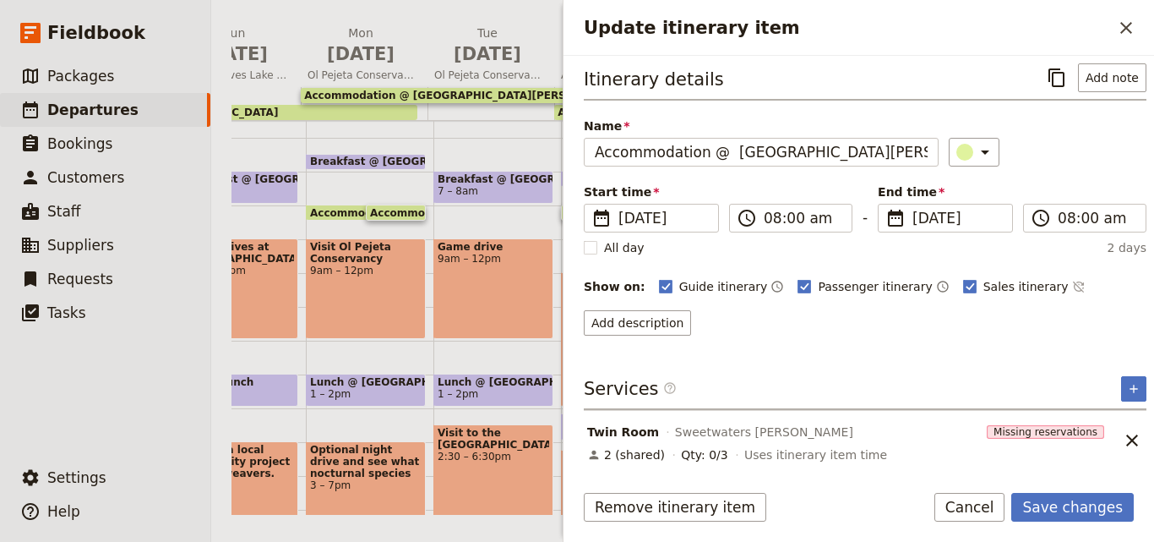
scroll to position [8, 0]
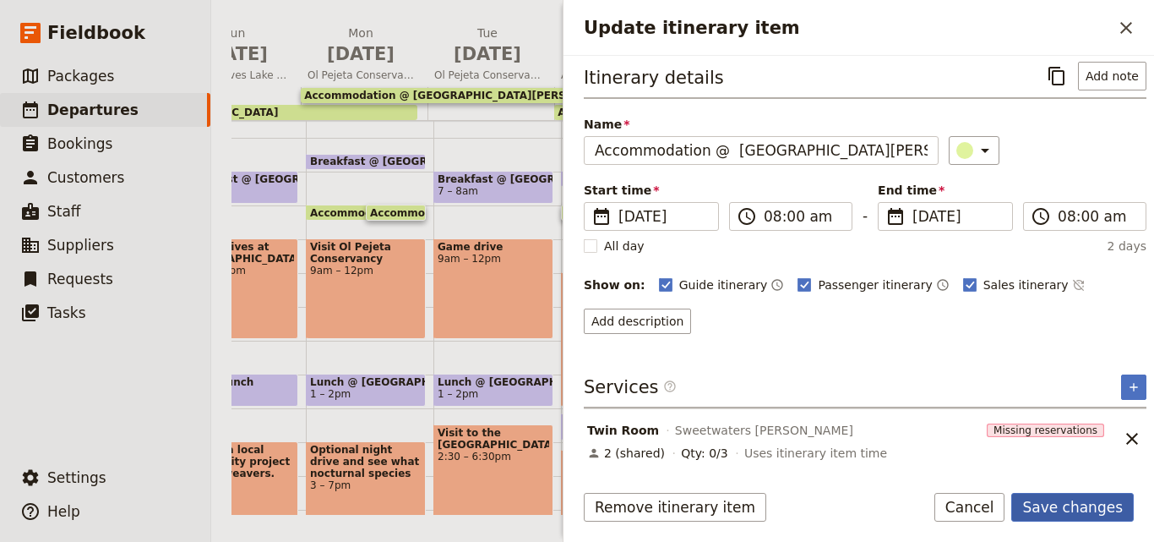
click at [1037, 504] on button "Save changes" at bounding box center [1072, 507] width 123 height 29
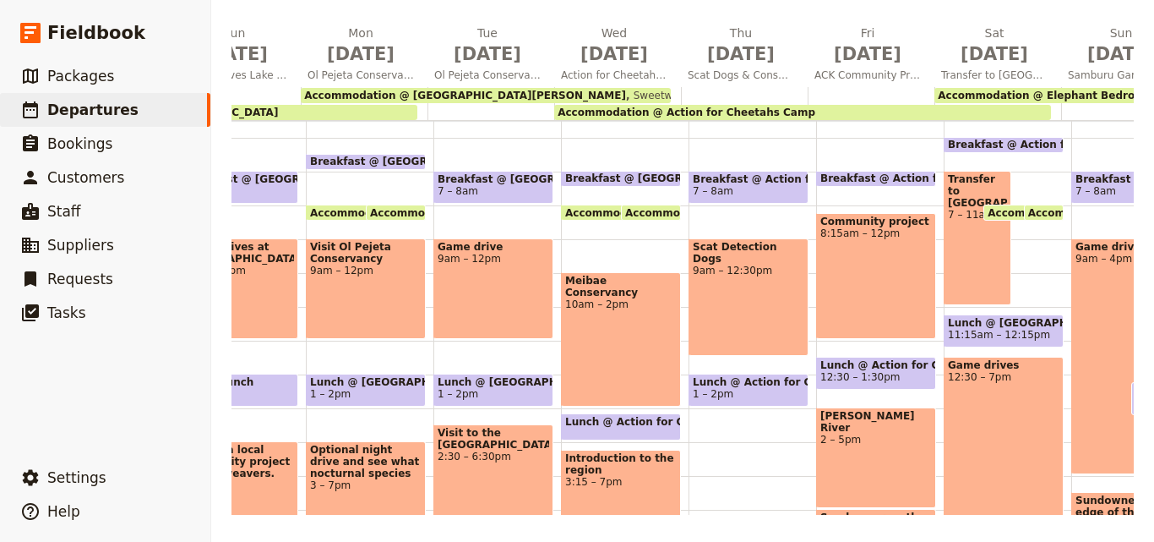
click at [751, 108] on span "Accommodation @ Action for Cheetahs Camp" at bounding box center [687, 112] width 258 height 12
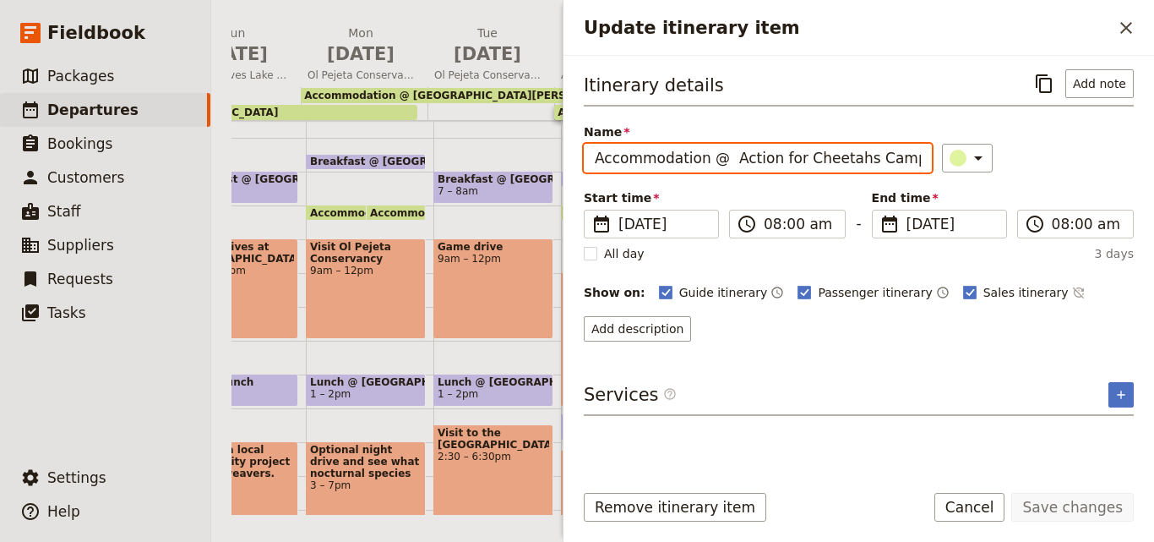
drag, startPoint x: 902, startPoint y: 155, endPoint x: 729, endPoint y: 159, distance: 173.2
click at [729, 159] on input "Accommodation @ Action for Cheetahs Camp" at bounding box center [758, 158] width 348 height 29
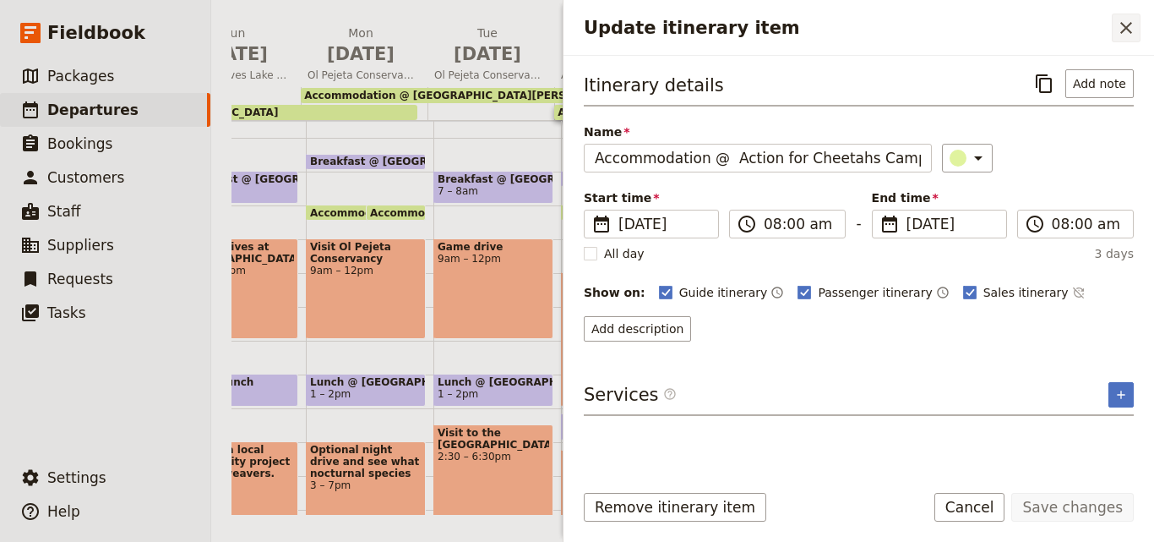
click at [1128, 30] on icon "Close drawer" at bounding box center [1126, 28] width 12 height 12
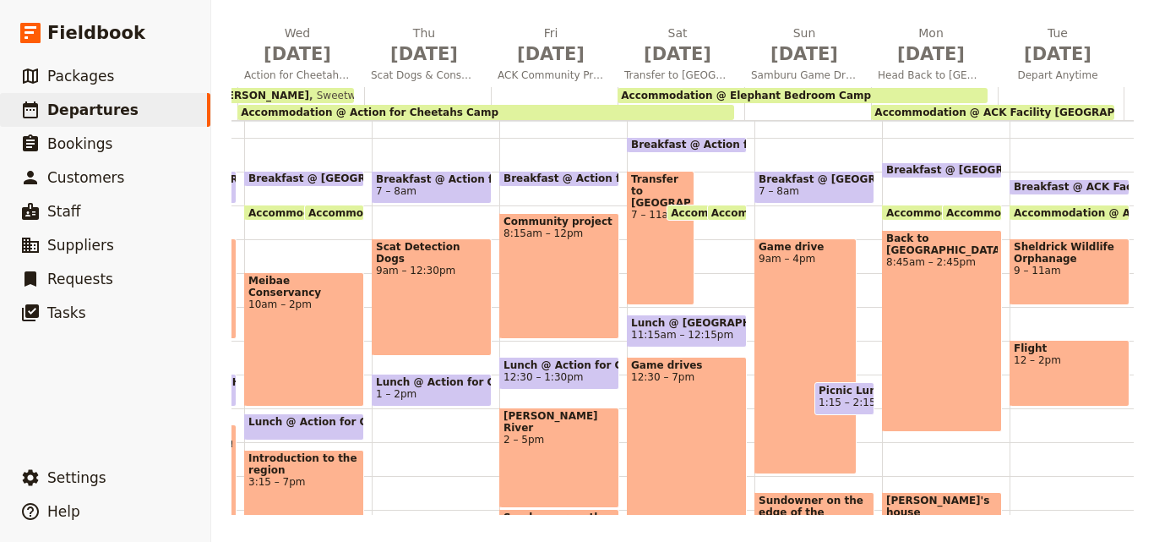
scroll to position [0, 1075]
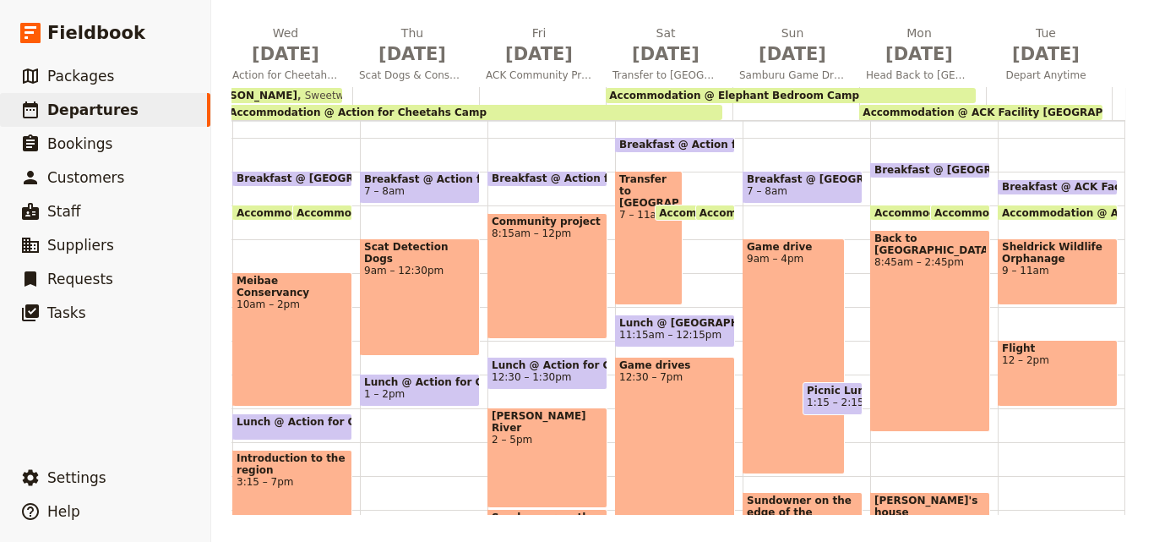
click at [817, 90] on div "Accommodation @ Elephant Bedroom Camp" at bounding box center [791, 95] width 370 height 15
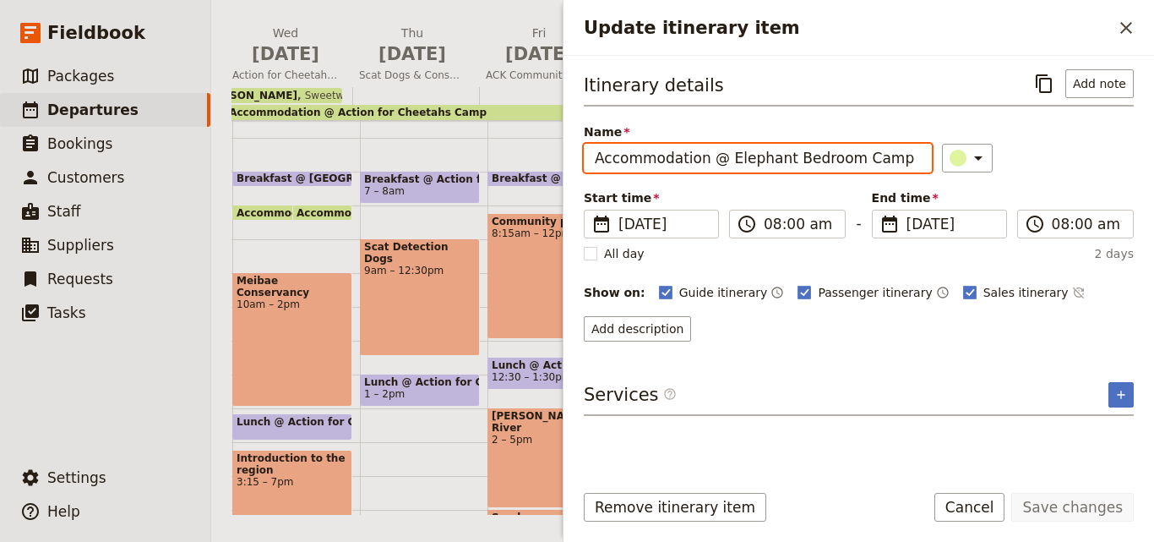
drag, startPoint x: 893, startPoint y: 163, endPoint x: 720, endPoint y: 162, distance: 173.2
click at [720, 162] on input "Accommodation @ Elephant Bedroom Camp" at bounding box center [758, 158] width 348 height 29
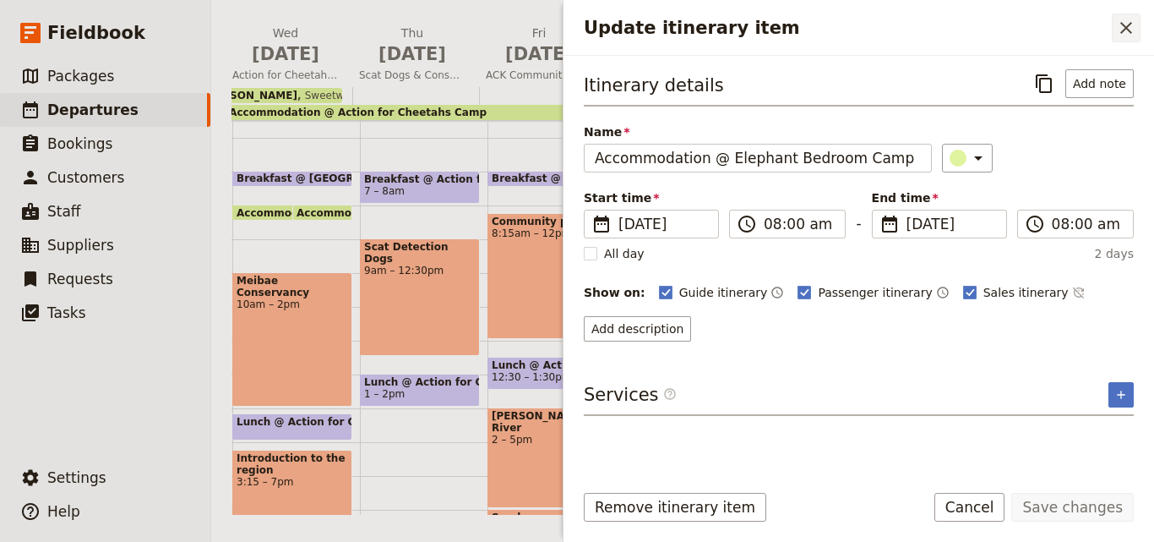
click at [1125, 30] on icon "Close drawer" at bounding box center [1126, 28] width 12 height 12
